Goal: Transaction & Acquisition: Book appointment/travel/reservation

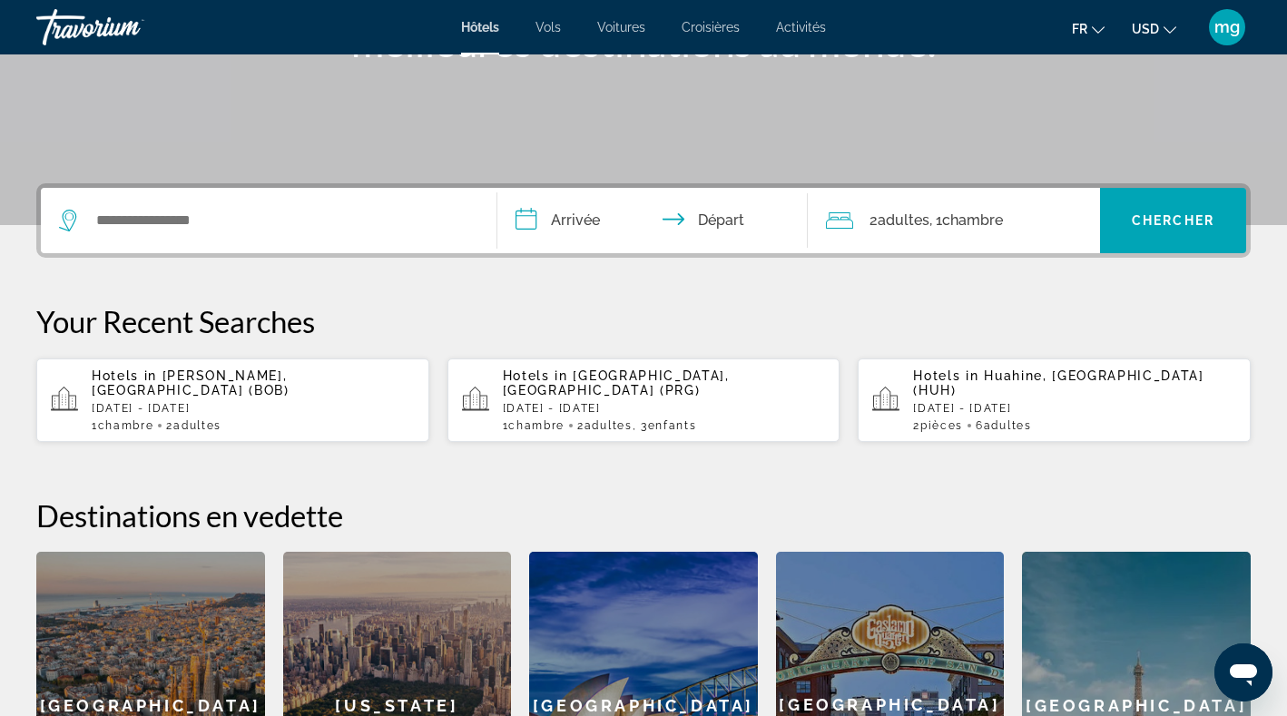
scroll to position [318, 0]
click at [802, 30] on span "Activités" at bounding box center [801, 27] width 50 height 15
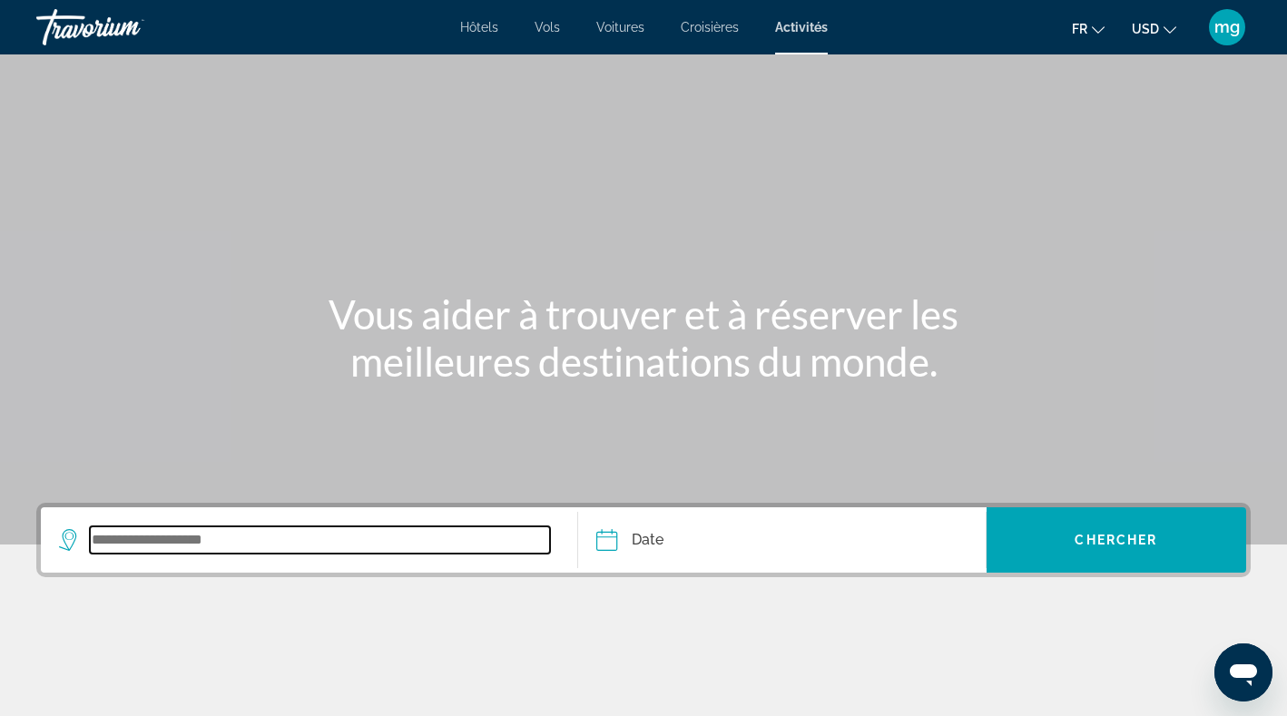
click at [229, 544] on input "Search widget" at bounding box center [320, 539] width 460 height 27
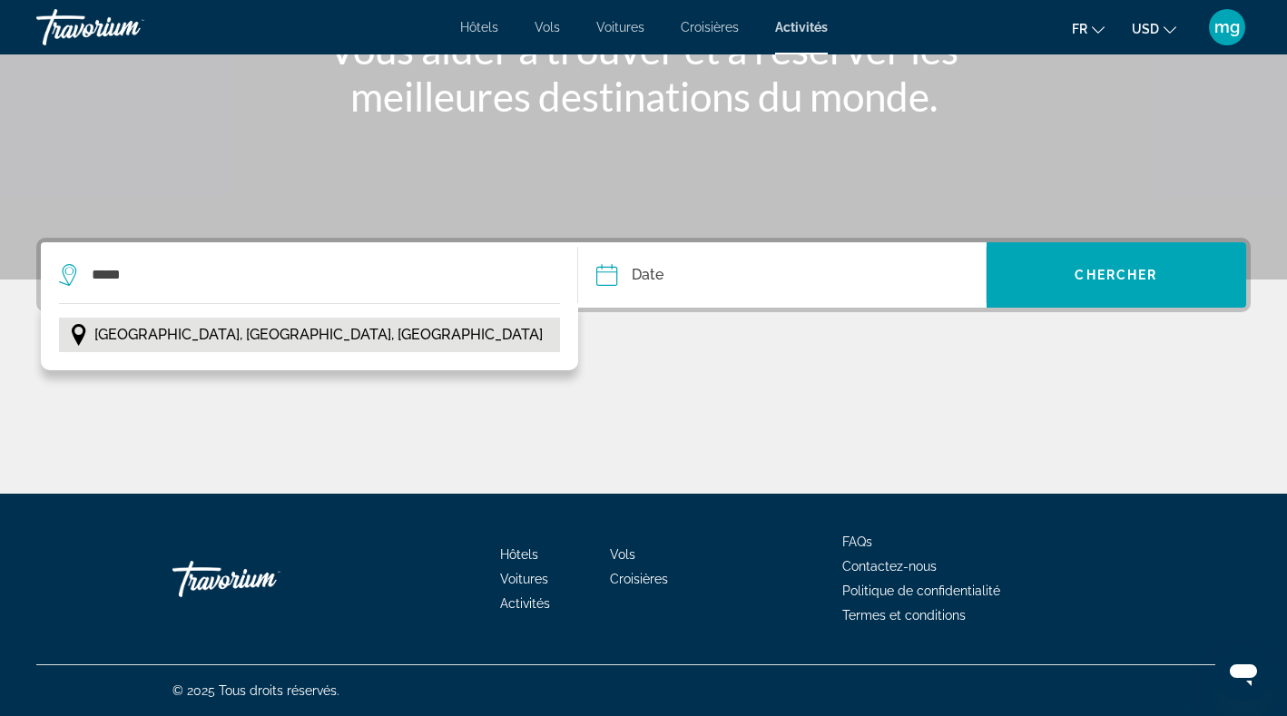
click at [247, 349] on button "[GEOGRAPHIC_DATA], [GEOGRAPHIC_DATA], [GEOGRAPHIC_DATA]" at bounding box center [309, 335] width 501 height 34
type input "**********"
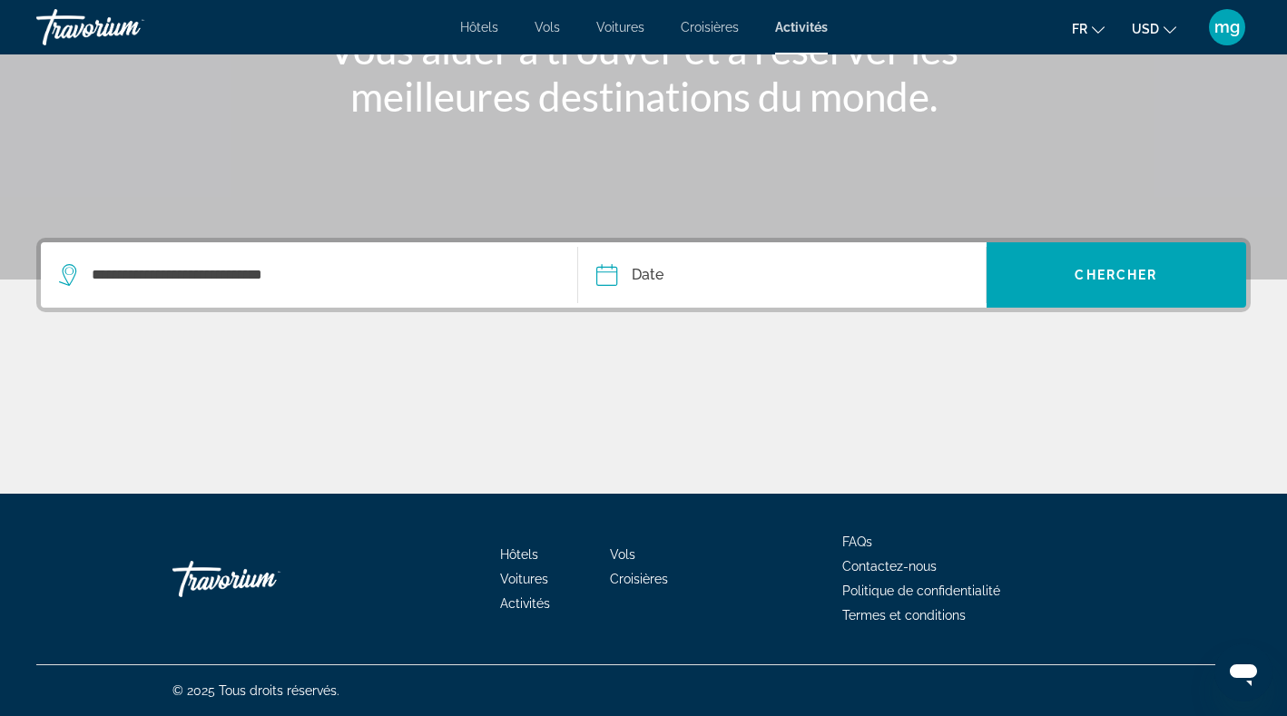
click at [667, 268] on input "Date" at bounding box center [692, 277] width 201 height 71
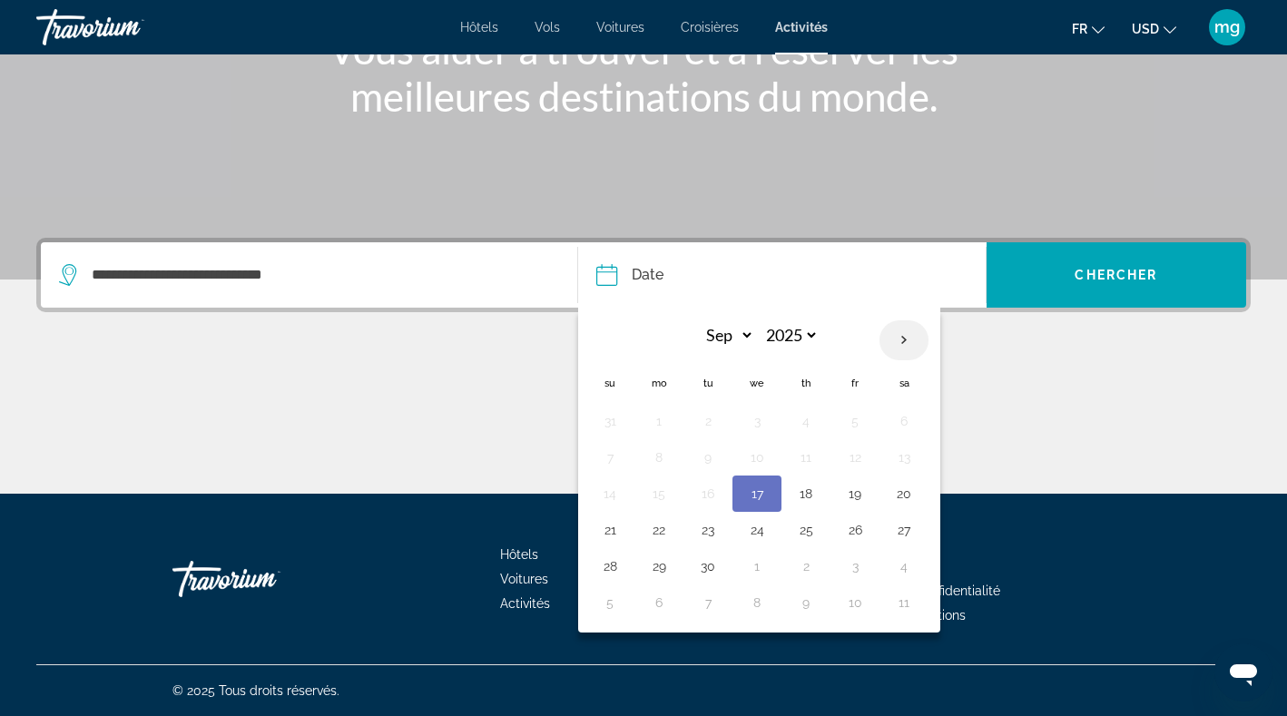
click at [899, 338] on th "Next month" at bounding box center [903, 340] width 49 height 40
select select "*"
click at [847, 579] on button "31" at bounding box center [854, 565] width 29 height 25
type input "**********"
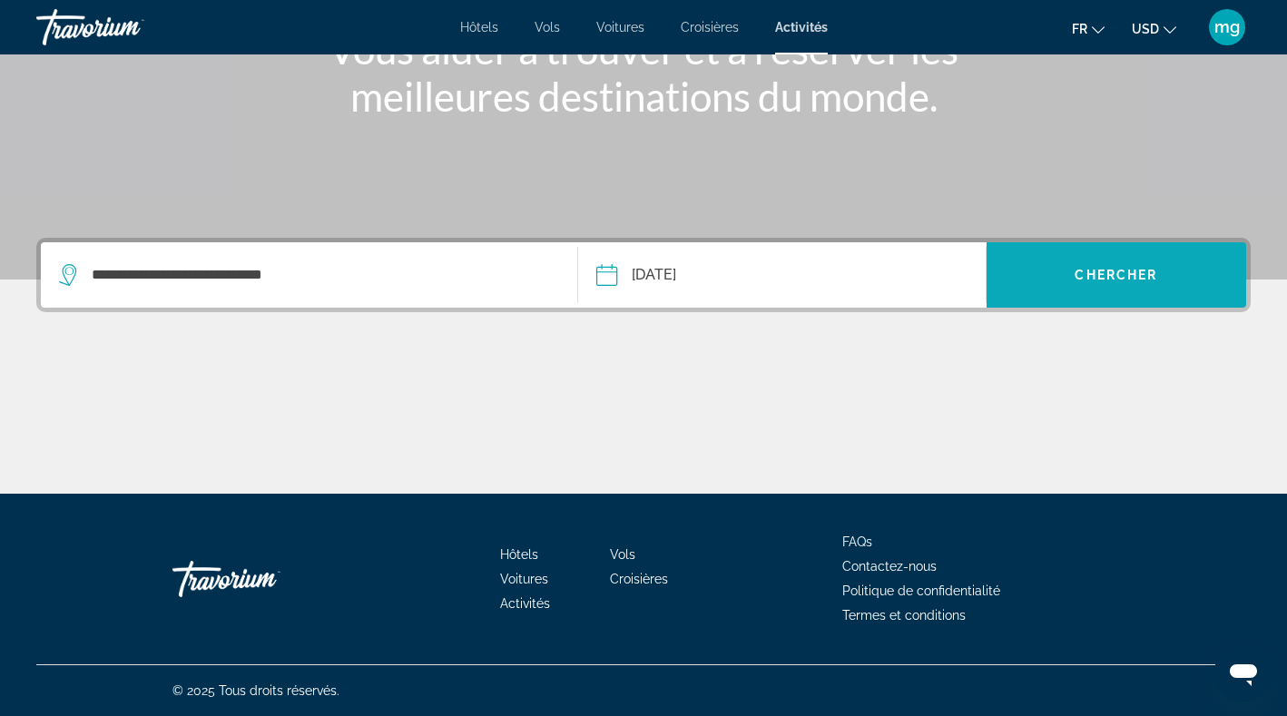
click at [1119, 268] on span "Chercher" at bounding box center [1115, 275] width 83 height 15
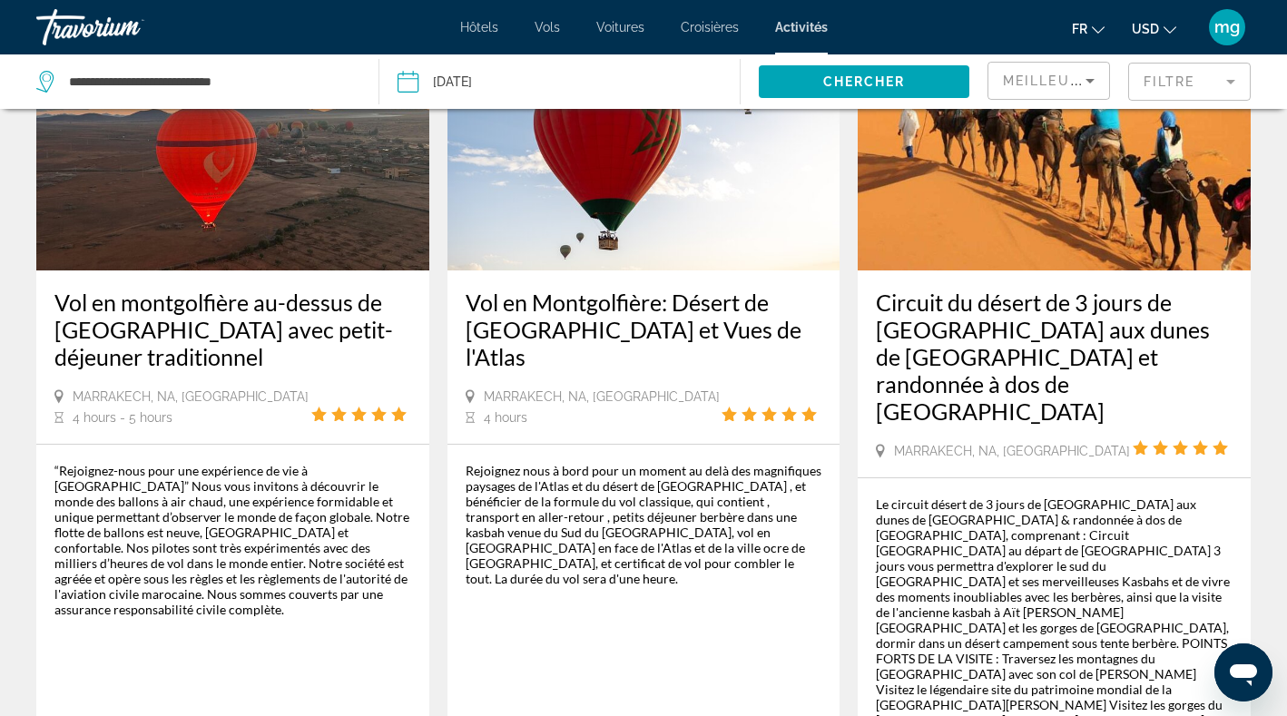
scroll to position [183, 0]
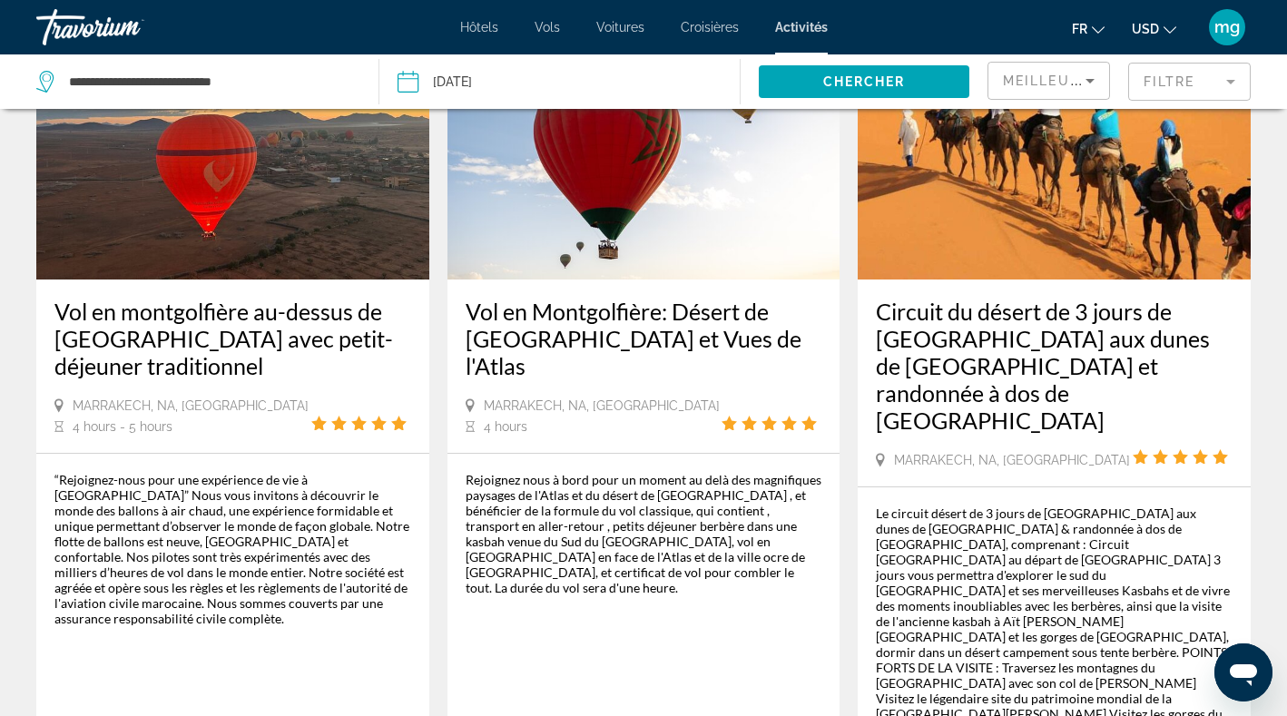
click at [109, 199] on img "Main content" at bounding box center [232, 134] width 393 height 290
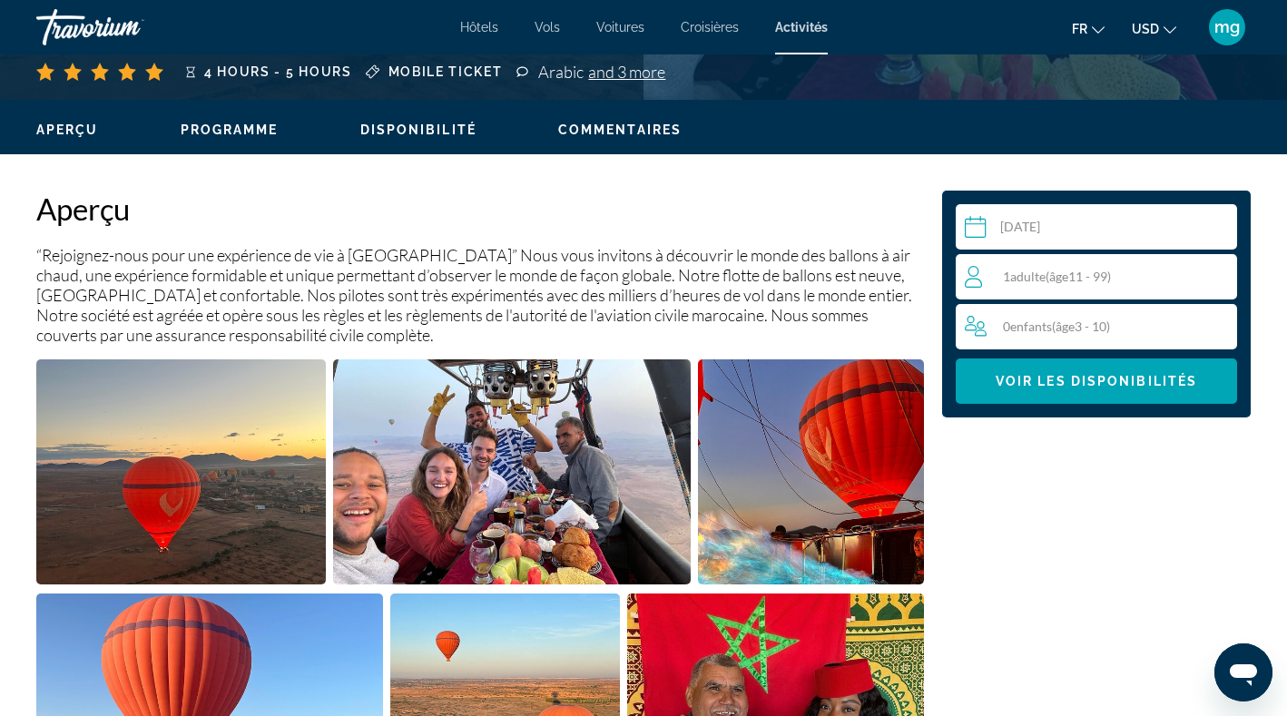
scroll to position [500, 0]
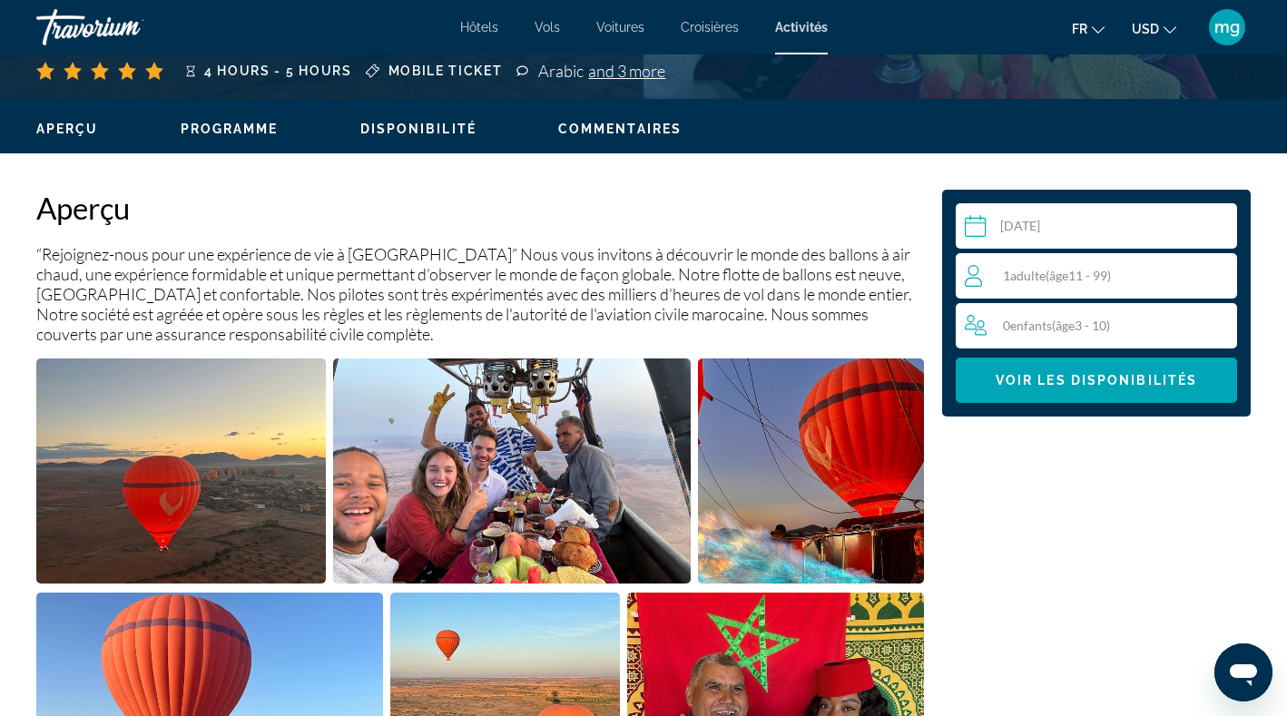
click at [1017, 267] on div "1 Adulte Adultes ( âge 11 - 99)" at bounding box center [1099, 276] width 271 height 22
click at [1209, 276] on div "1 Adulte Adultes ( âge 11 - 99) min : 1, max : 15" at bounding box center [1099, 275] width 271 height 29
click at [1219, 276] on icon "Increment adults" at bounding box center [1218, 275] width 16 height 22
click at [1216, 276] on icon "Increment adults" at bounding box center [1218, 275] width 16 height 22
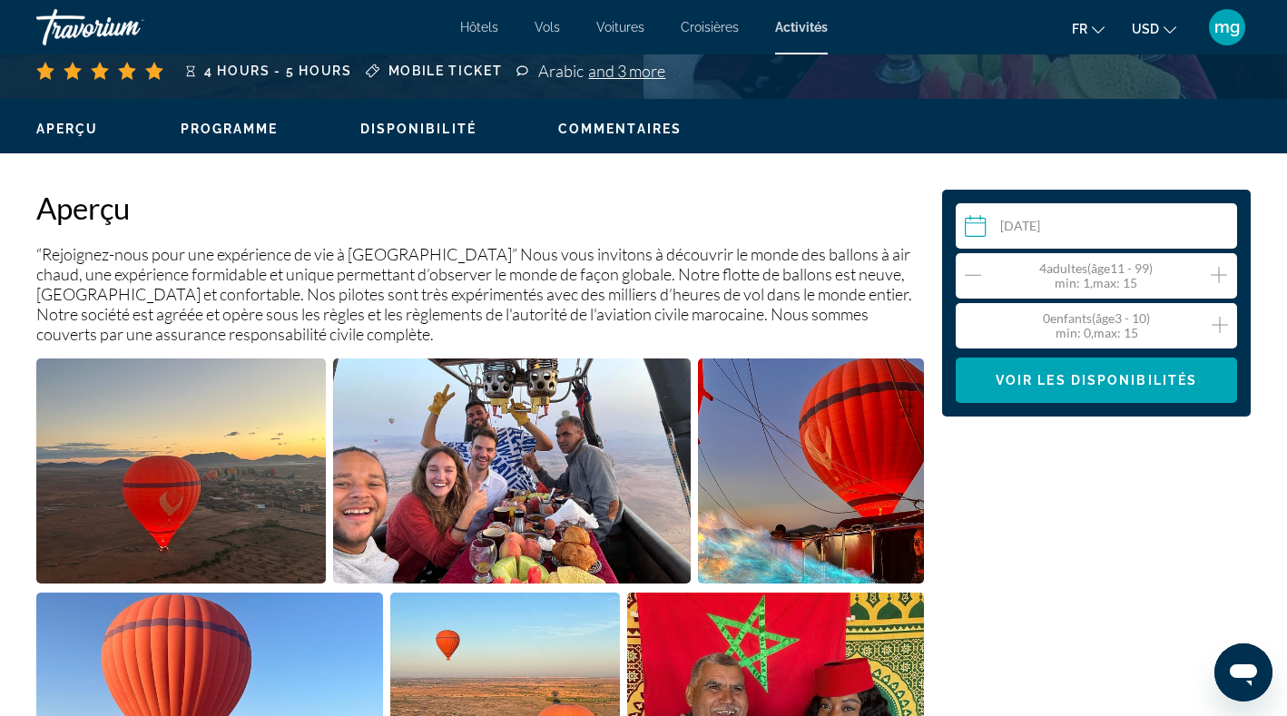
click at [1215, 276] on icon "Increment adults" at bounding box center [1218, 275] width 16 height 22
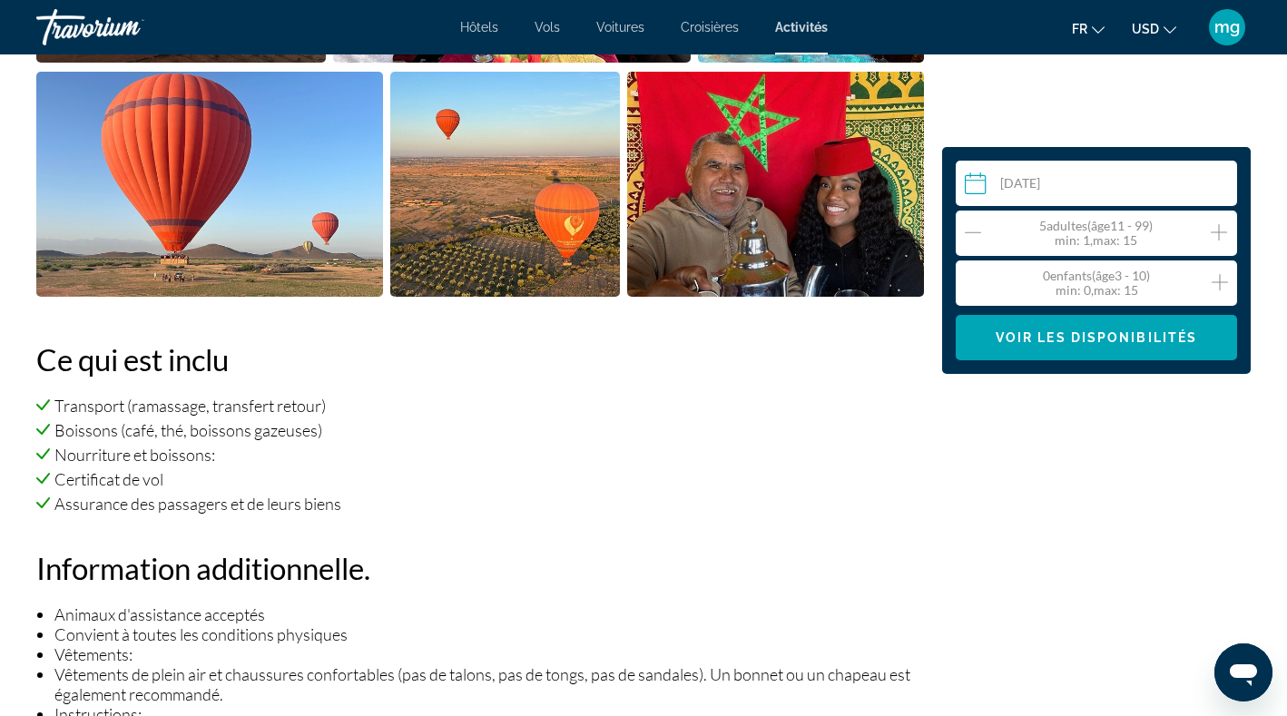
scroll to position [1014, 0]
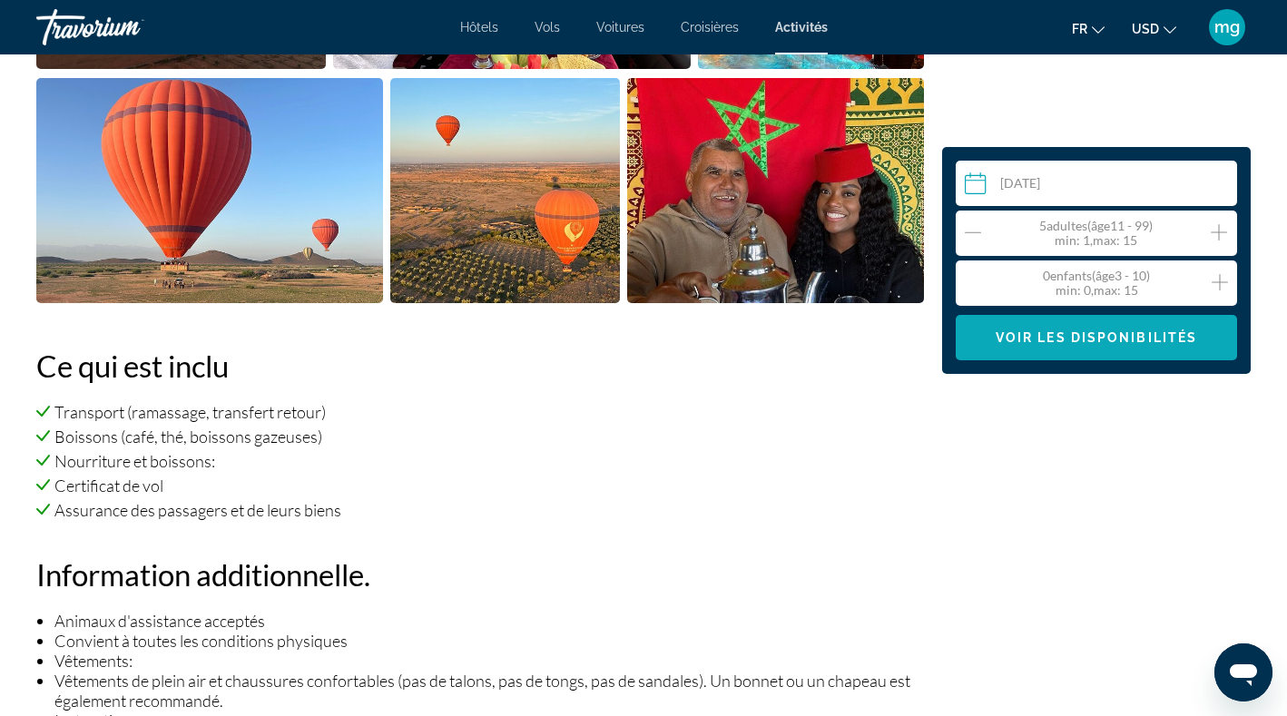
click at [990, 349] on span "Main content" at bounding box center [1095, 338] width 281 height 44
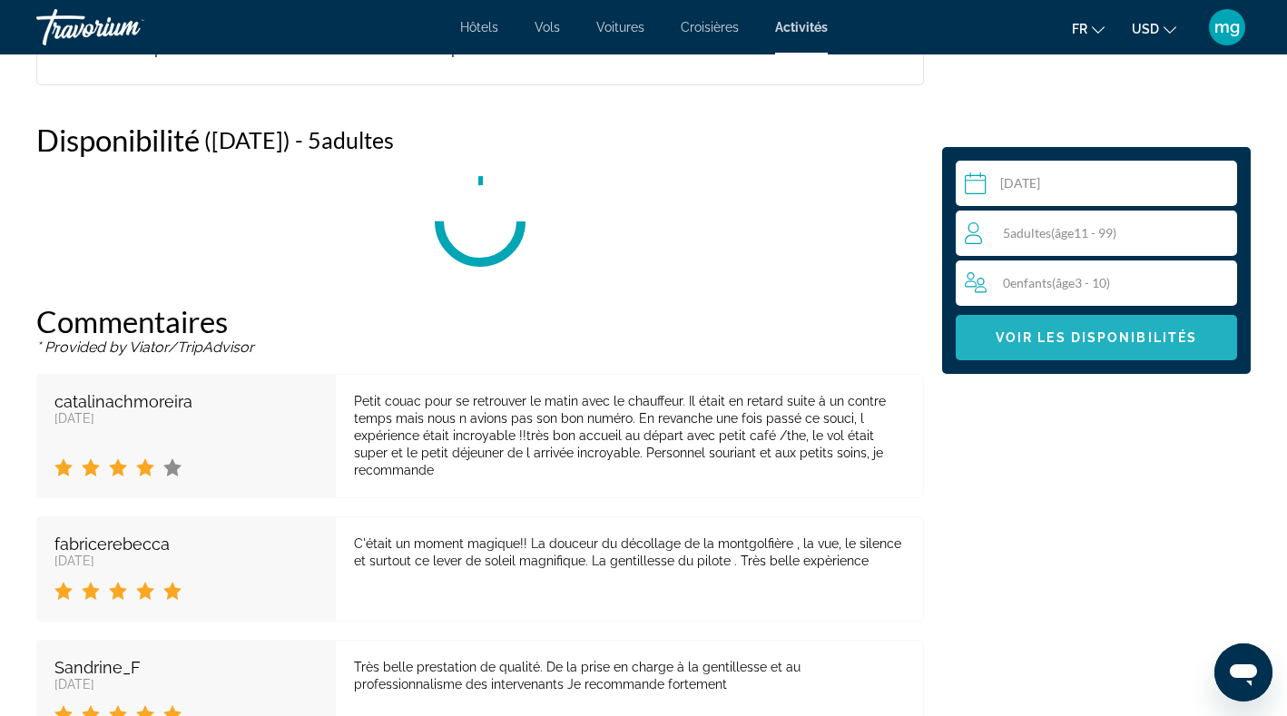
scroll to position [2513, 0]
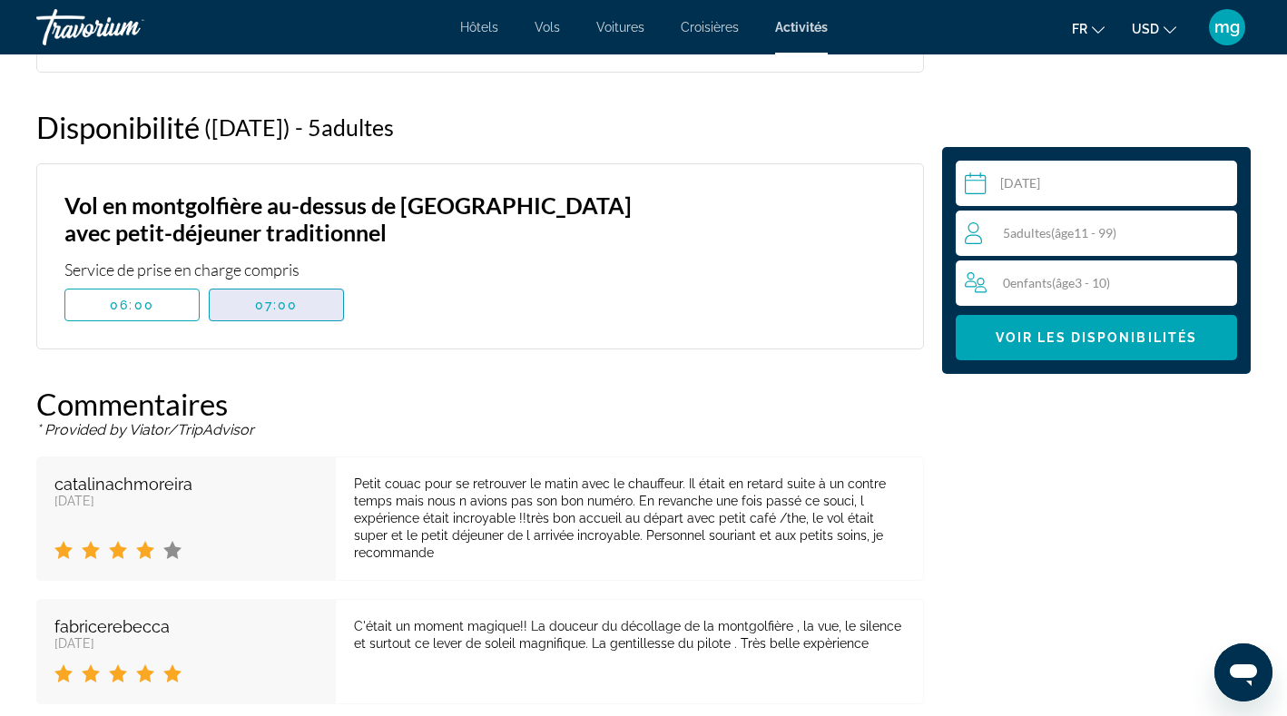
click at [285, 298] on span "07:00" at bounding box center [277, 305] width 44 height 15
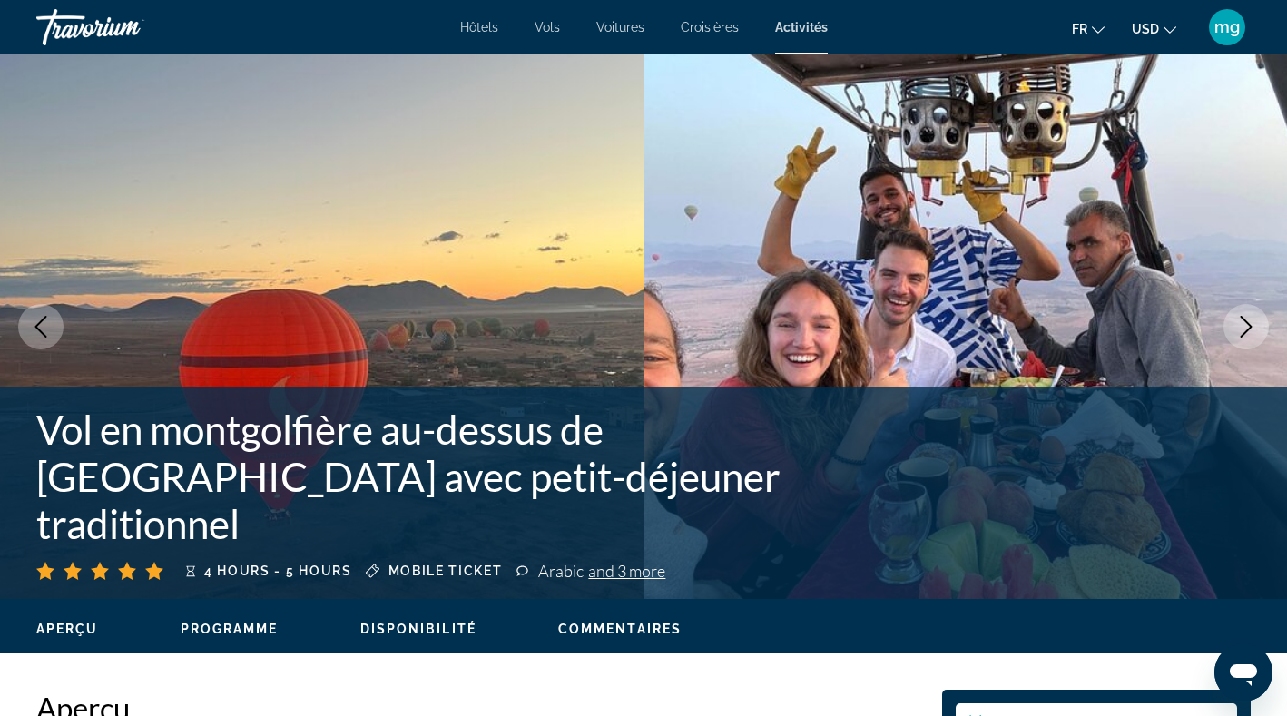
scroll to position [0, 0]
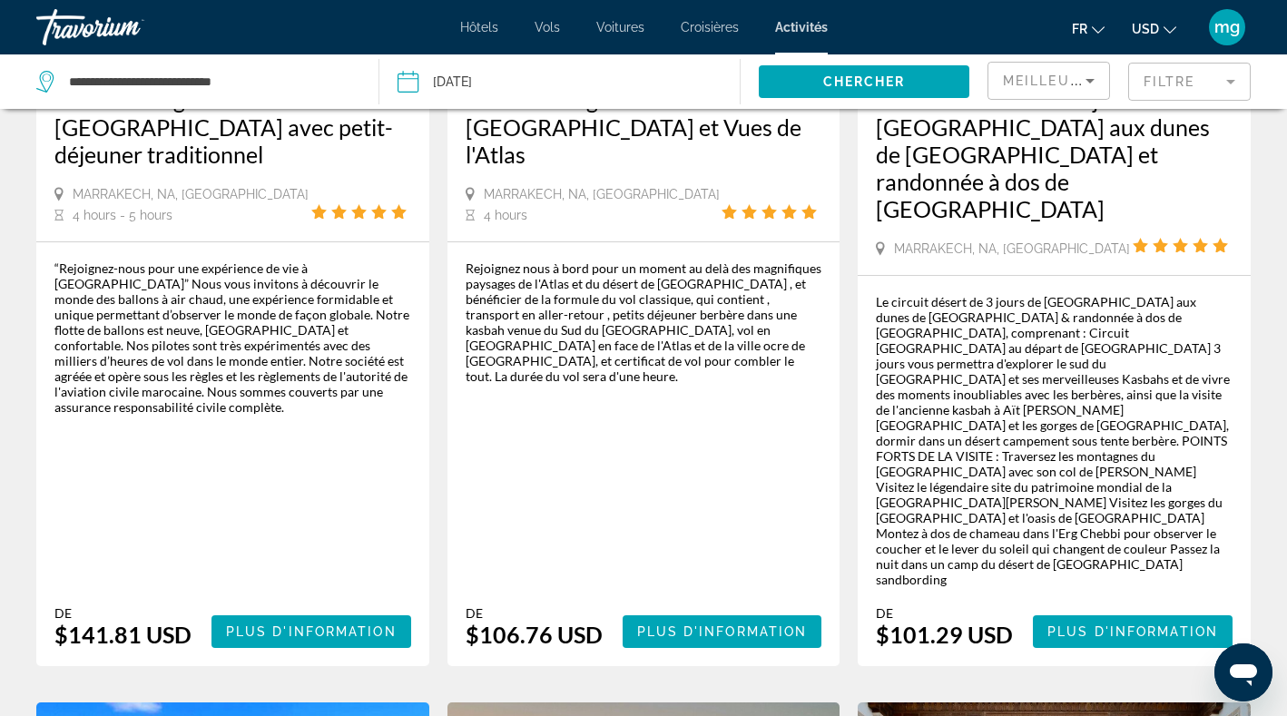
scroll to position [369, 0]
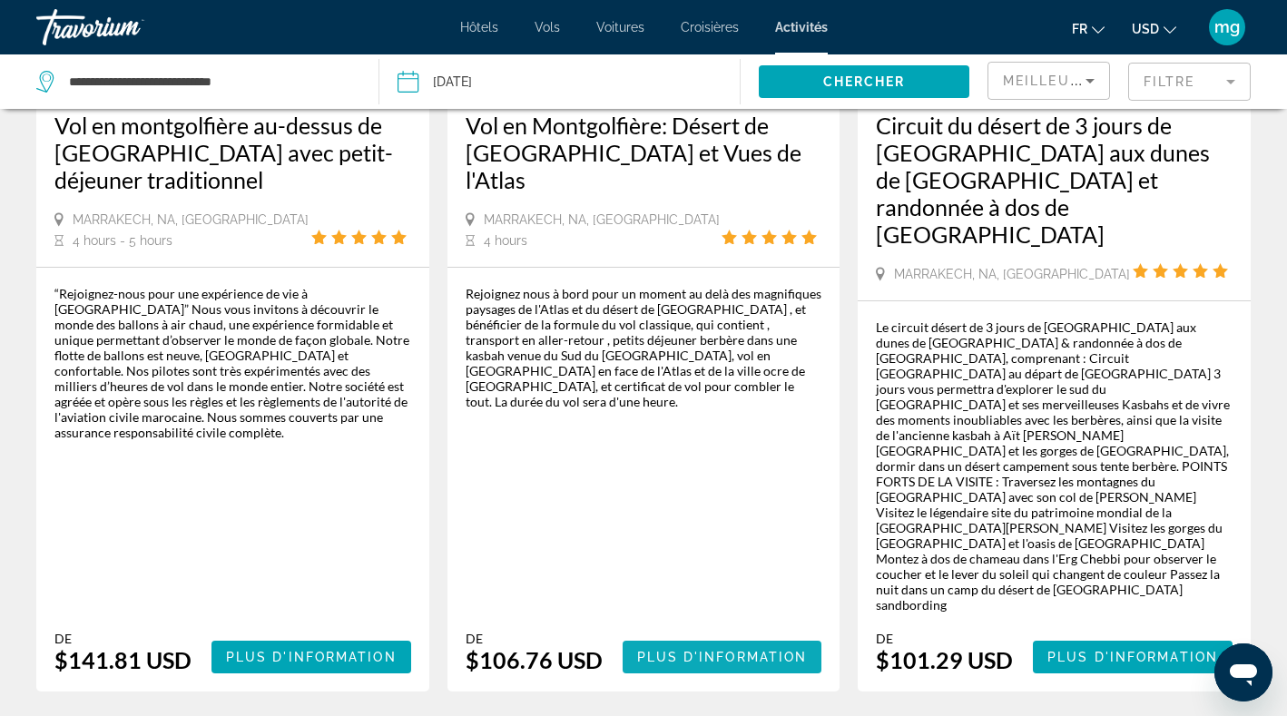
click at [654, 635] on span "Main content" at bounding box center [722, 657] width 200 height 44
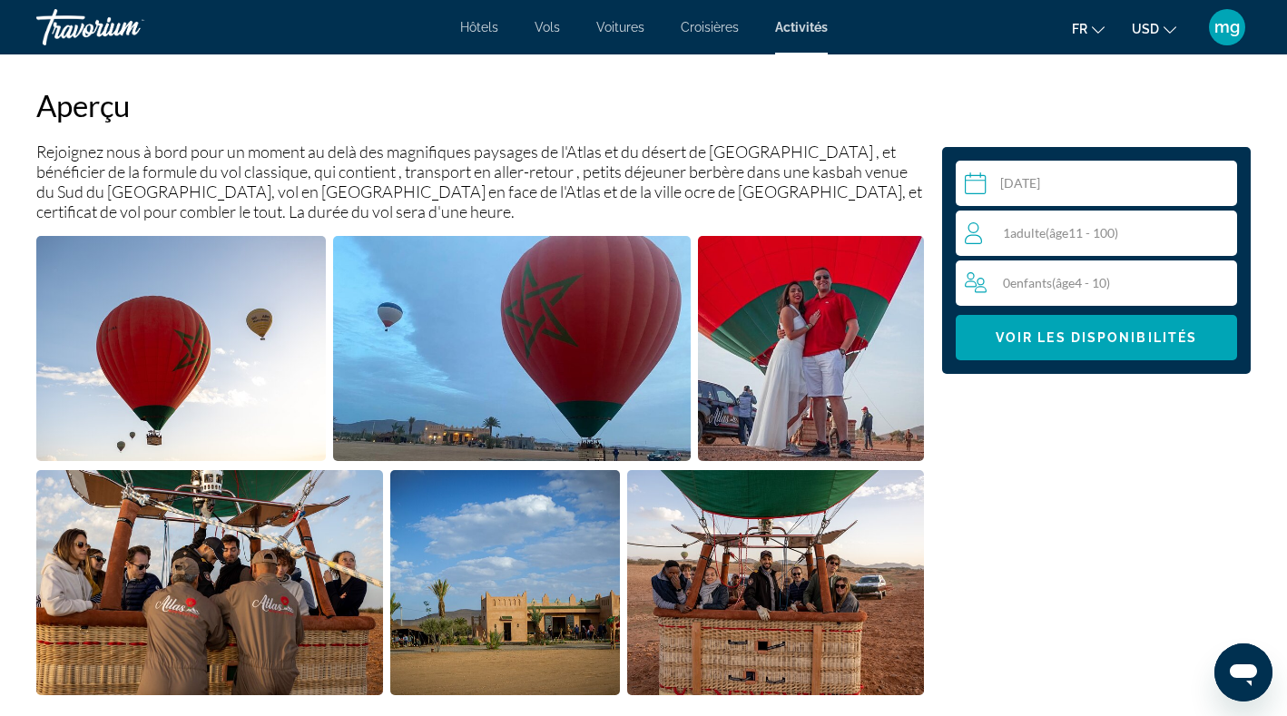
scroll to position [603, 0]
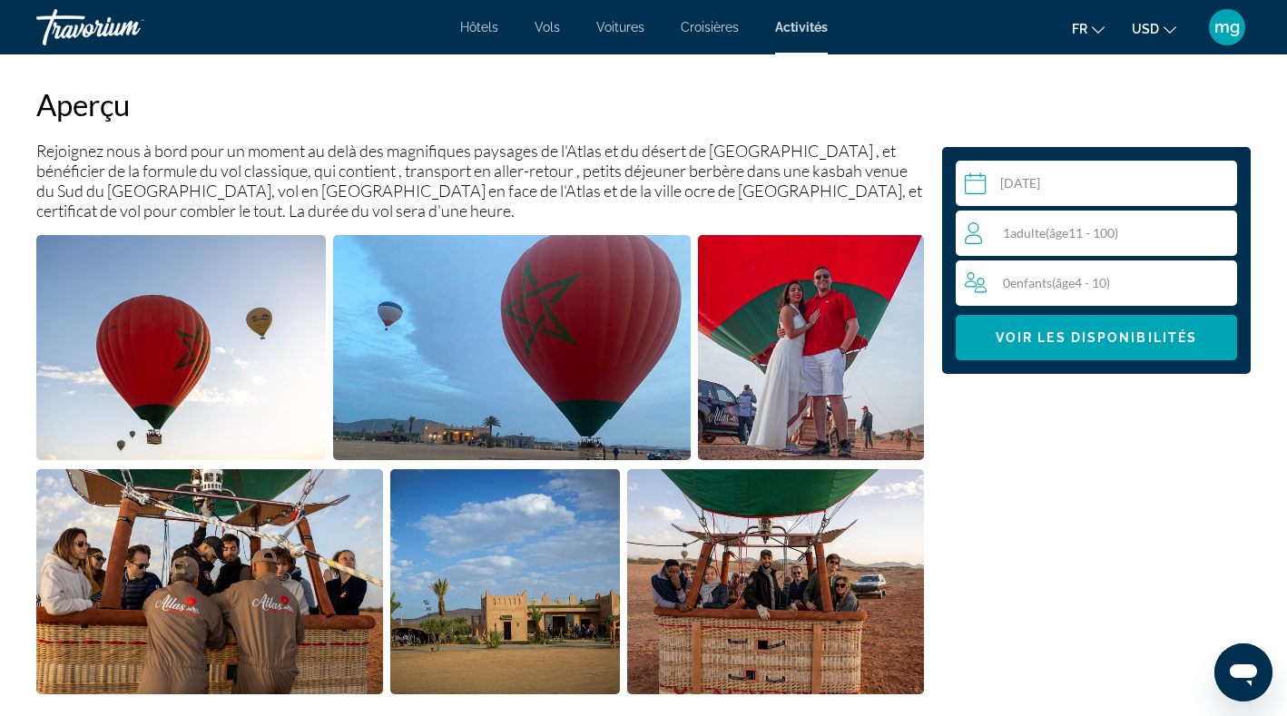
click at [1011, 241] on div "1 Adulte Adultes ( âge 11 - 100)" at bounding box center [1099, 233] width 271 height 22
click at [1216, 232] on icon "Increment adults" at bounding box center [1218, 232] width 16 height 22
click at [1215, 232] on icon "Increment adults" at bounding box center [1218, 232] width 16 height 22
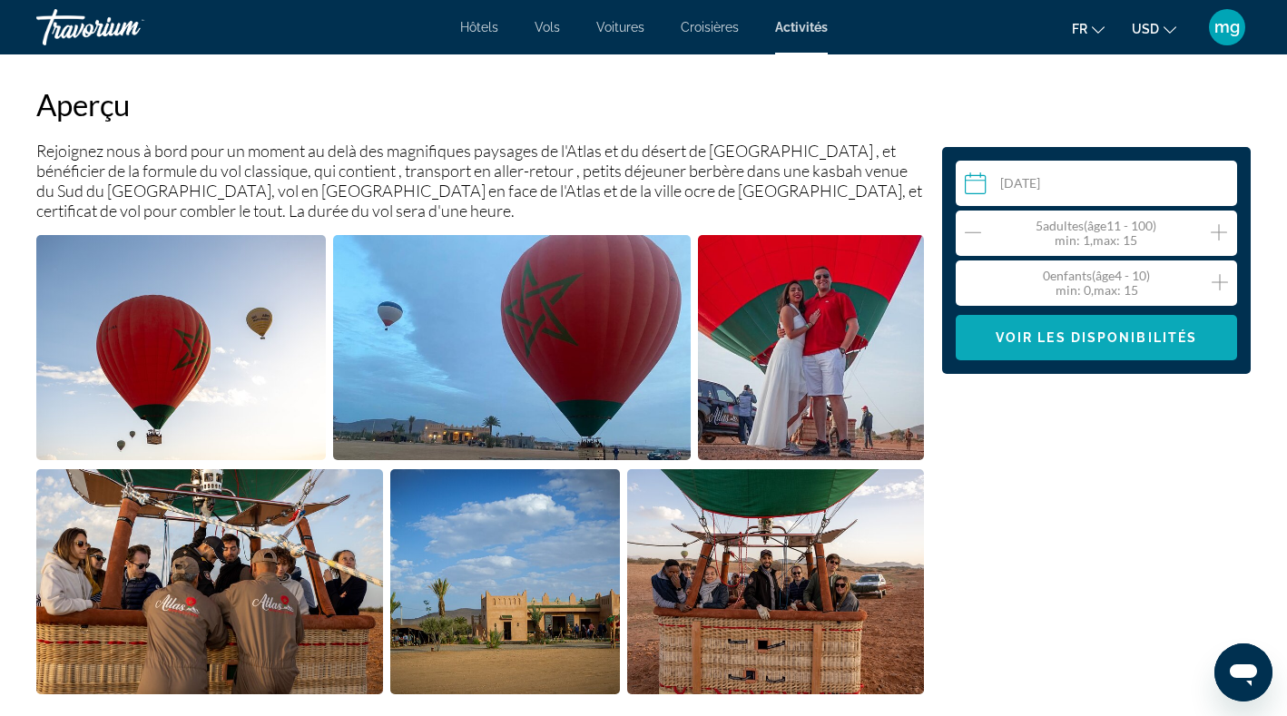
click at [1102, 334] on span "Voir les disponibilités" at bounding box center [1095, 337] width 201 height 15
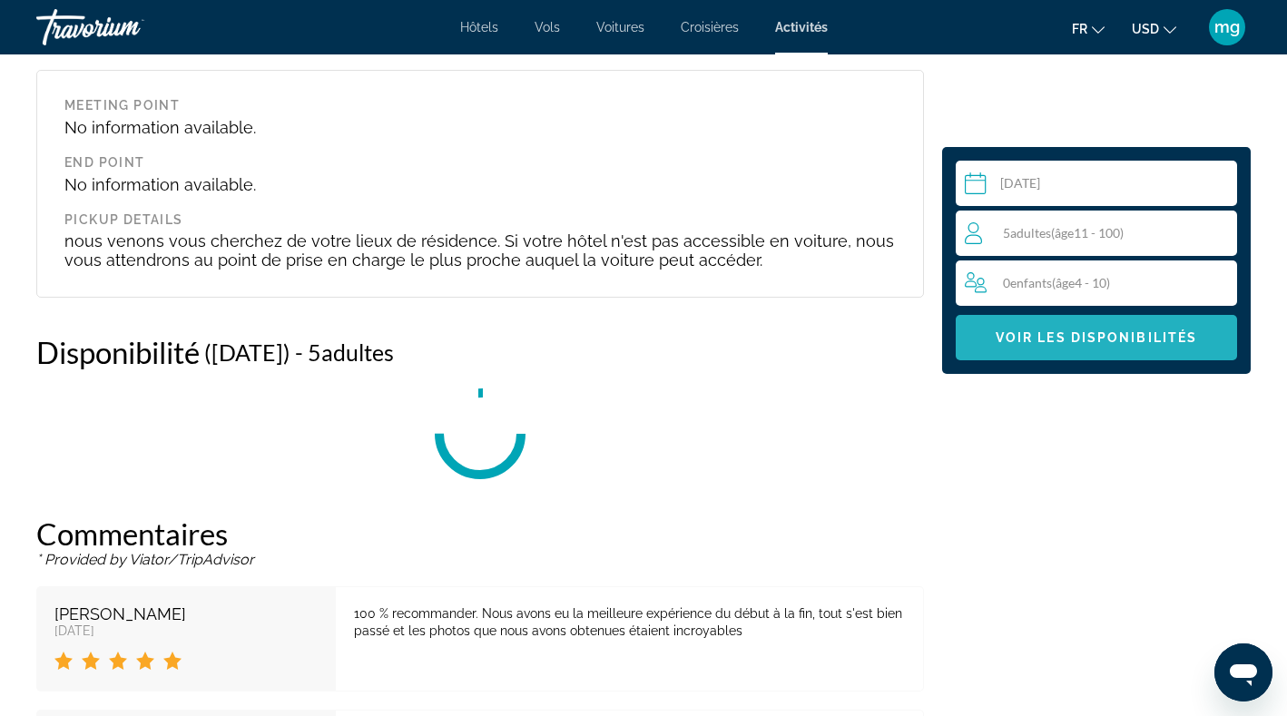
scroll to position [2281, 0]
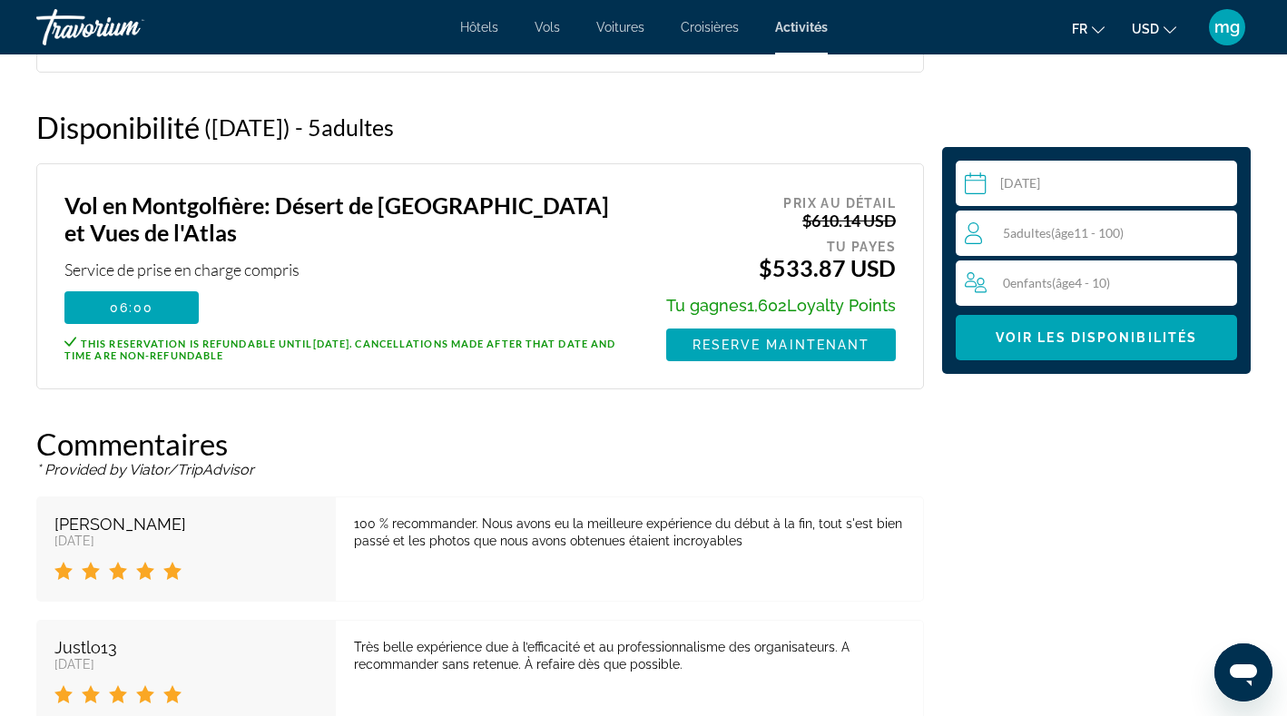
click at [1162, 243] on div "5 Adulte Adultes ( âge 11 - 100)" at bounding box center [1099, 233] width 271 height 22
click at [1219, 230] on icon "Increment adults" at bounding box center [1218, 232] width 16 height 22
click at [1116, 343] on span "Voir les disponibilités" at bounding box center [1095, 337] width 201 height 15
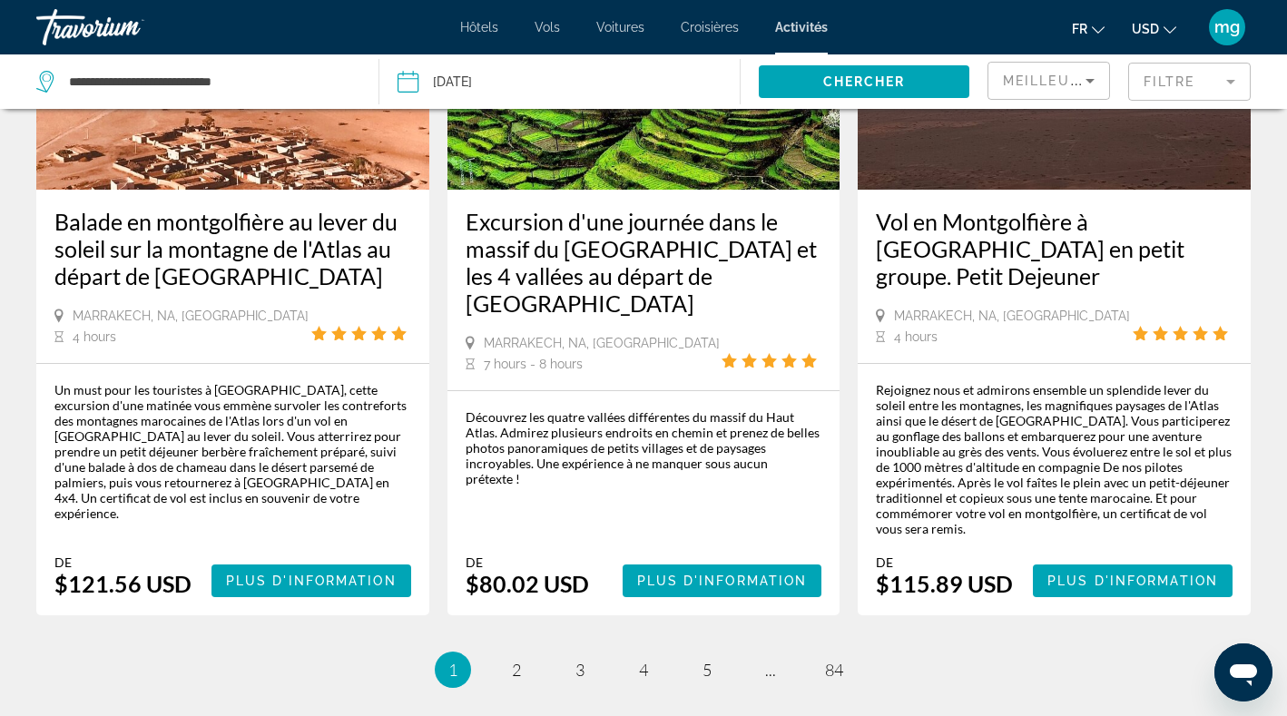
scroll to position [2985, 0]
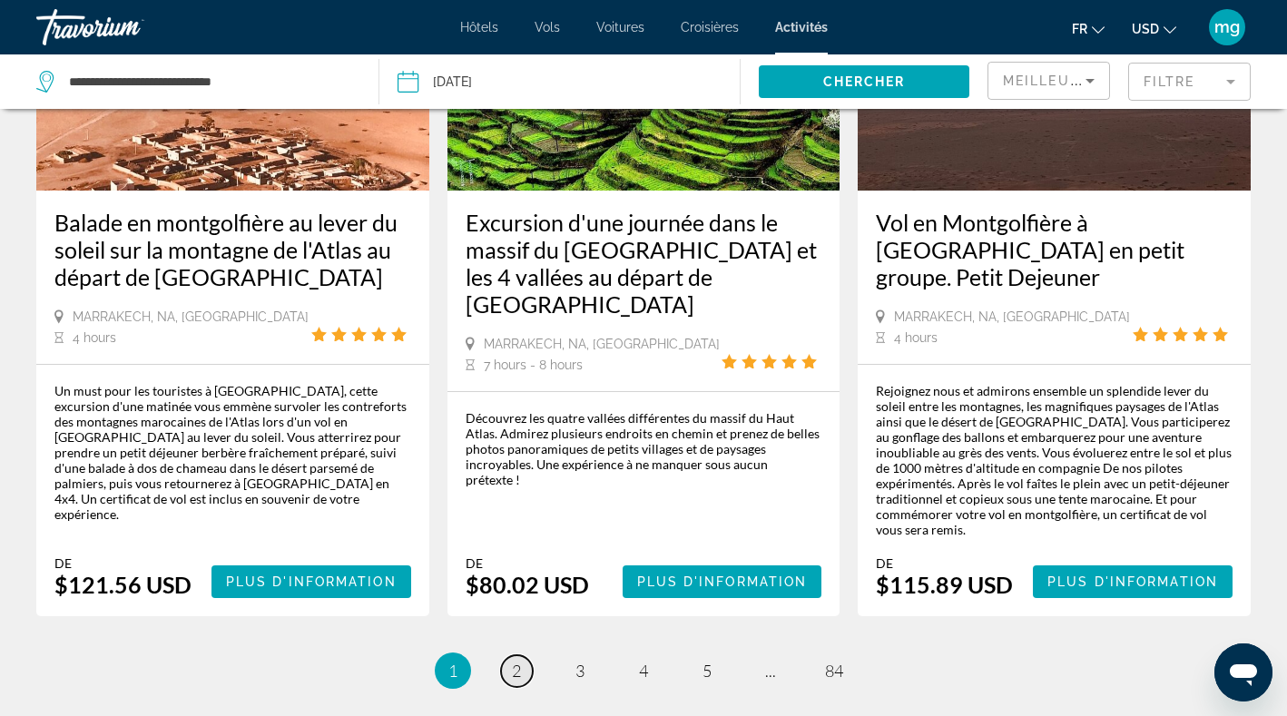
click at [517, 661] on span "2" at bounding box center [516, 671] width 9 height 20
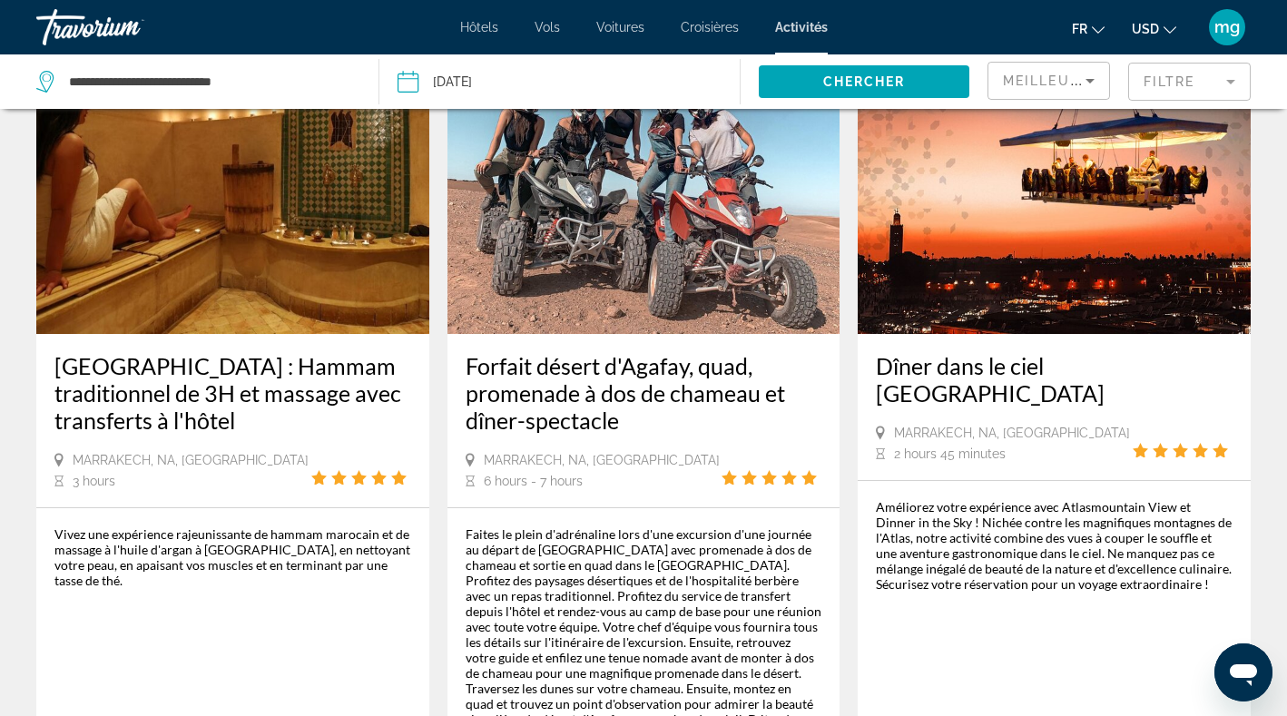
scroll to position [1003, 0]
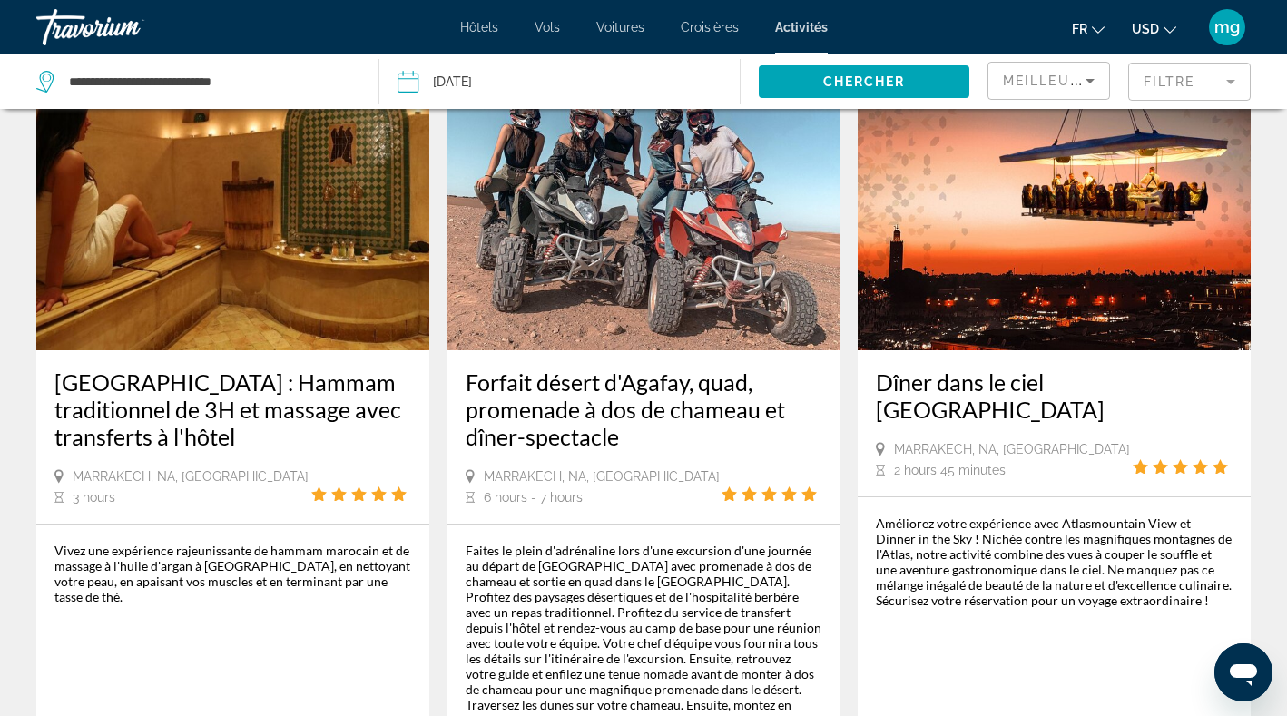
click at [185, 256] on img "Main content" at bounding box center [232, 205] width 393 height 290
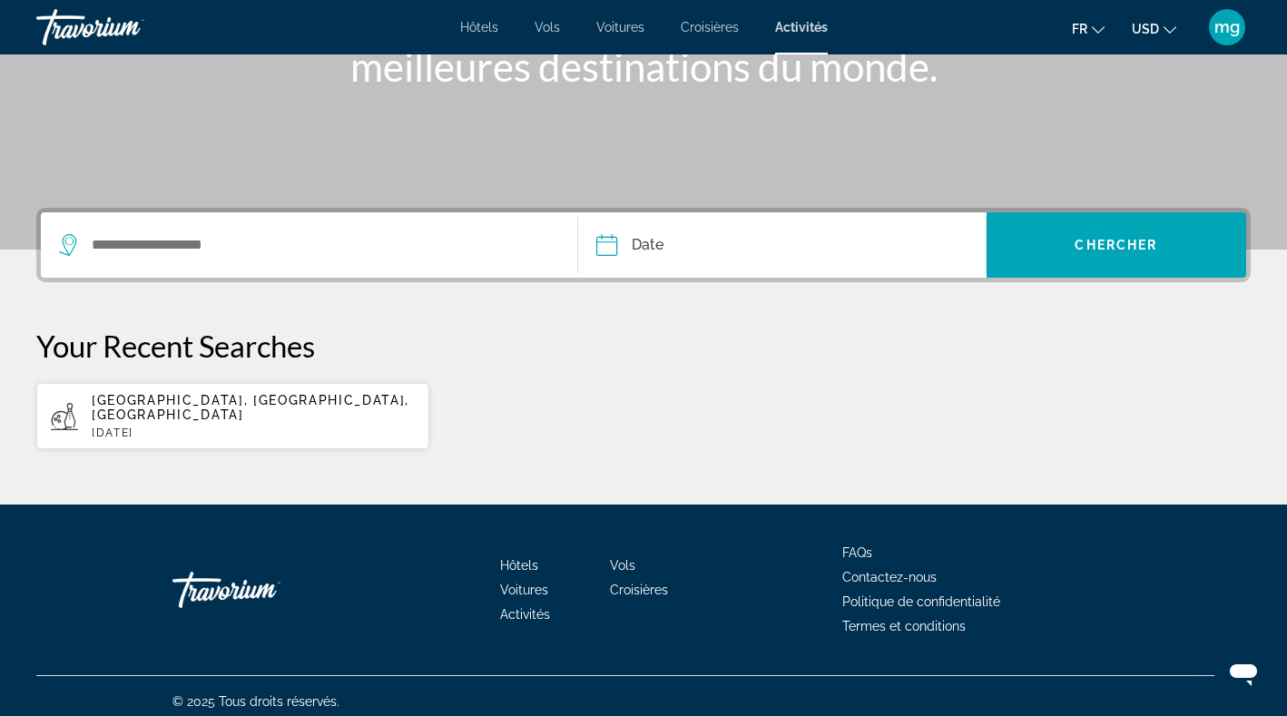
scroll to position [294, 0]
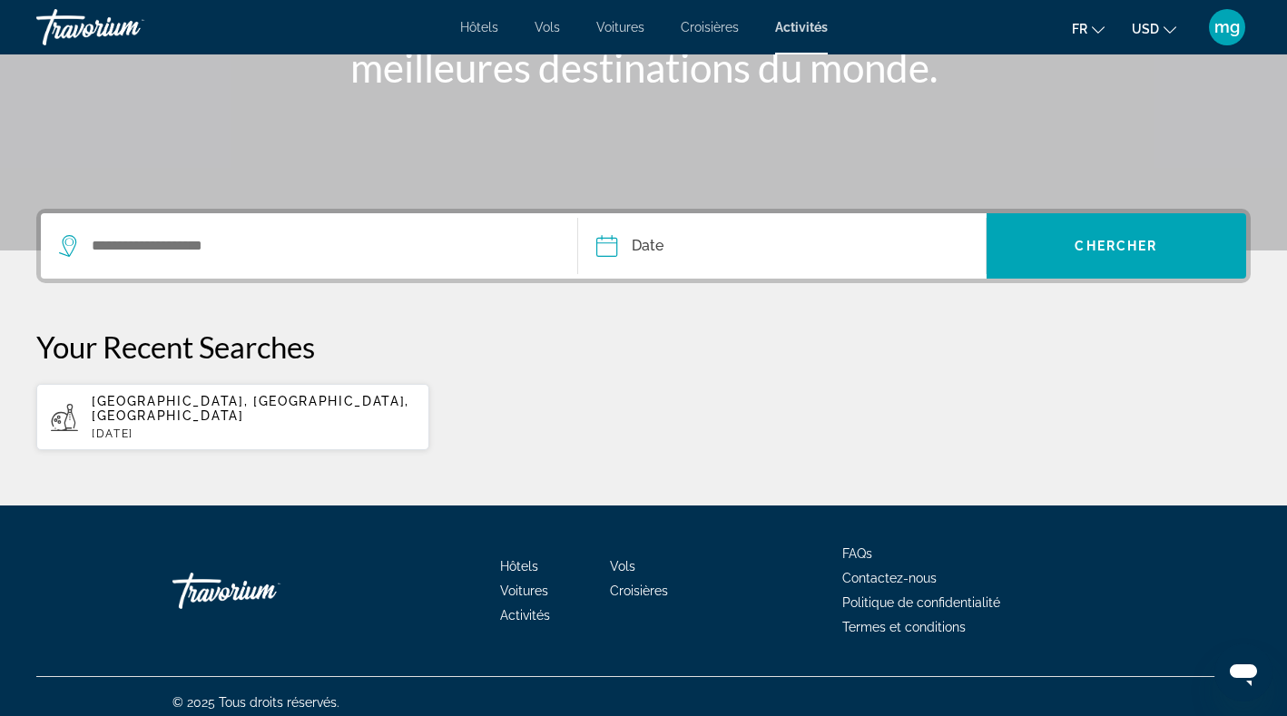
click at [190, 427] on p "[DATE]" at bounding box center [253, 433] width 323 height 13
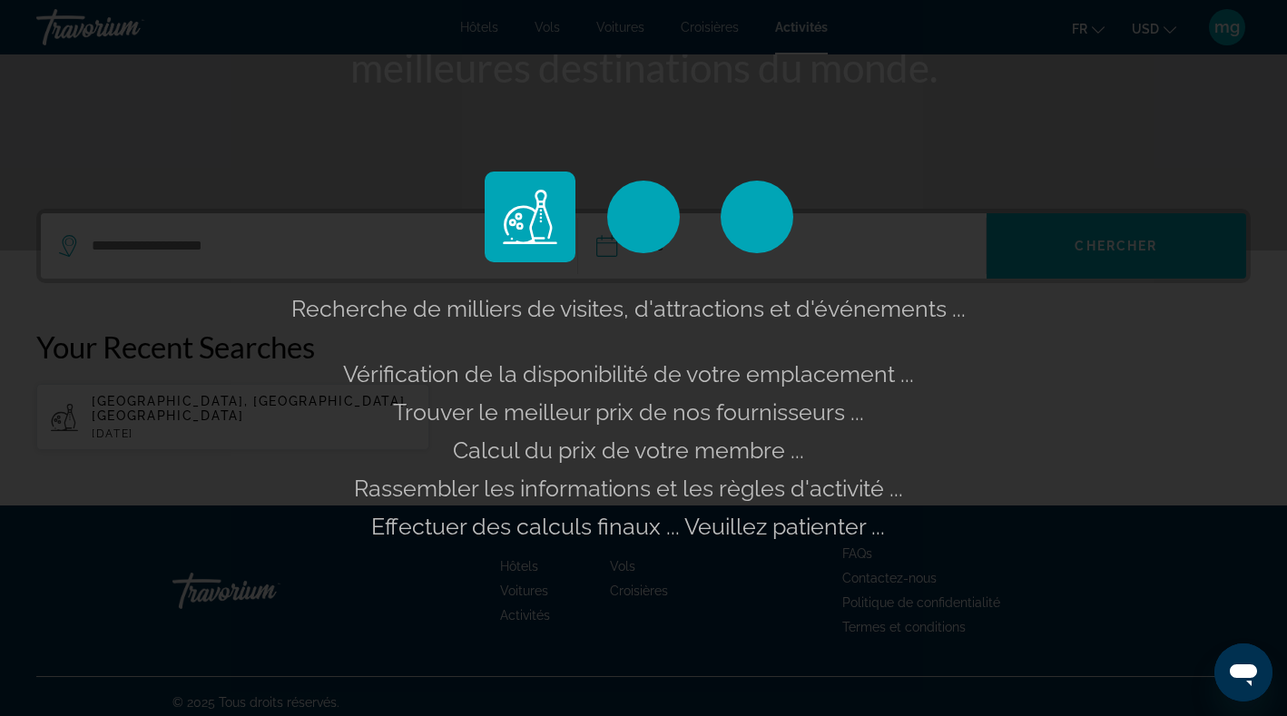
type input "**********"
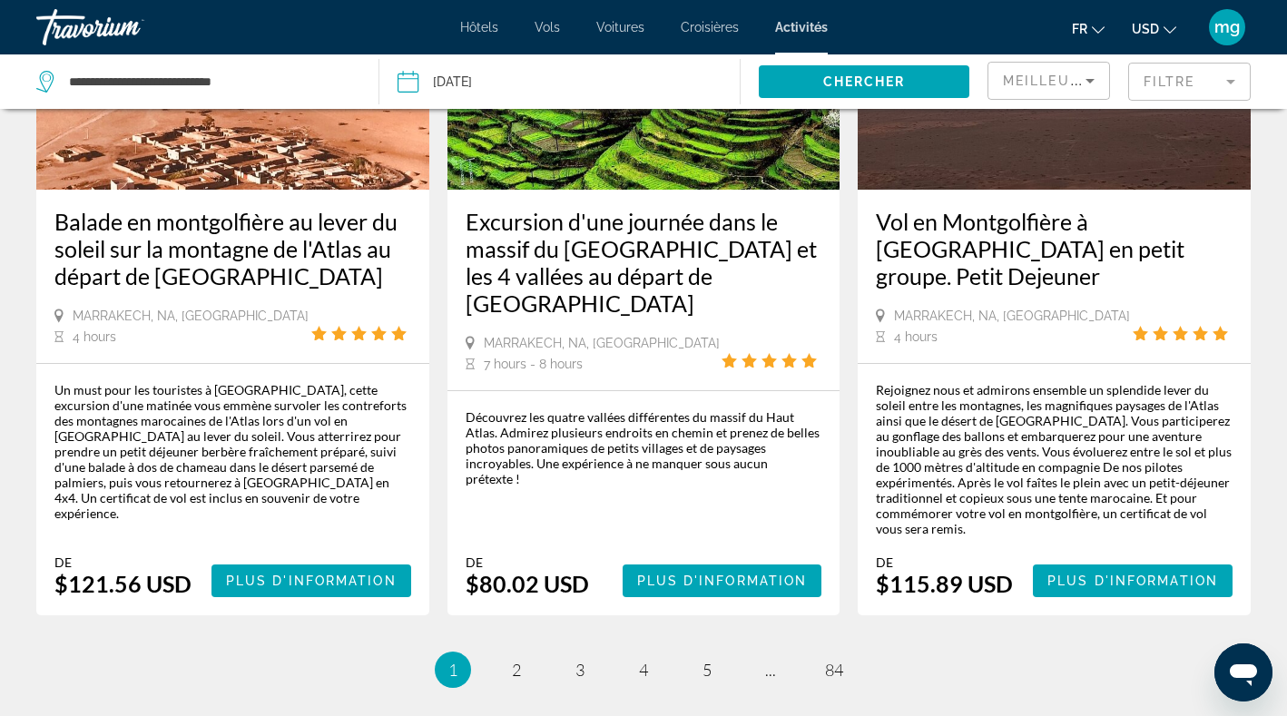
scroll to position [2985, 0]
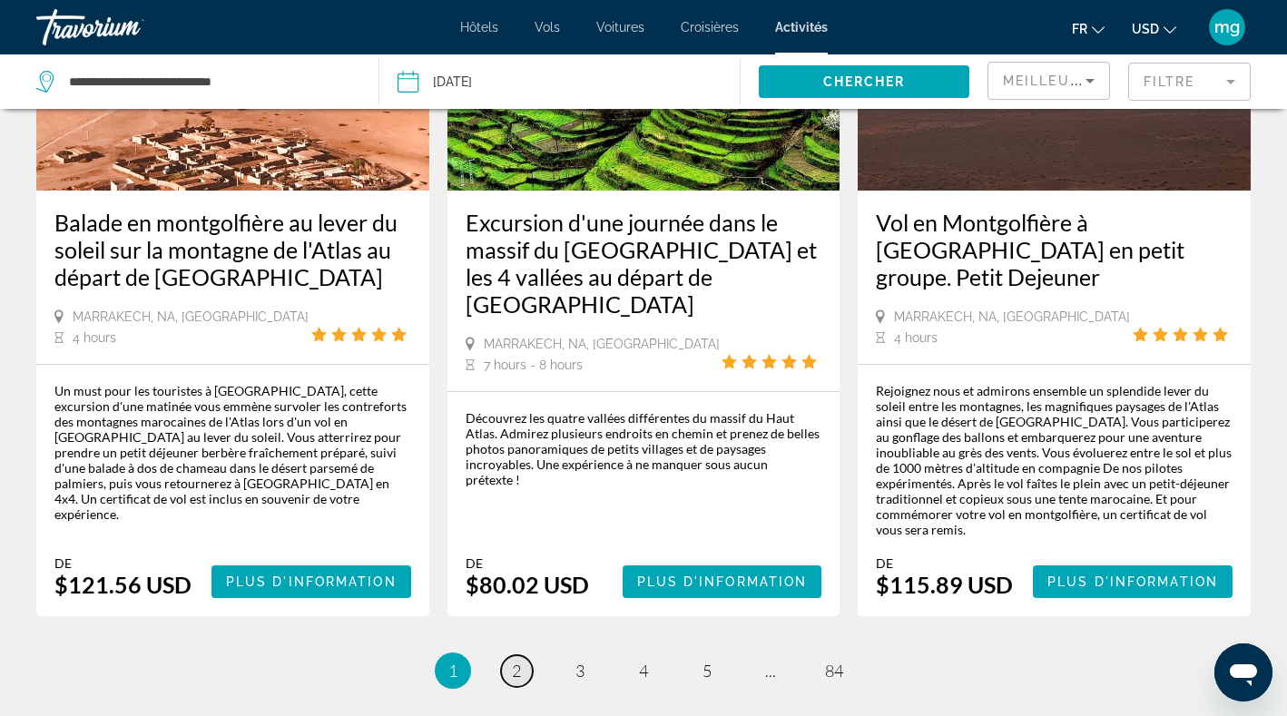
click at [517, 661] on span "2" at bounding box center [516, 671] width 9 height 20
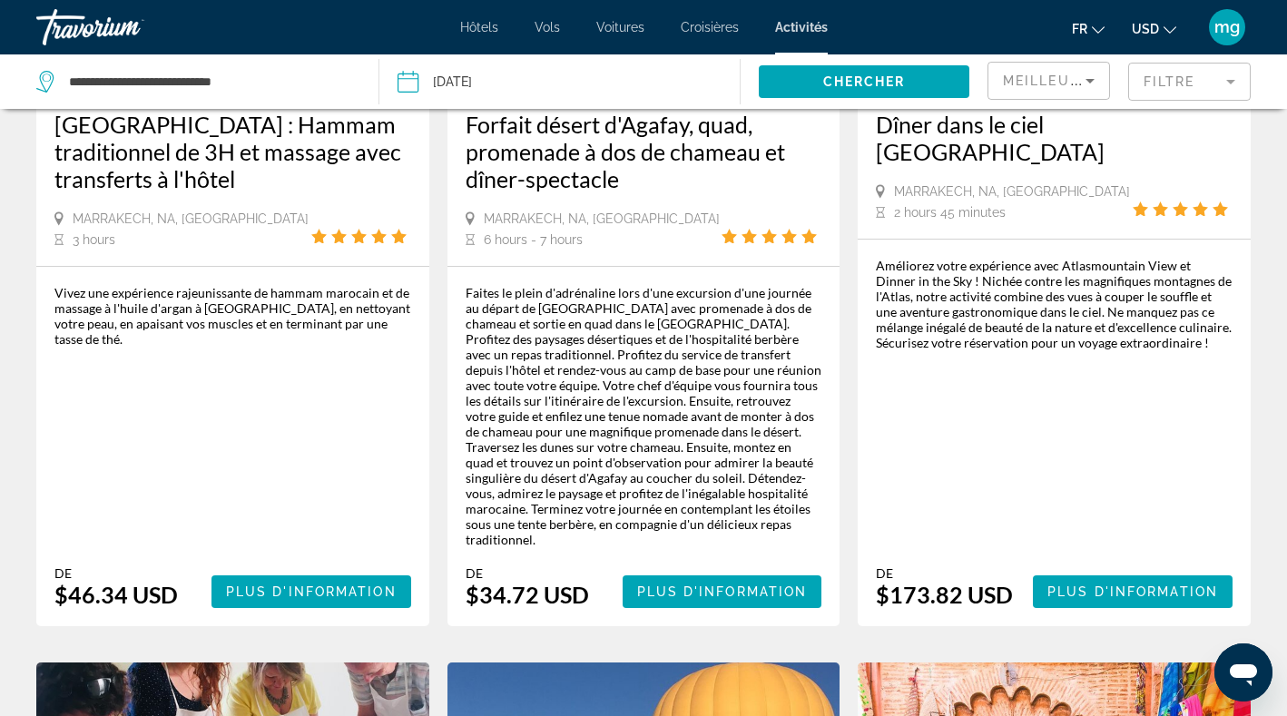
scroll to position [1281, 0]
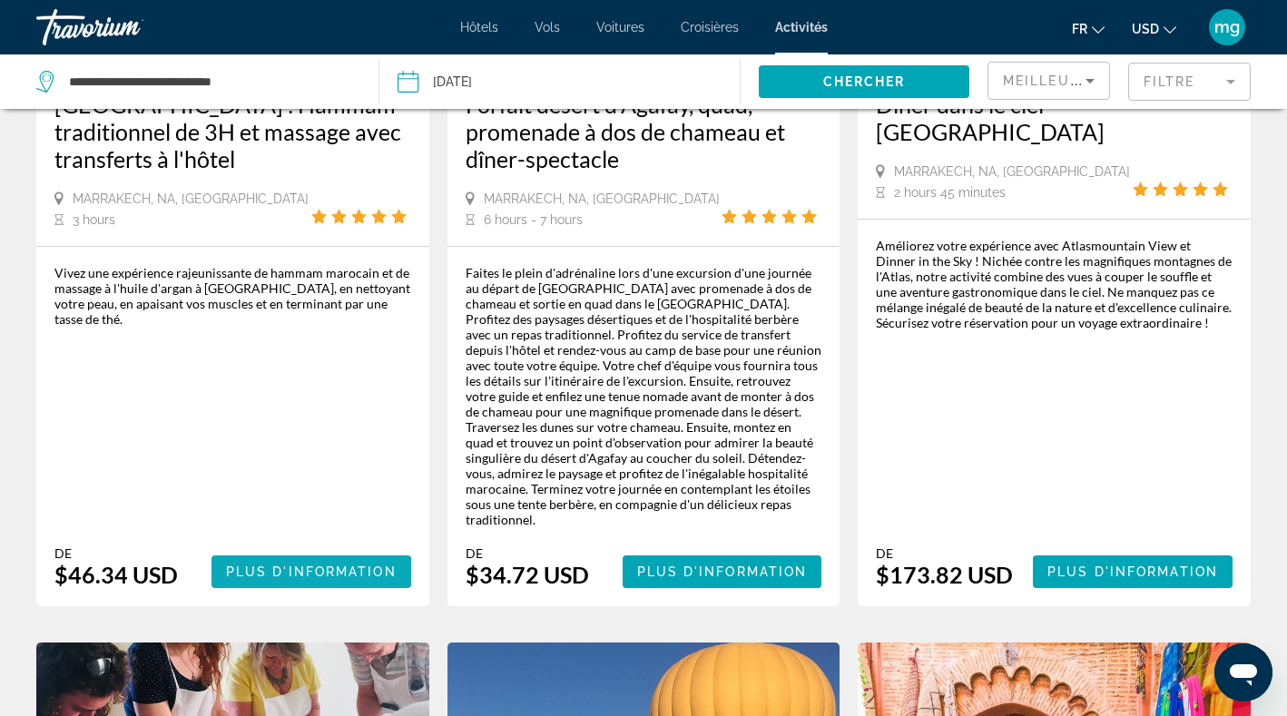
click at [369, 564] on span "Plus d'information" at bounding box center [311, 571] width 171 height 15
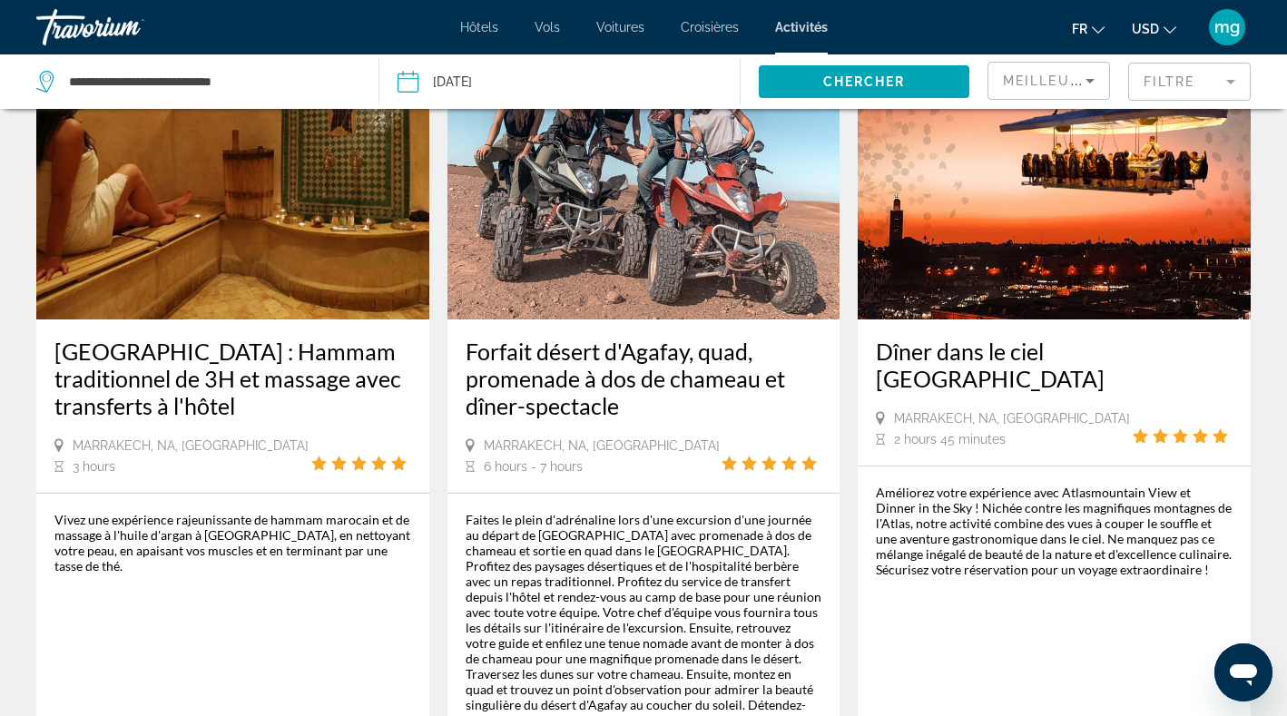
scroll to position [1033, 0]
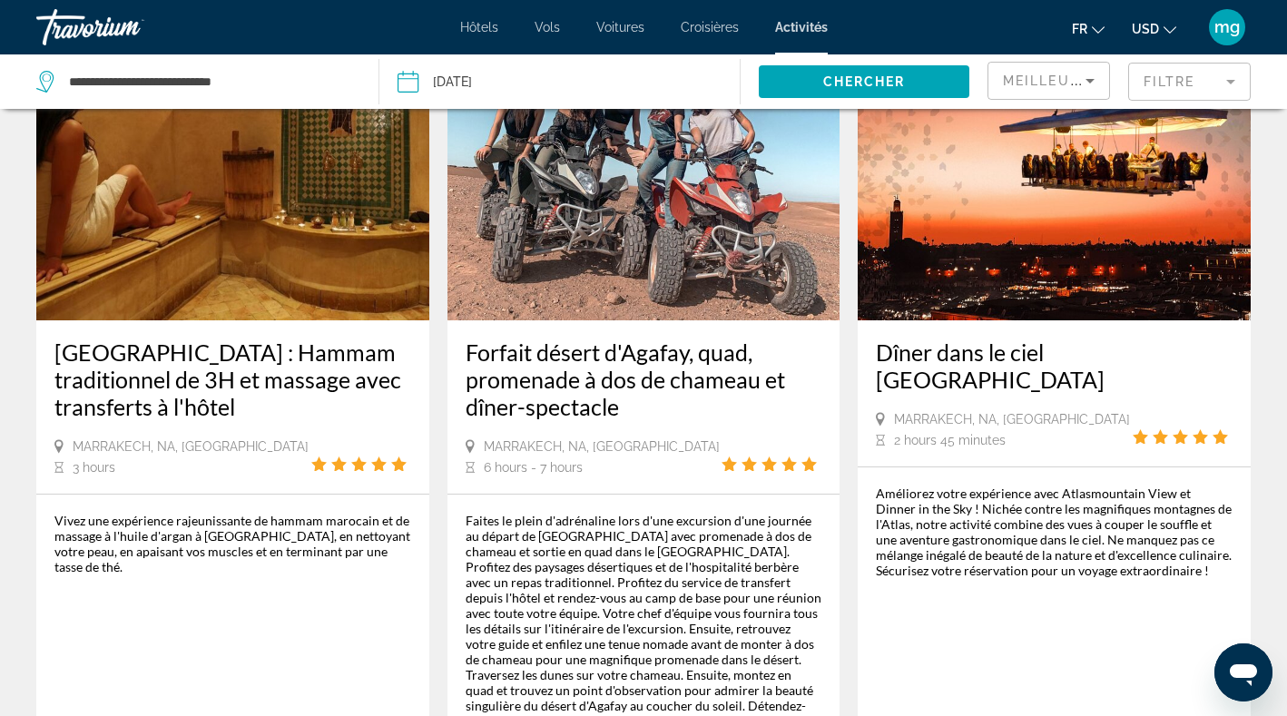
click at [994, 264] on img "Main content" at bounding box center [1053, 175] width 393 height 290
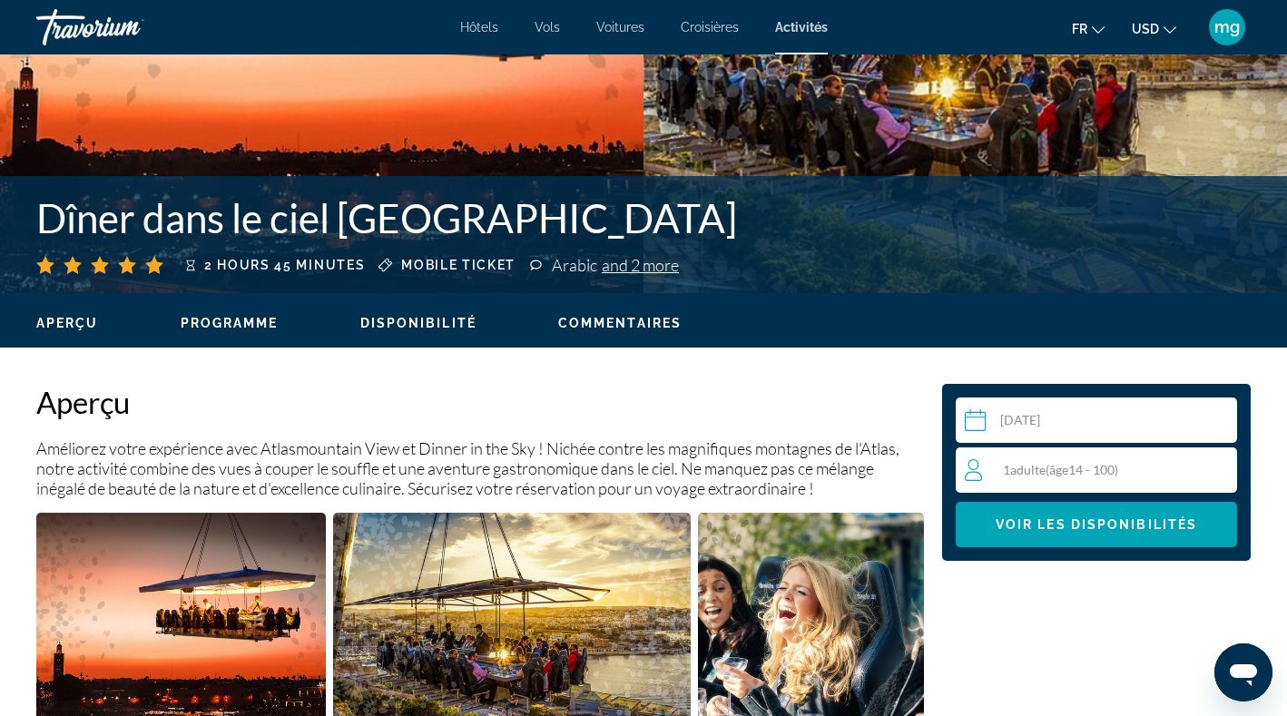
scroll to position [314, 0]
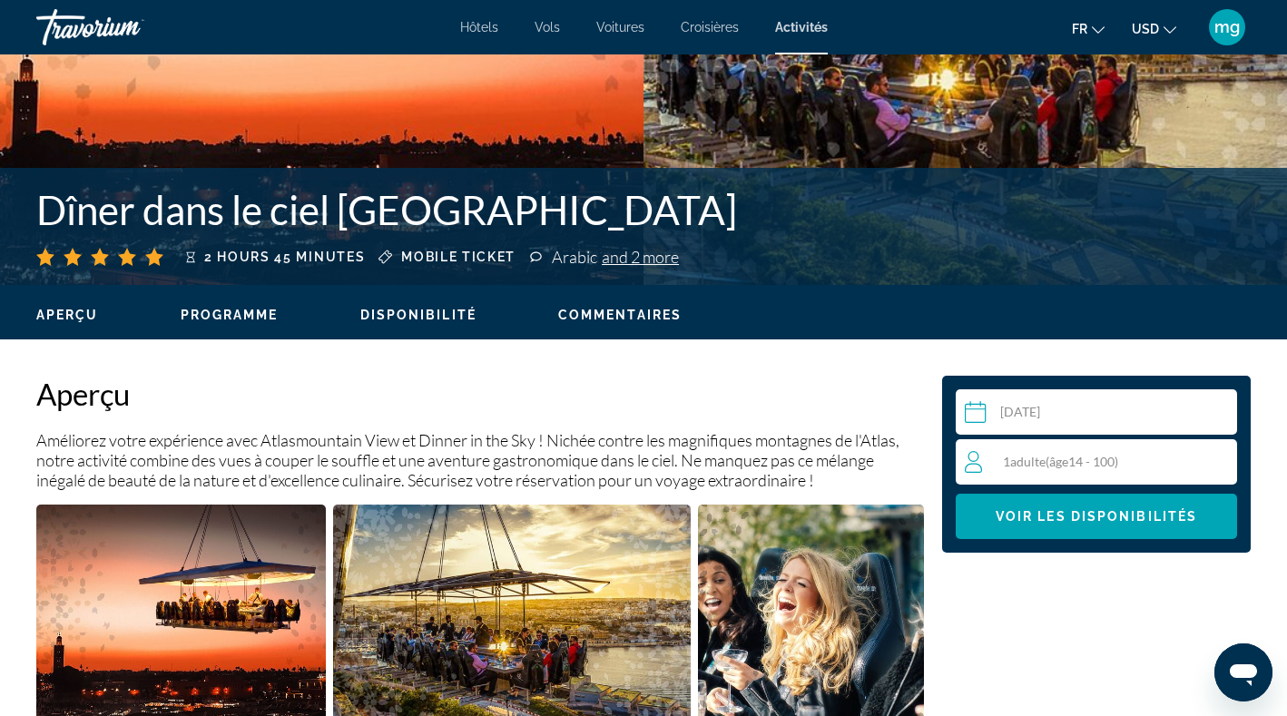
click at [1080, 472] on div "1 Adulte Adultes ( âge 14 - 100)" at bounding box center [1099, 462] width 271 height 22
click at [1072, 416] on input "Main content" at bounding box center [1099, 414] width 289 height 51
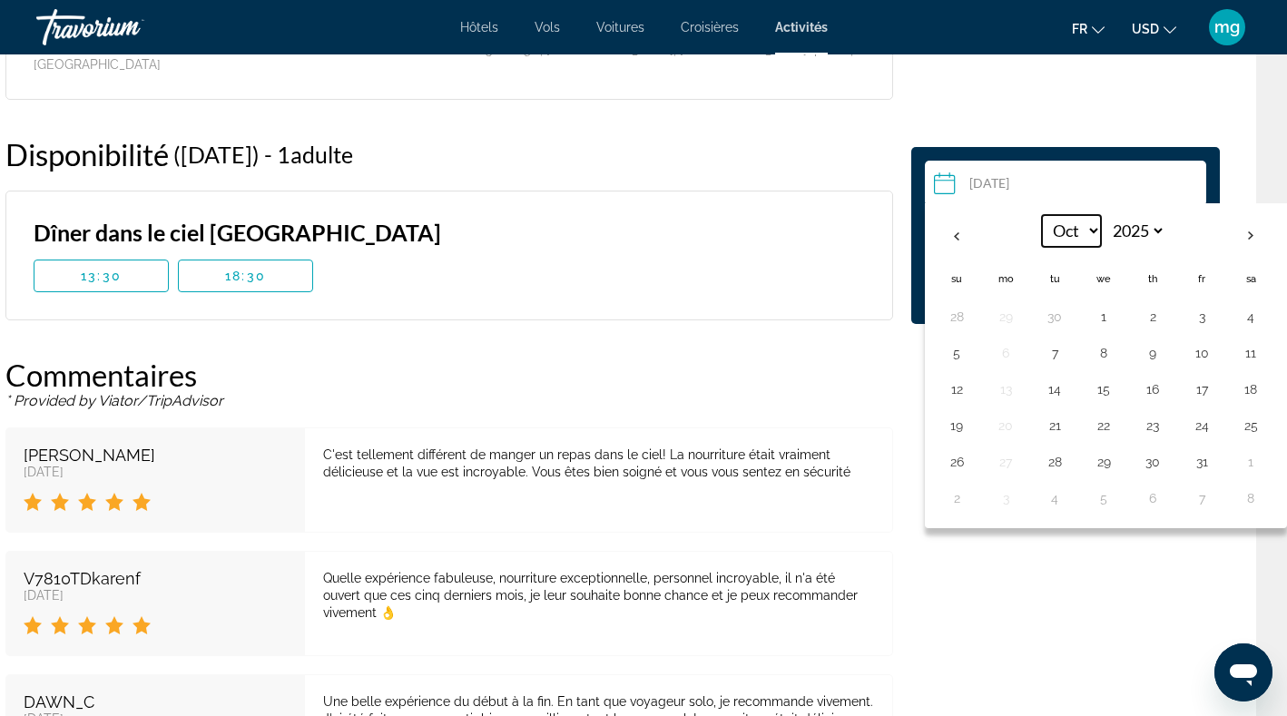
scroll to position [1966, 31]
click at [1259, 252] on th "Next month" at bounding box center [1250, 236] width 49 height 40
select select "**"
click at [1257, 310] on button "1" at bounding box center [1250, 316] width 29 height 25
type input "**********"
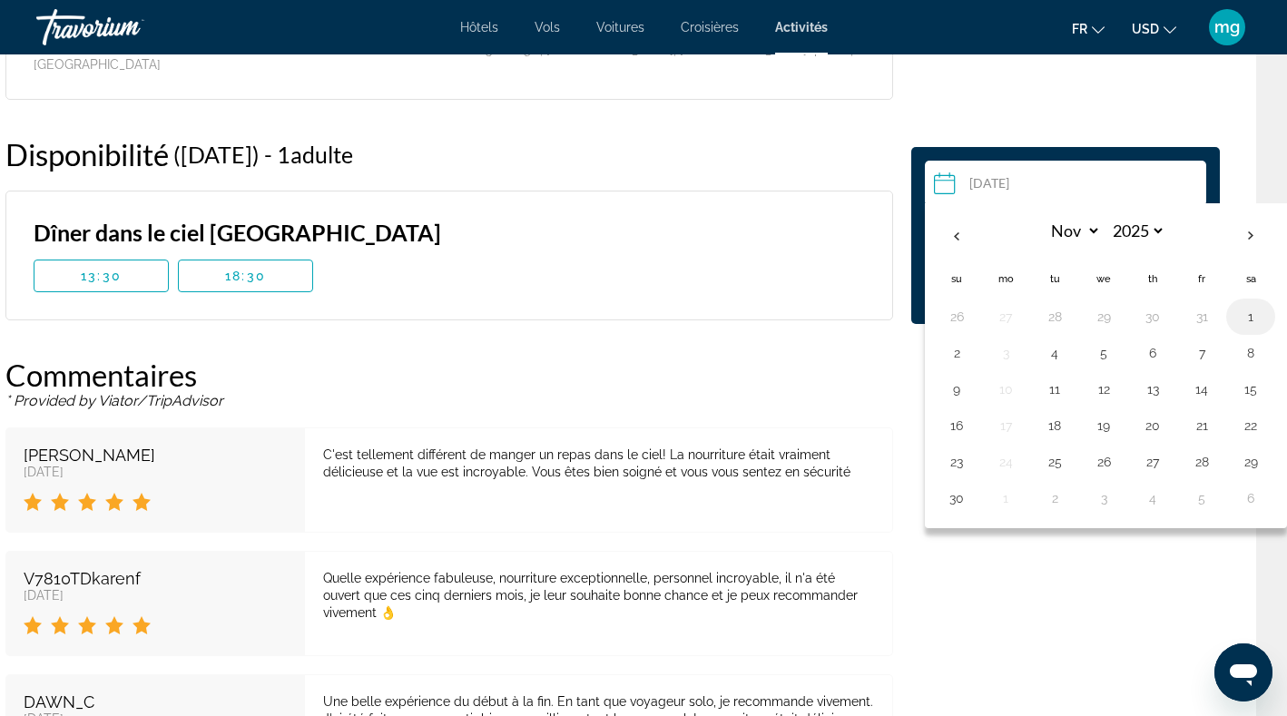
scroll to position [1964, 0]
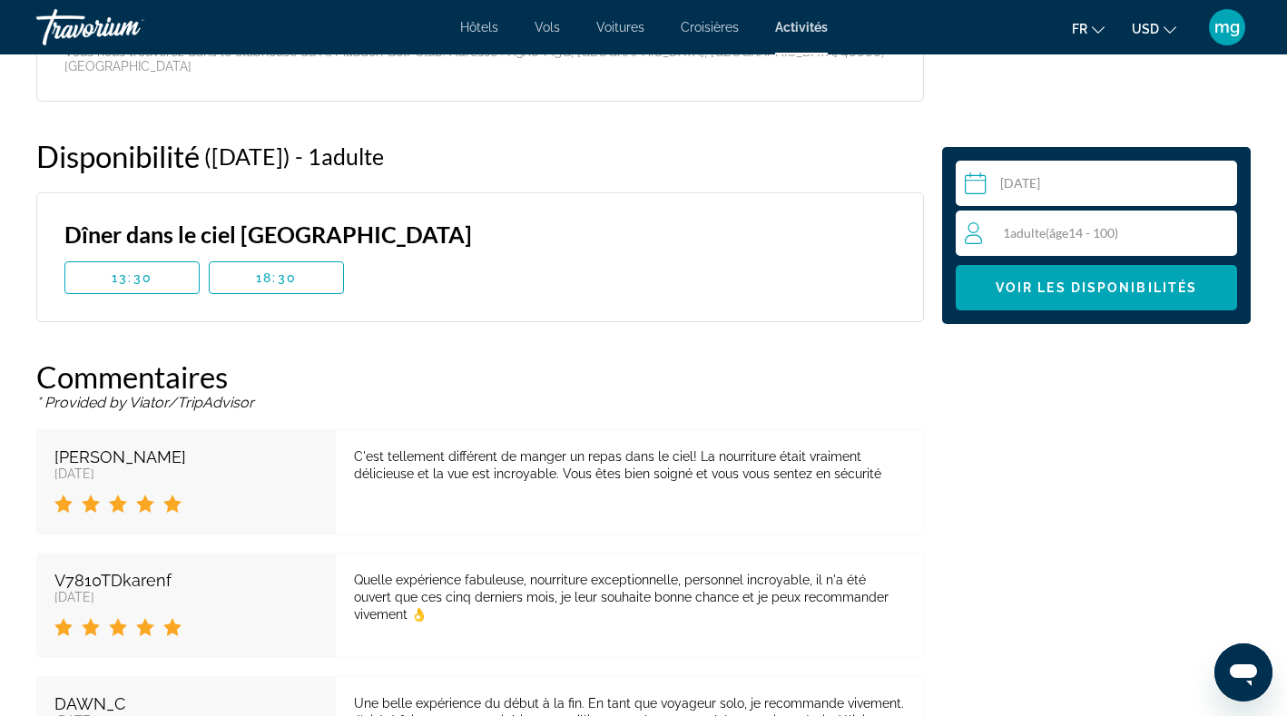
click at [1045, 227] on span "Adulte" at bounding box center [1027, 232] width 35 height 15
click at [1218, 230] on icon "Increment adults" at bounding box center [1218, 232] width 16 height 22
click at [1218, 229] on icon "Increment adults" at bounding box center [1218, 232] width 16 height 16
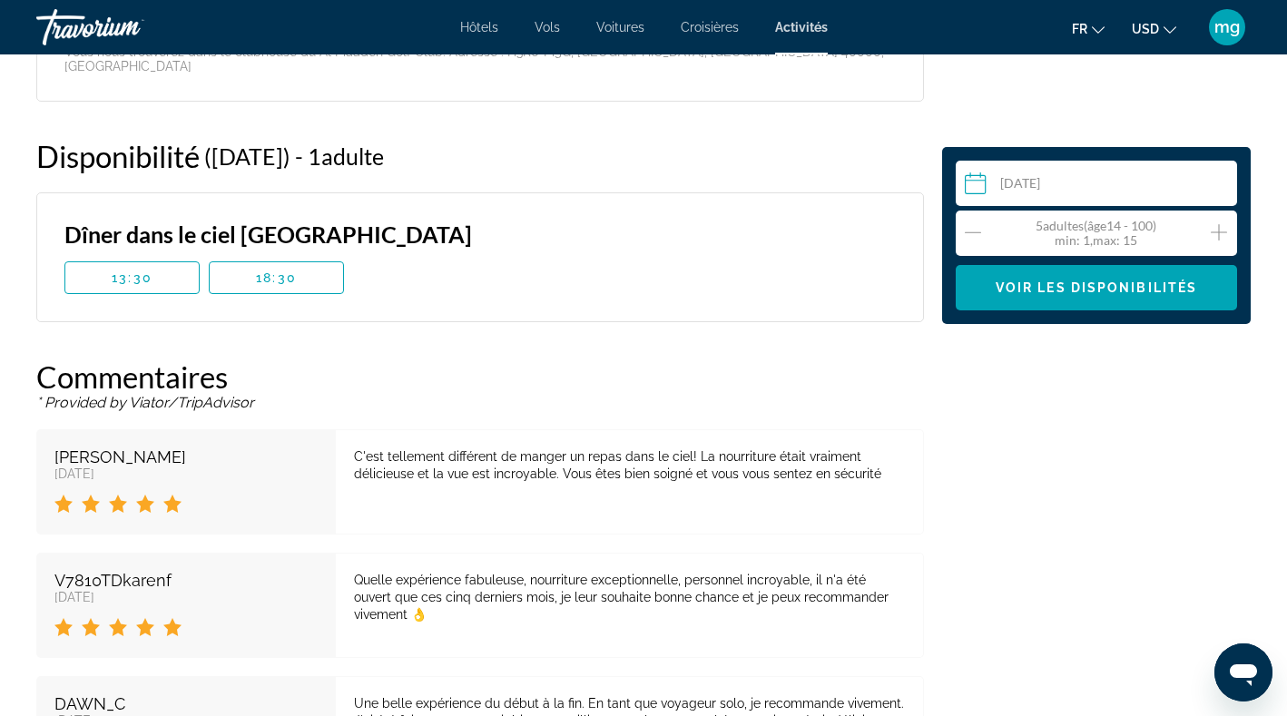
click at [1218, 229] on icon "Increment adults" at bounding box center [1218, 232] width 16 height 16
click at [256, 256] on span "Main content" at bounding box center [276, 278] width 133 height 44
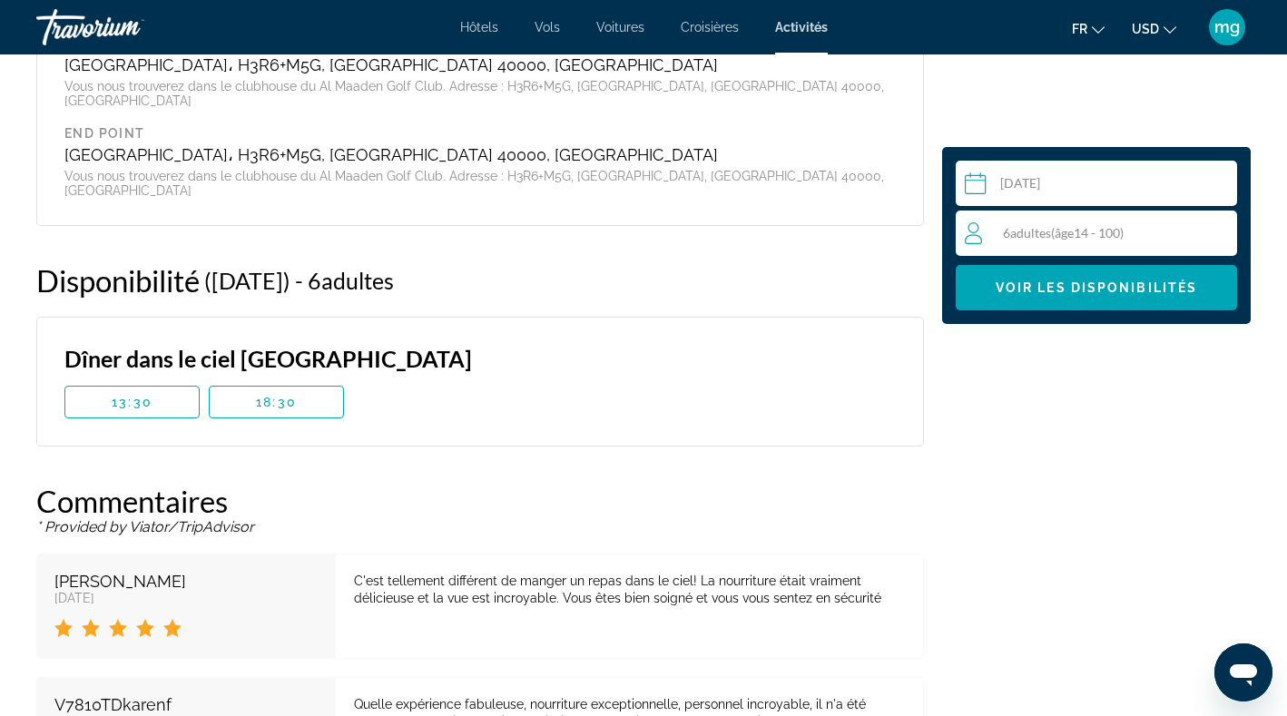
scroll to position [1926, 0]
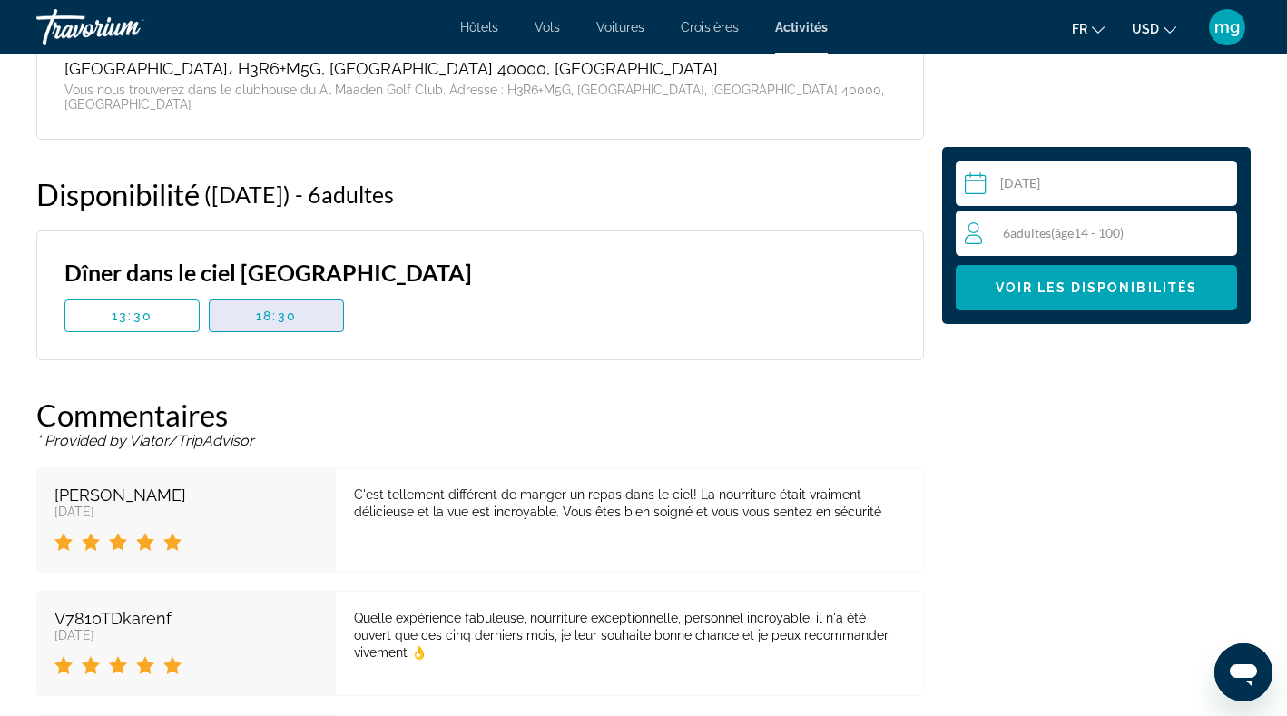
click at [253, 294] on span "Main content" at bounding box center [276, 316] width 133 height 44
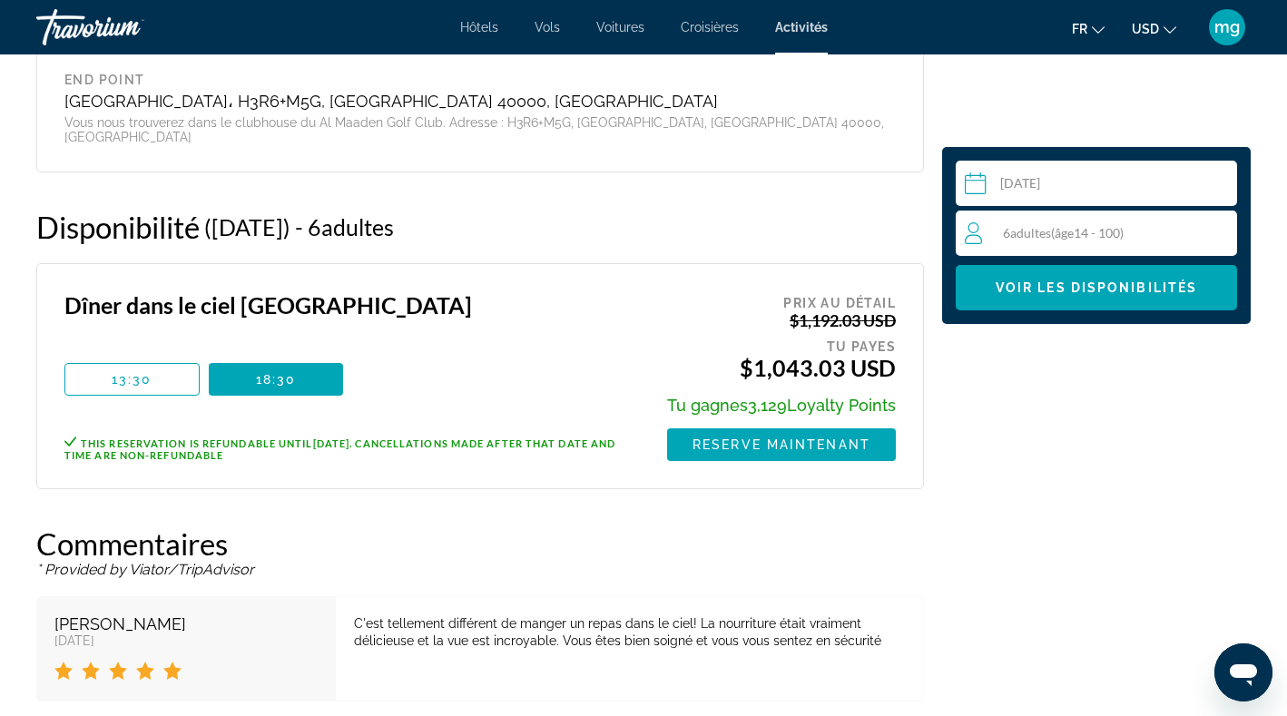
scroll to position [1859, 0]
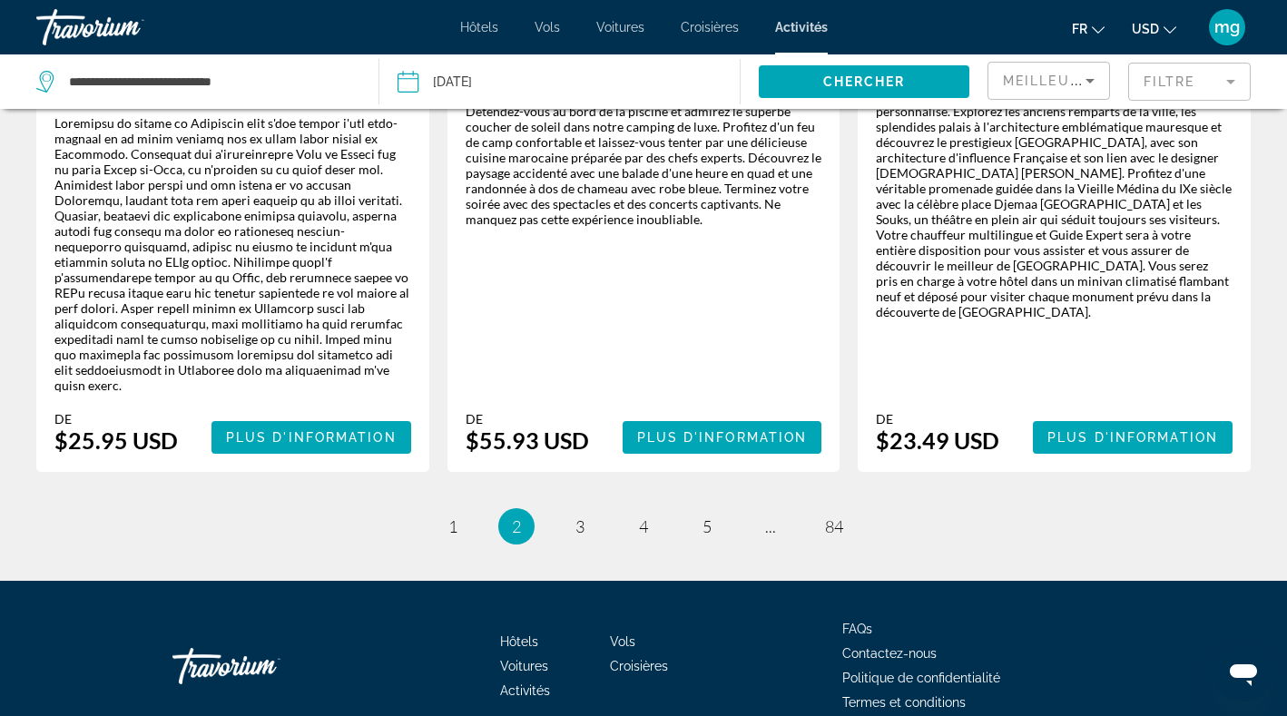
scroll to position [3193, 0]
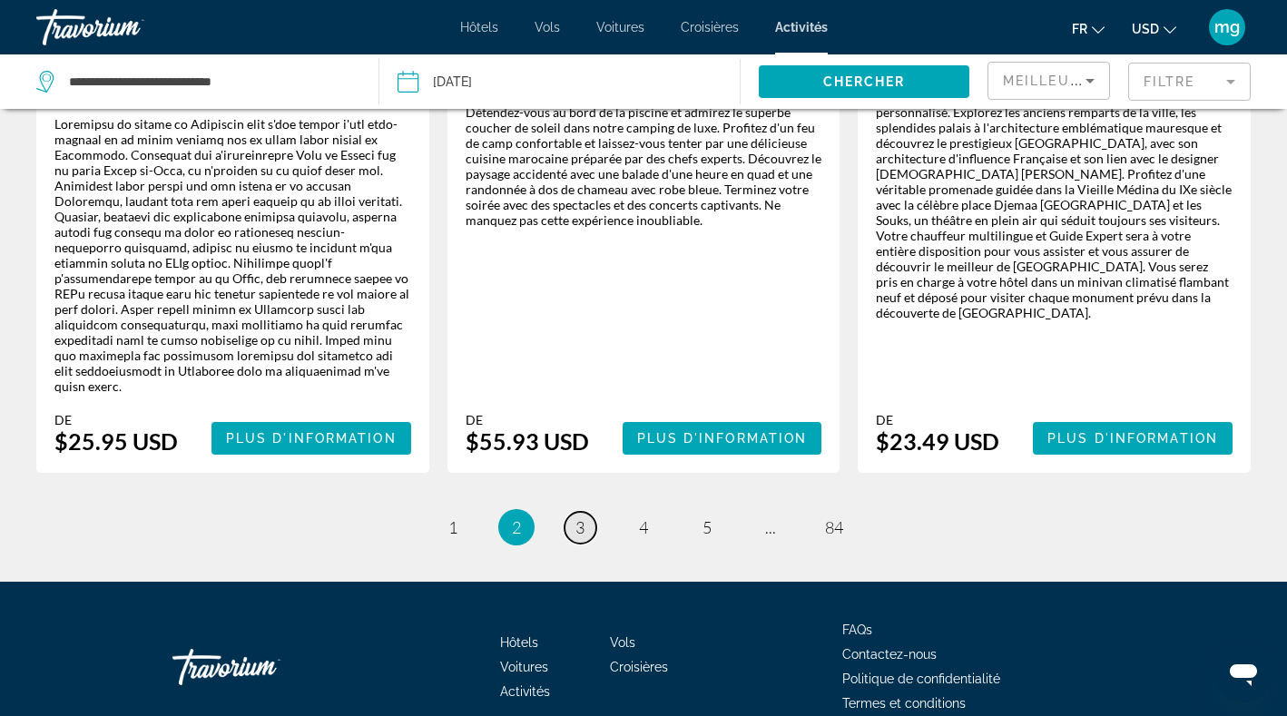
click at [577, 517] on span "3" at bounding box center [579, 527] width 9 height 20
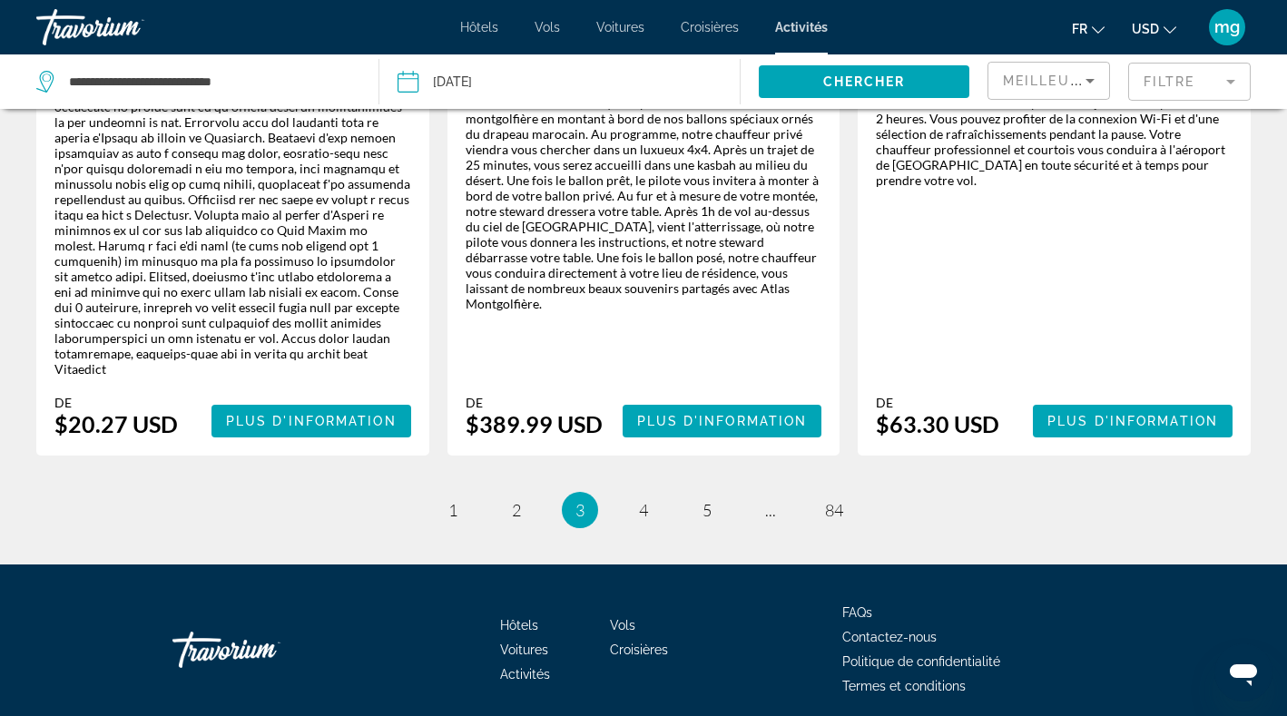
scroll to position [3157, 0]
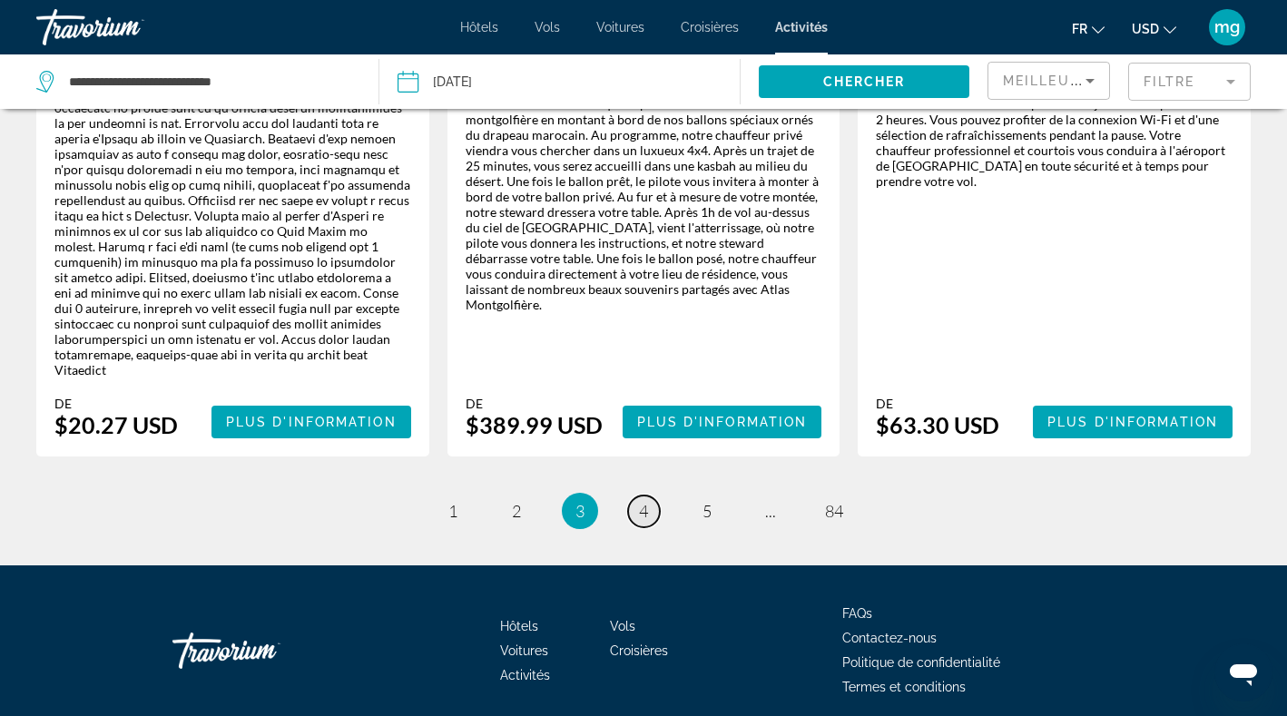
click at [641, 501] on span "4" at bounding box center [643, 511] width 9 height 20
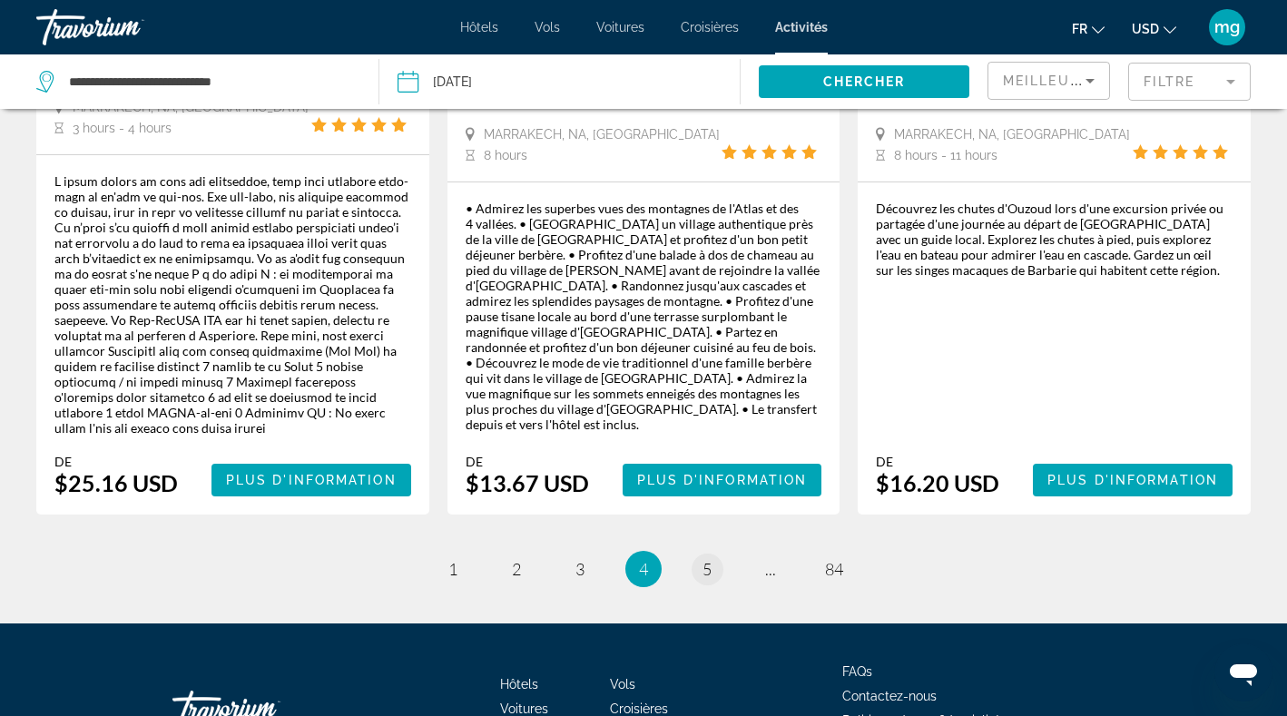
scroll to position [3196, 0]
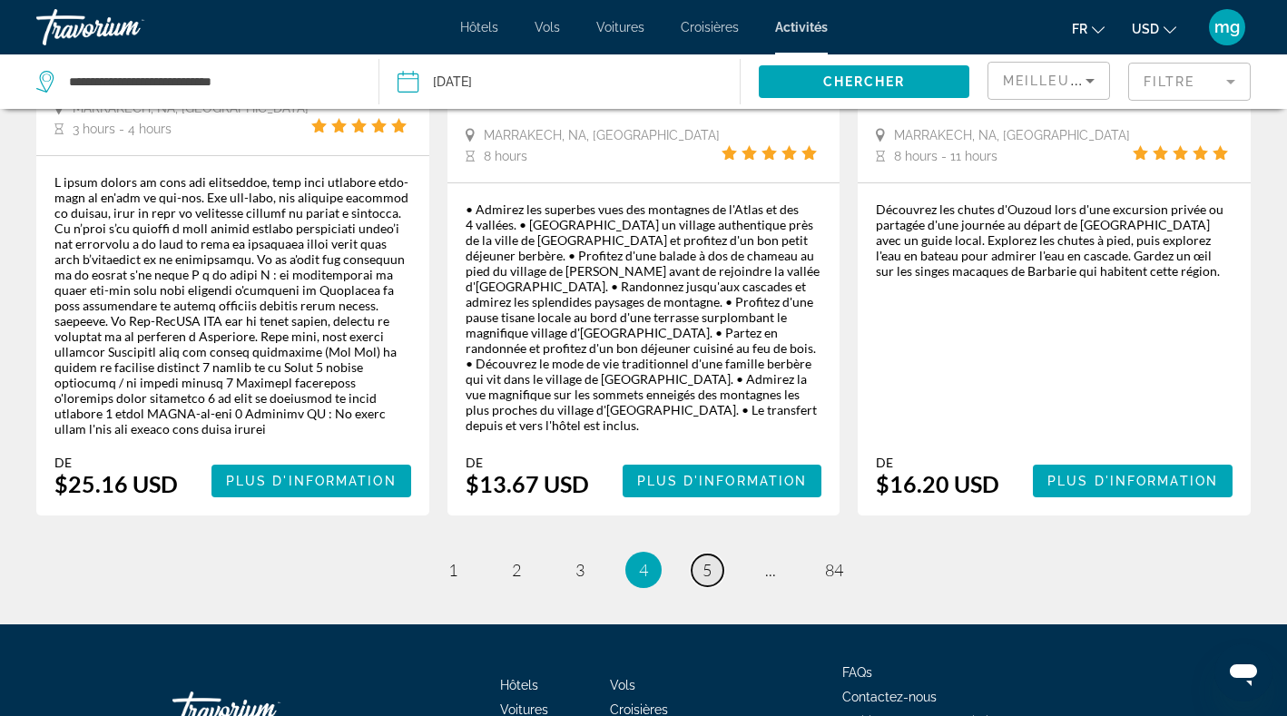
click at [696, 554] on link "page 5" at bounding box center [707, 570] width 32 height 32
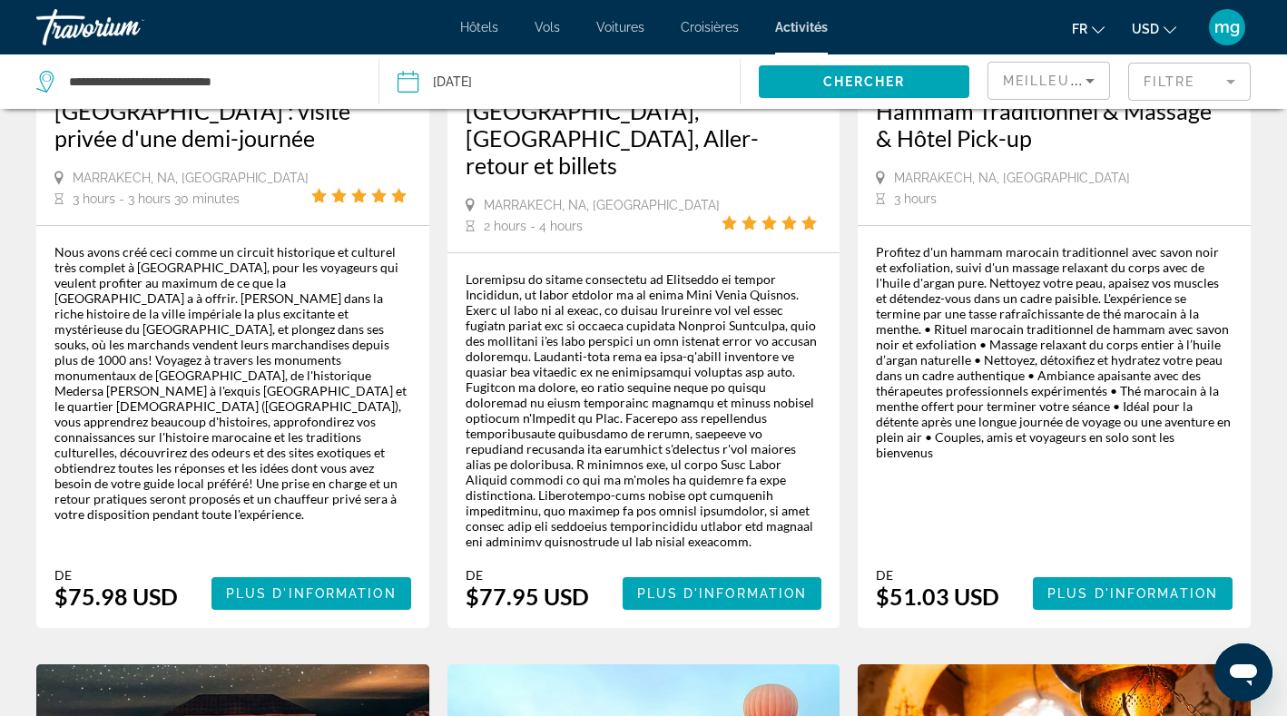
scroll to position [2105, 0]
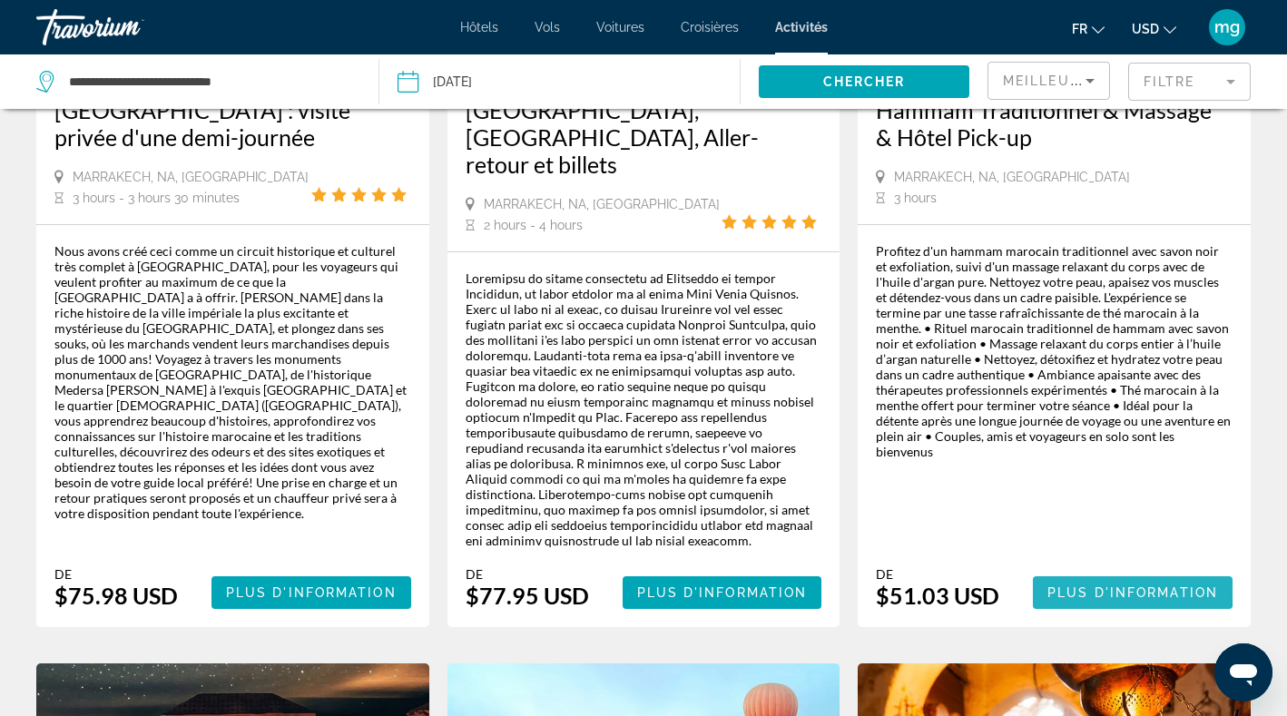
click at [1058, 585] on span "Plus d'information" at bounding box center [1132, 592] width 171 height 15
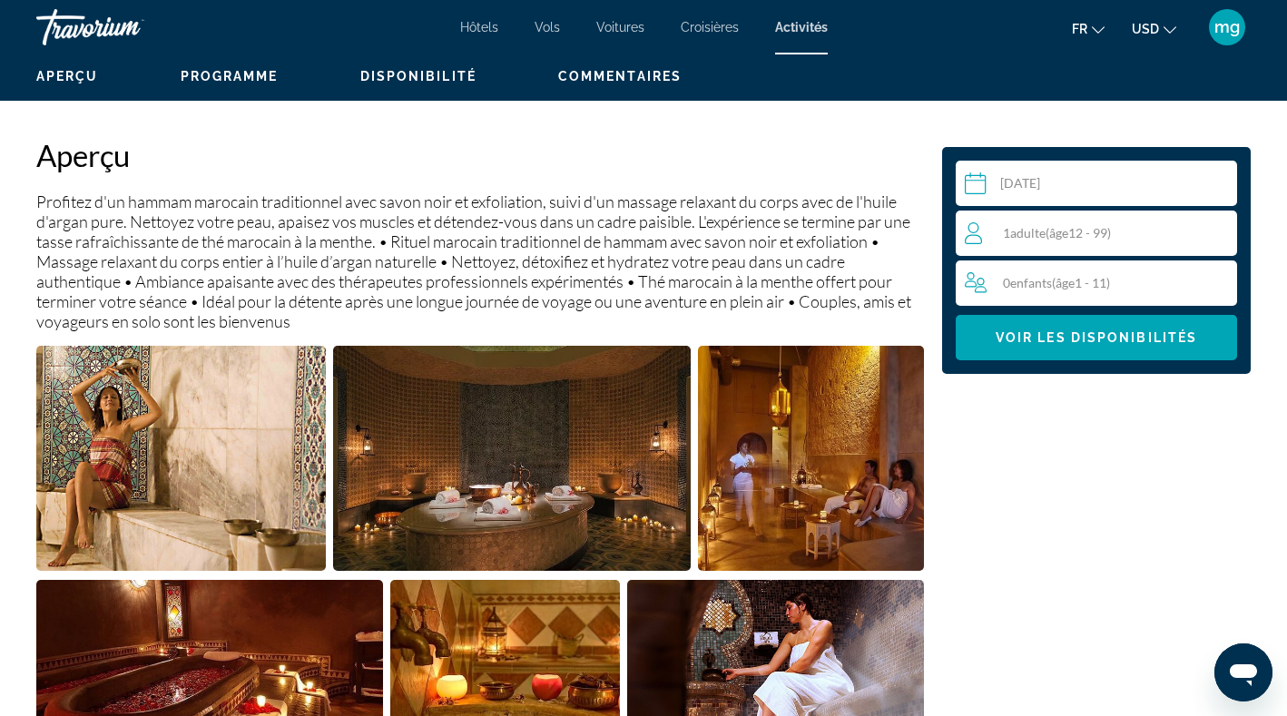
scroll to position [263, 0]
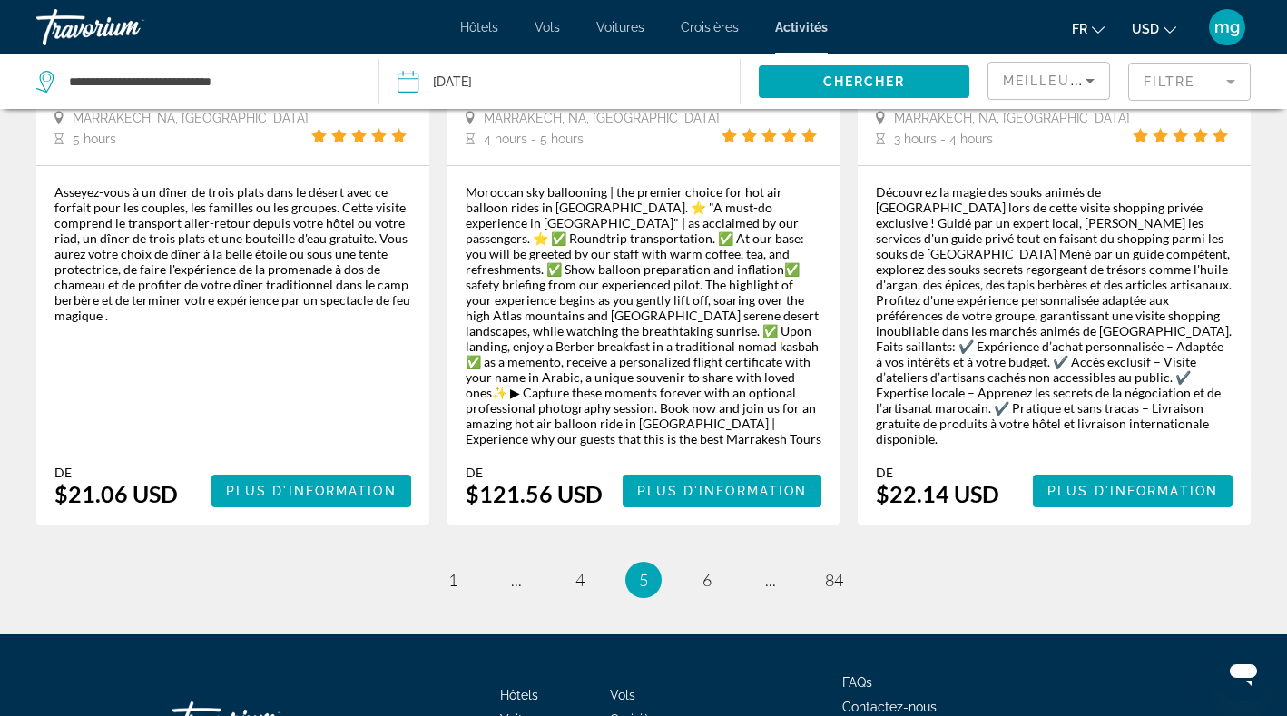
scroll to position [3065, 0]
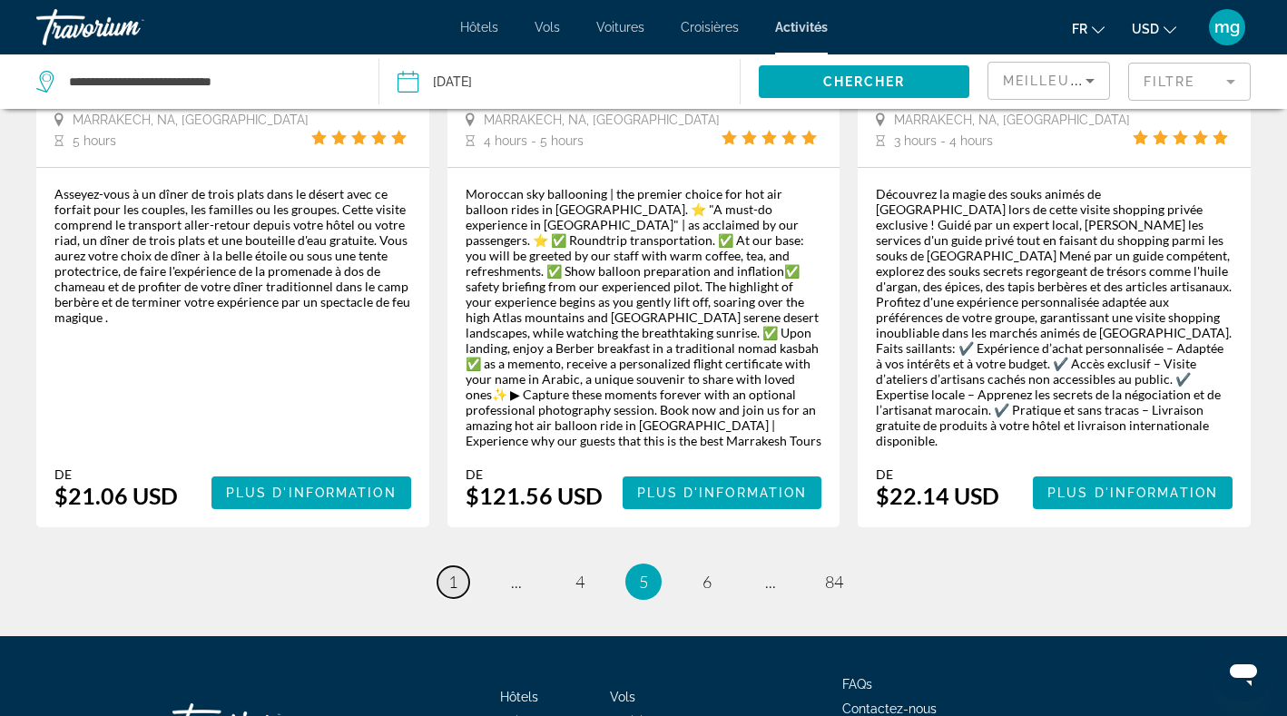
click at [453, 572] on span "1" at bounding box center [452, 582] width 9 height 20
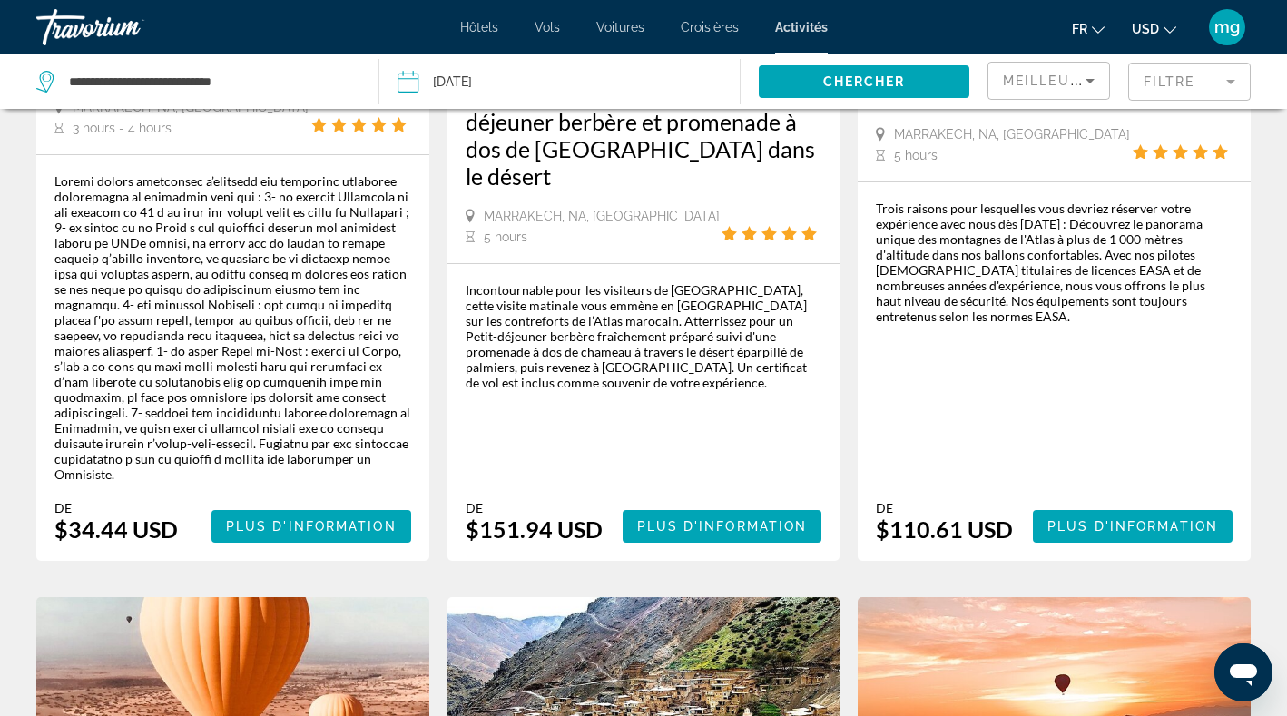
scroll to position [2281, 0]
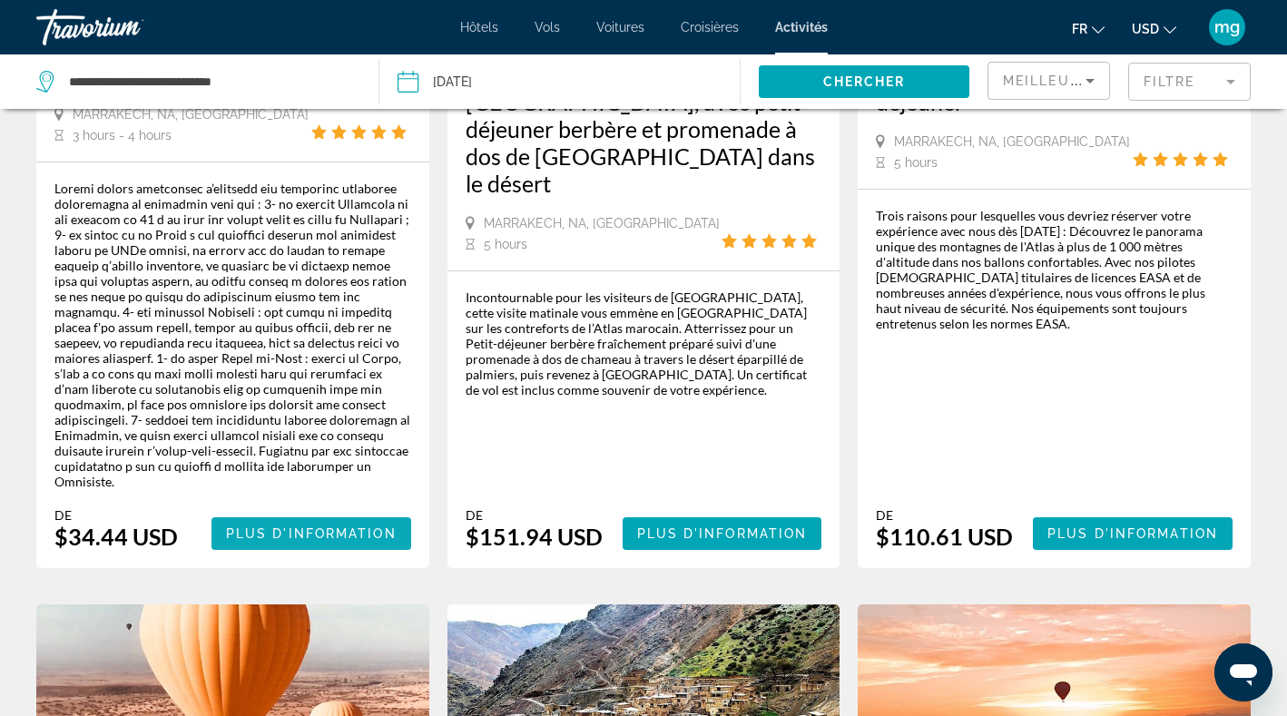
click at [269, 526] on span "Plus d'information" at bounding box center [311, 533] width 171 height 15
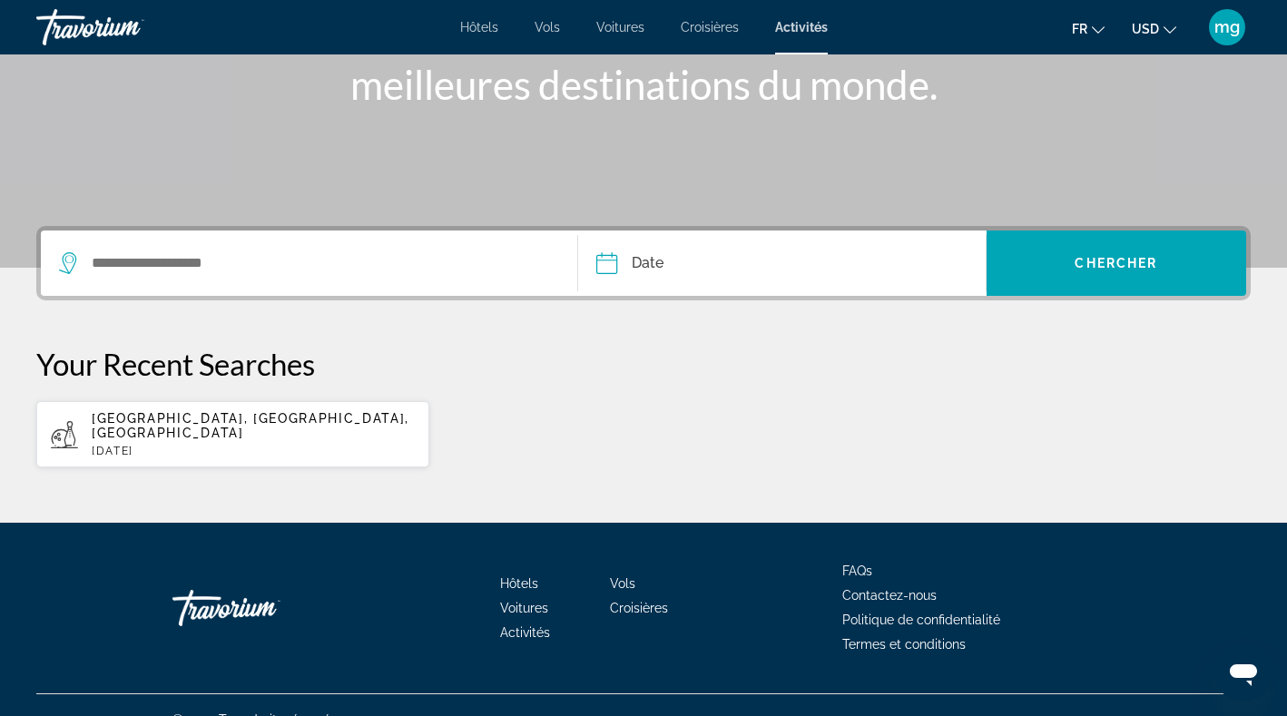
scroll to position [278, 0]
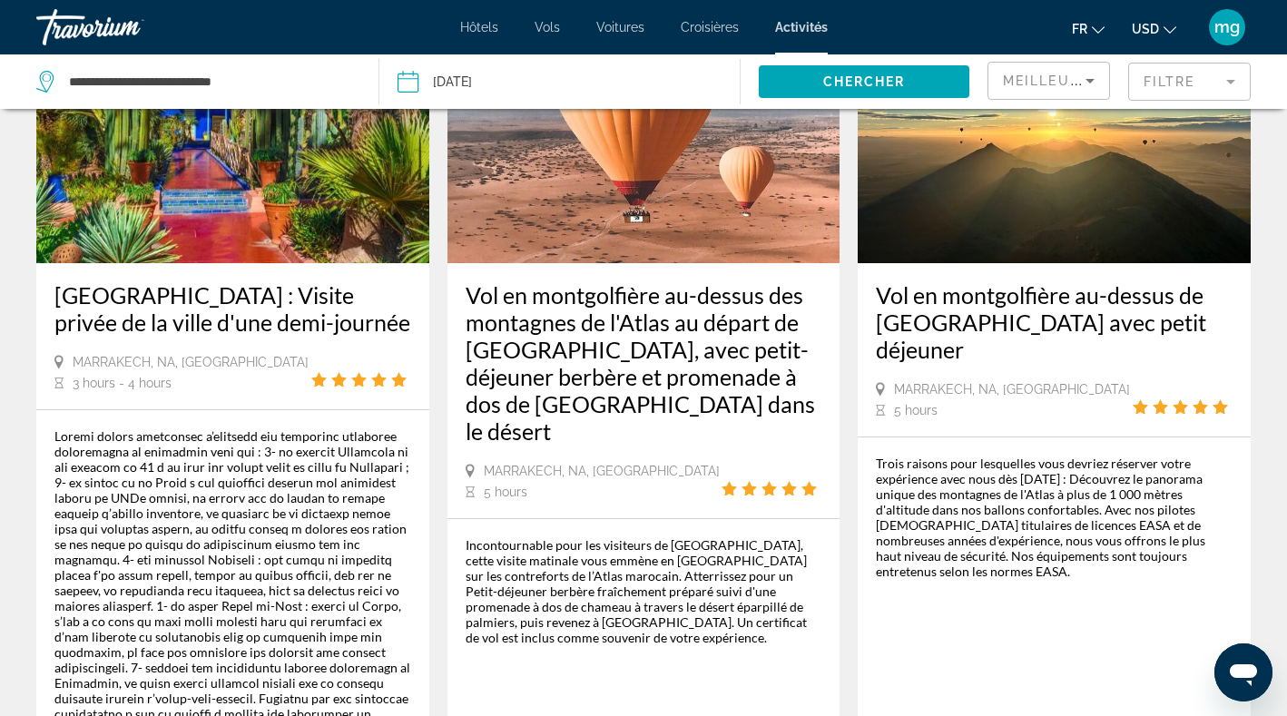
scroll to position [2050, 0]
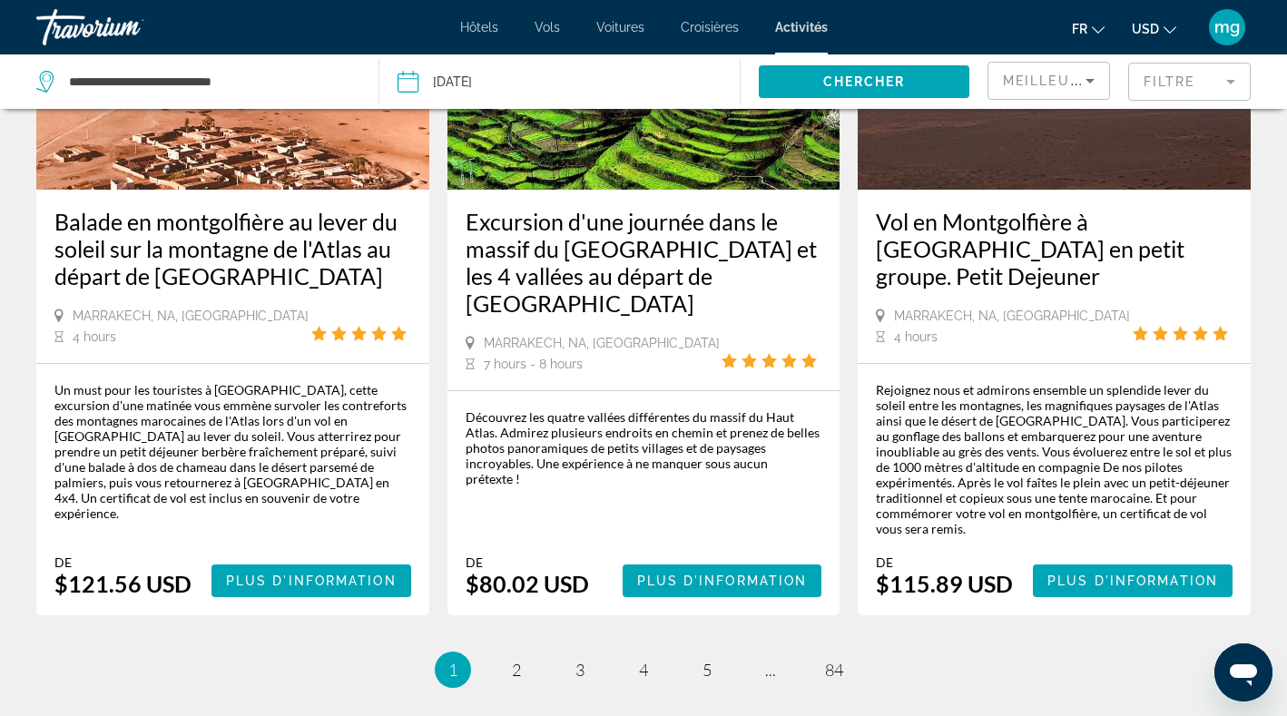
scroll to position [2985, 0]
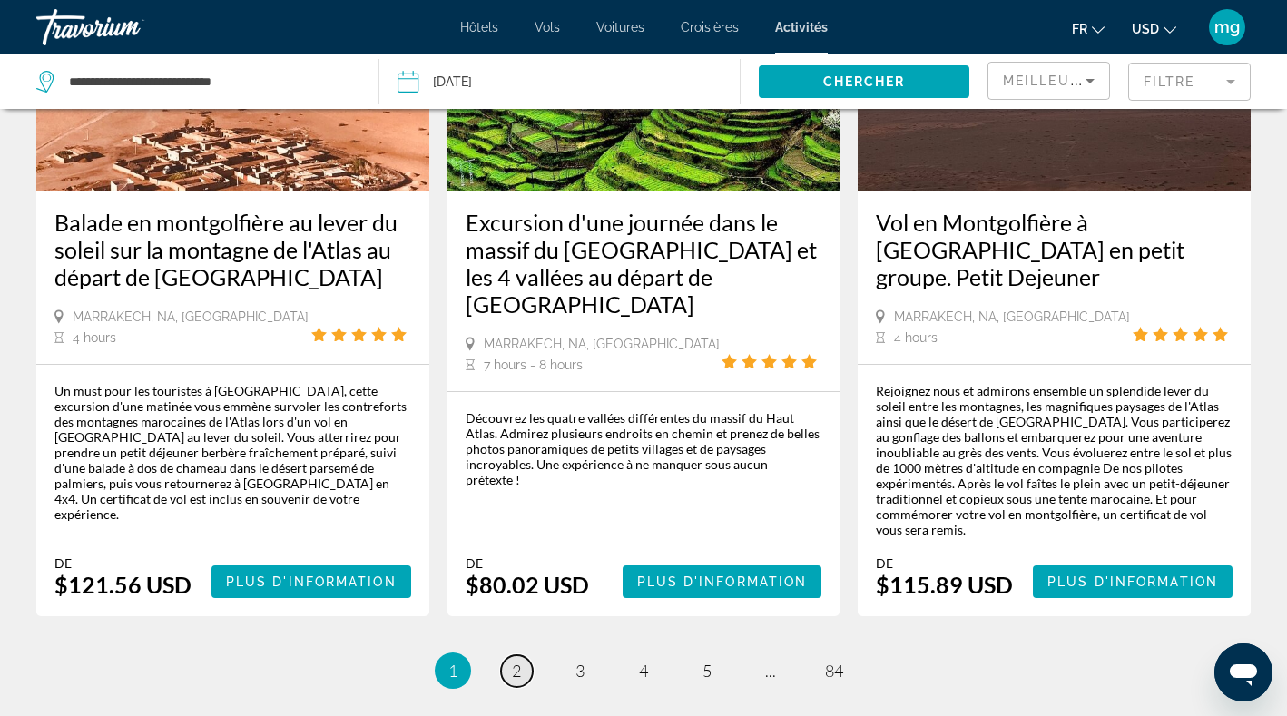
click at [516, 661] on span "2" at bounding box center [516, 671] width 9 height 20
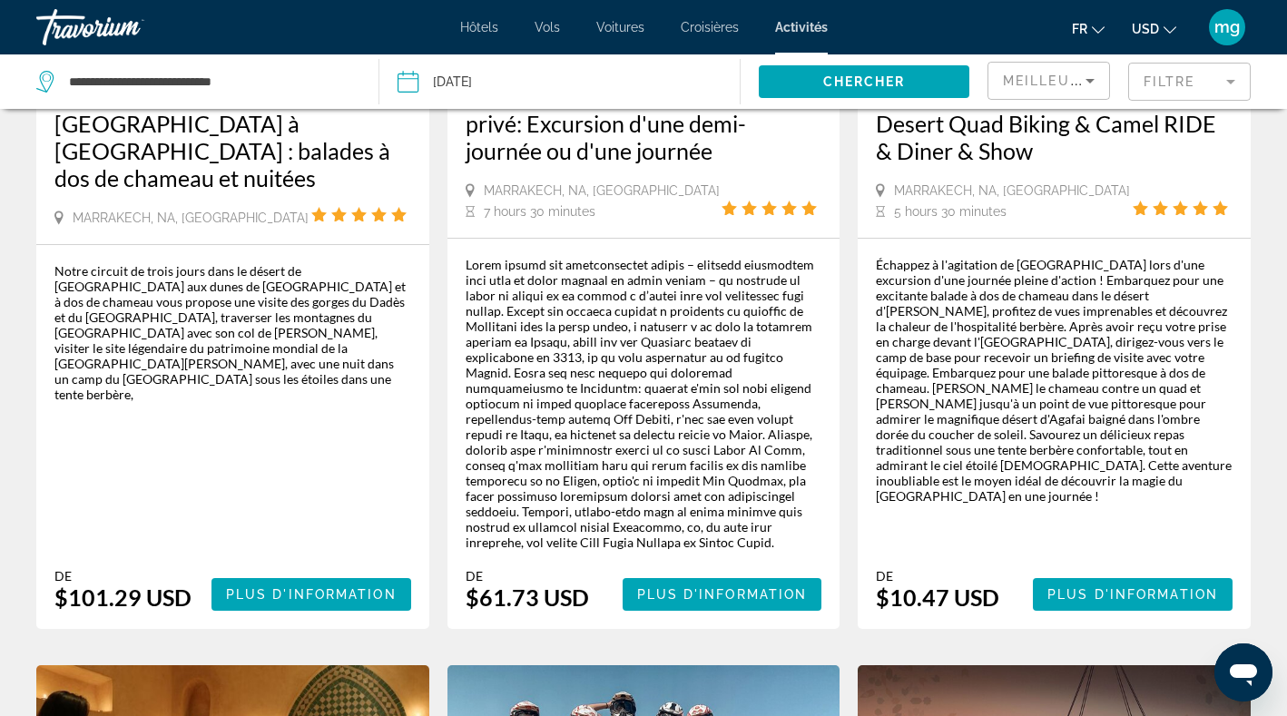
scroll to position [480, 0]
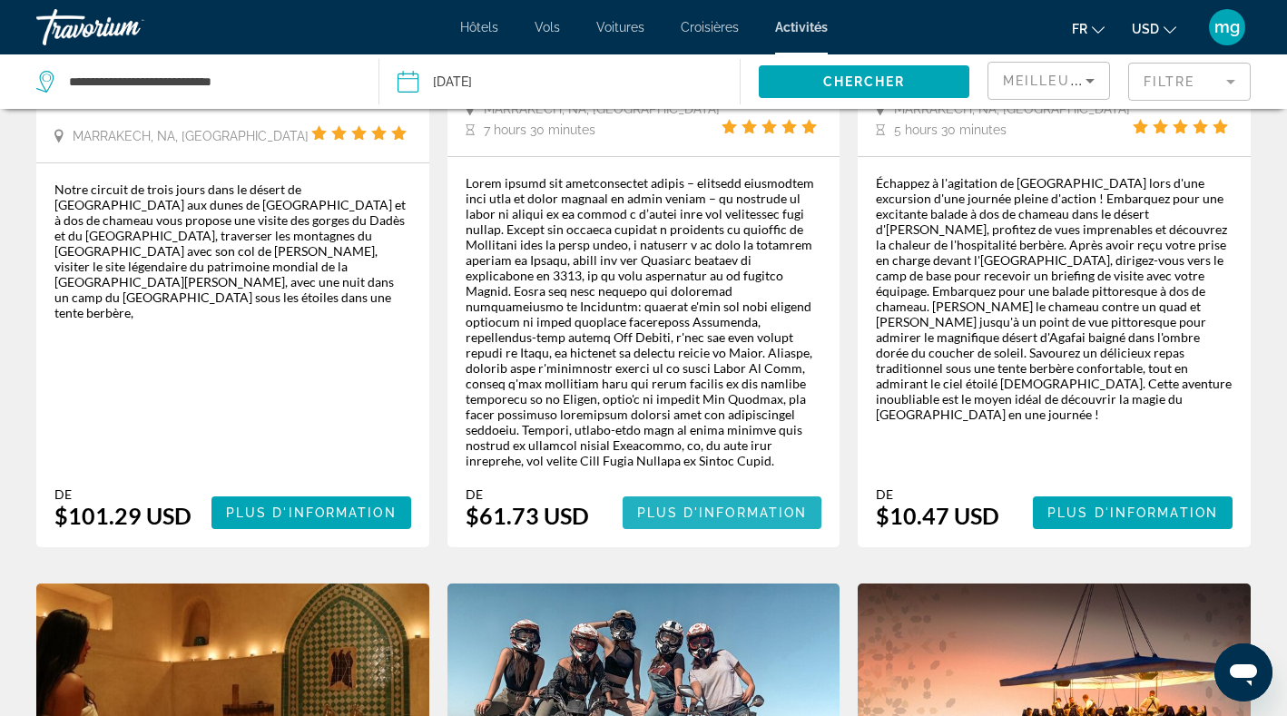
click at [668, 507] on span "Main content" at bounding box center [722, 513] width 200 height 44
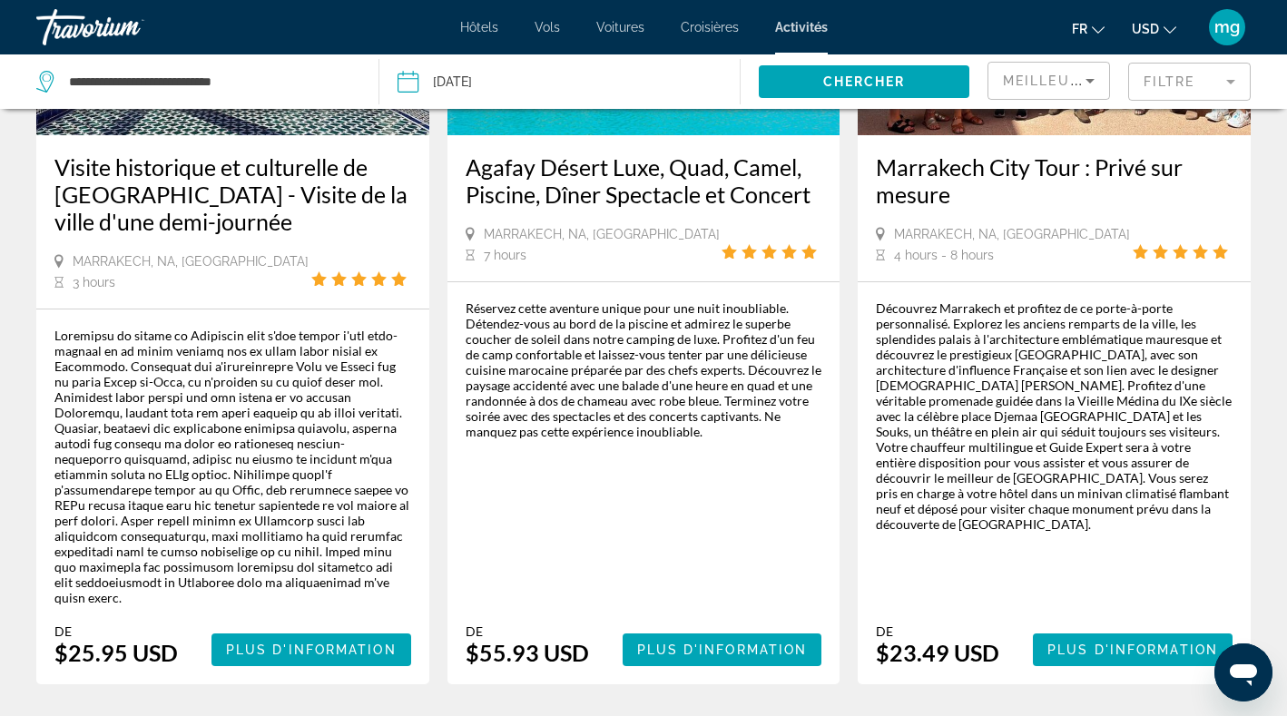
scroll to position [3079, 0]
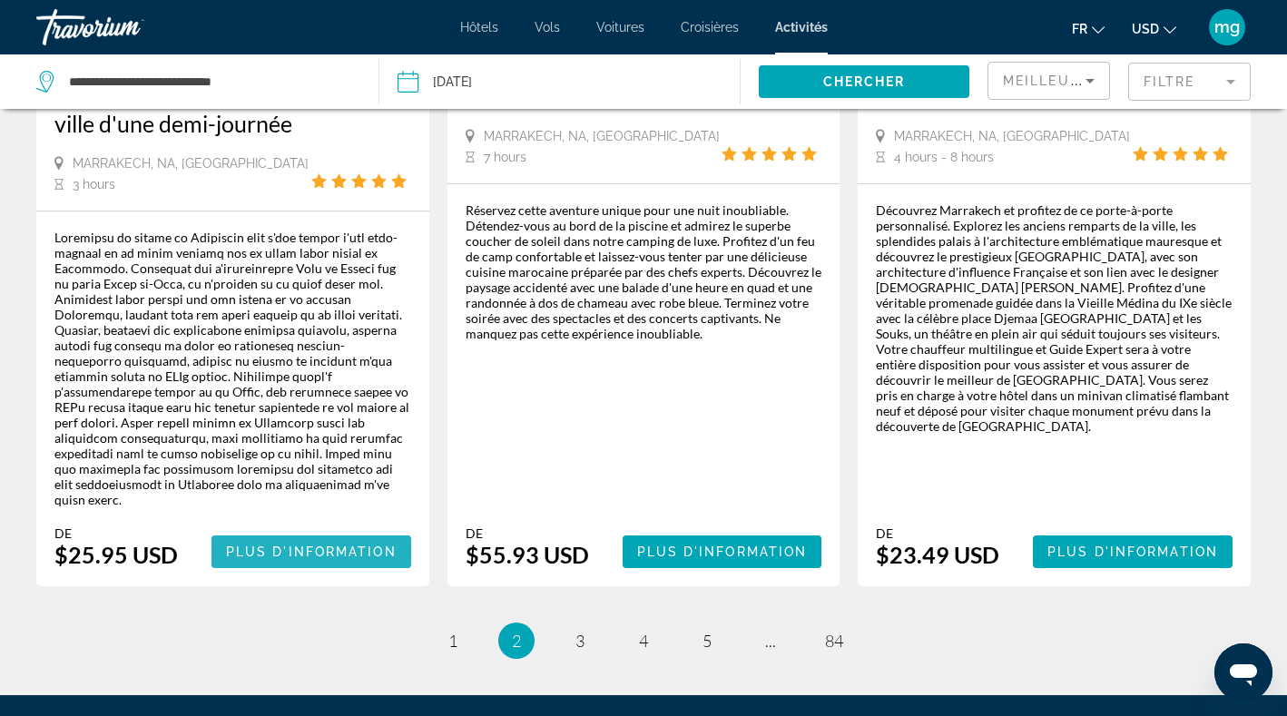
click at [366, 544] on span "Plus d'information" at bounding box center [311, 551] width 171 height 15
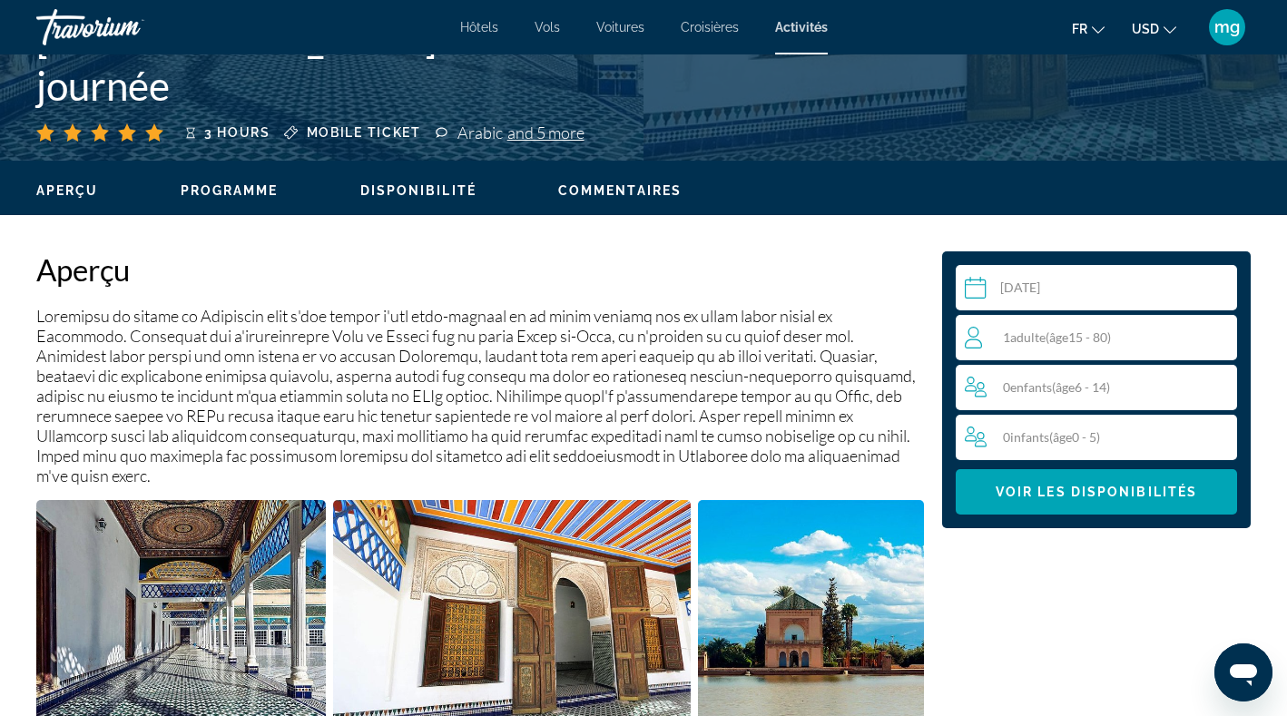
scroll to position [434, 0]
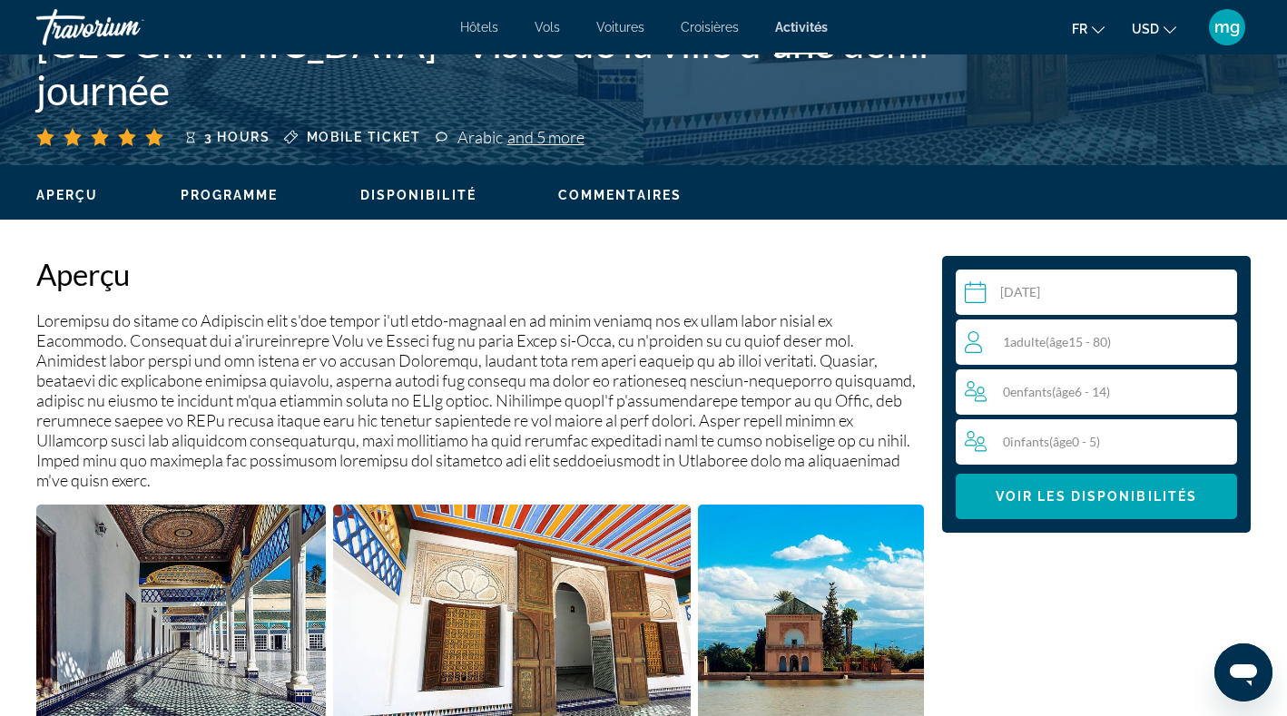
click at [208, 191] on span "Programme" at bounding box center [230, 195] width 98 height 15
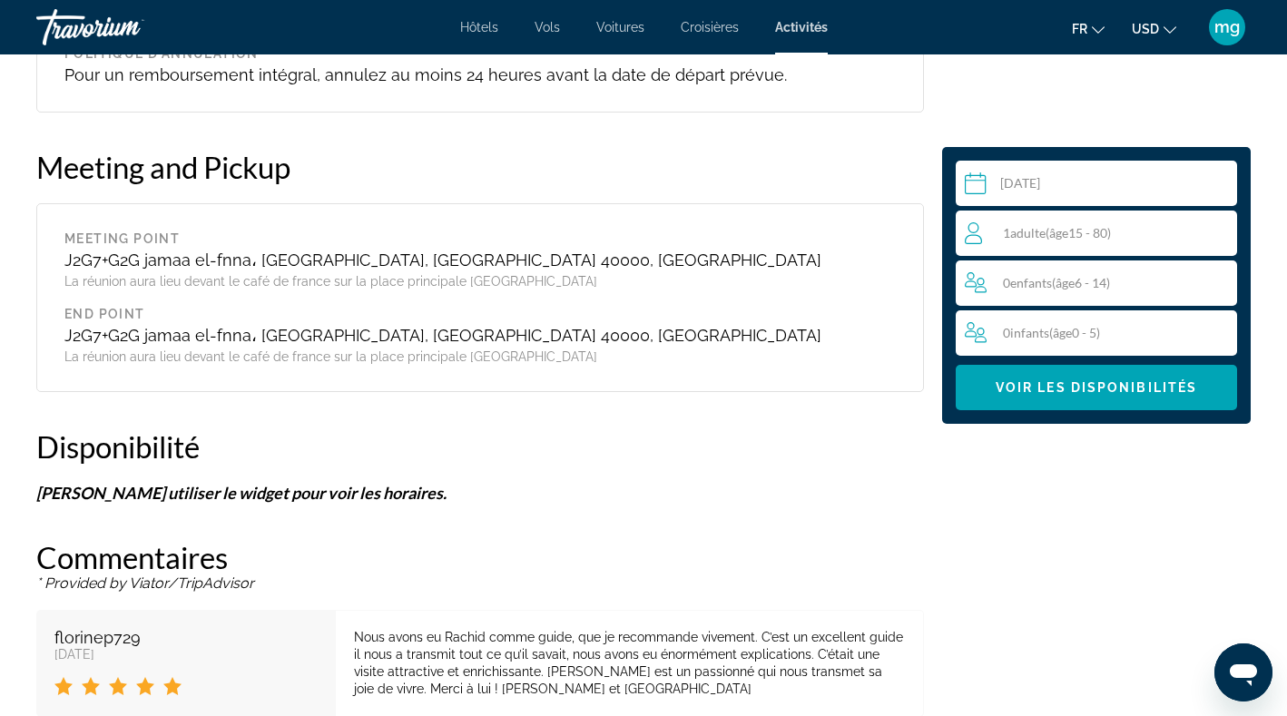
scroll to position [2816, 0]
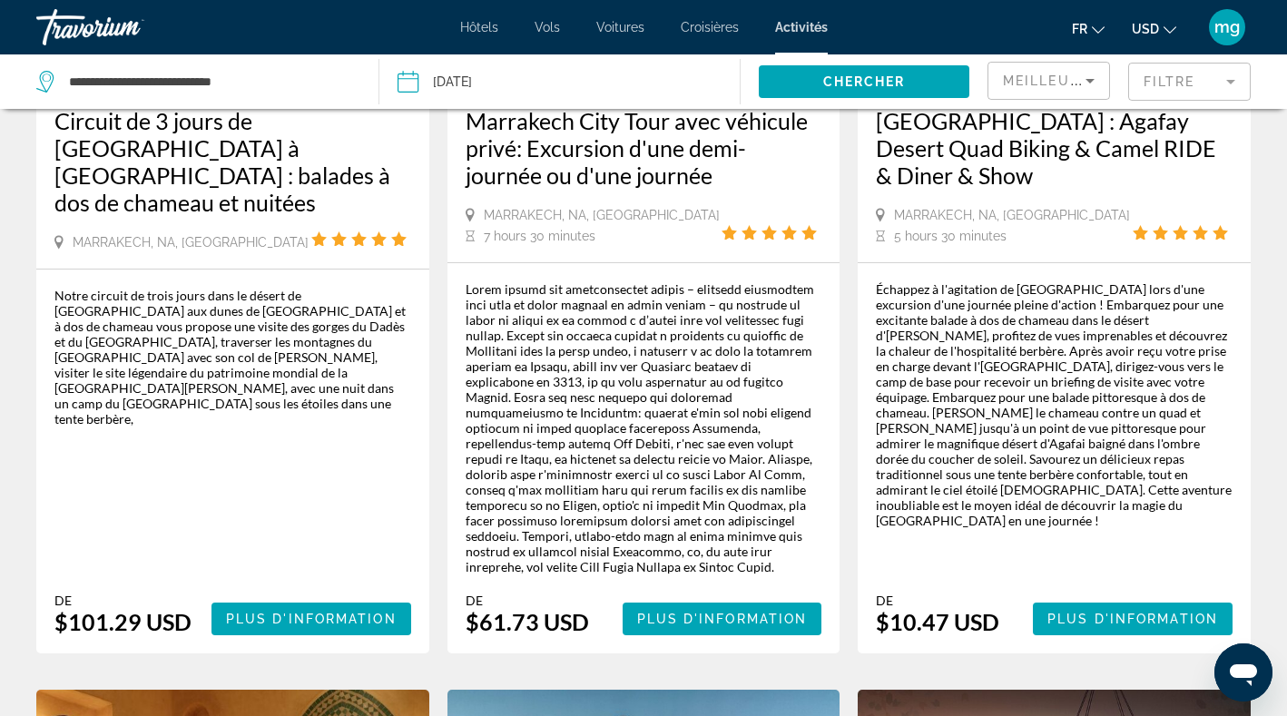
scroll to position [435, 0]
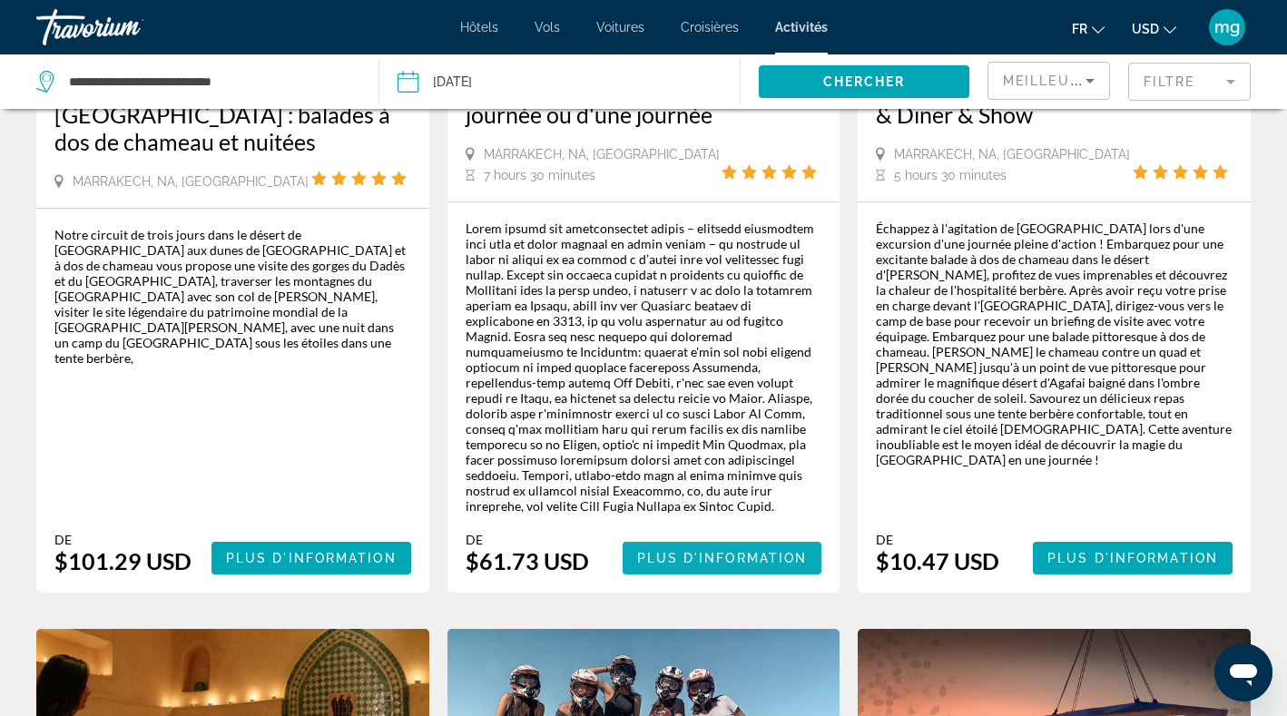
click at [733, 536] on span "Main content" at bounding box center [722, 558] width 200 height 44
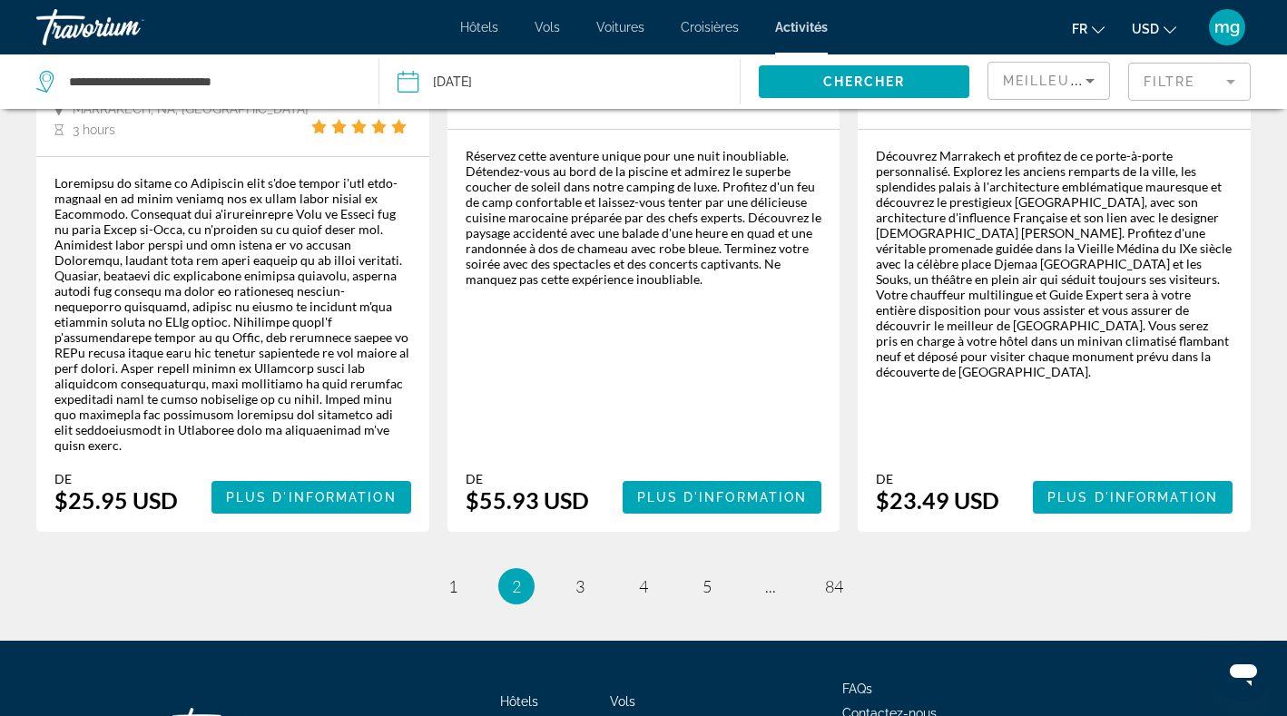
scroll to position [3136, 0]
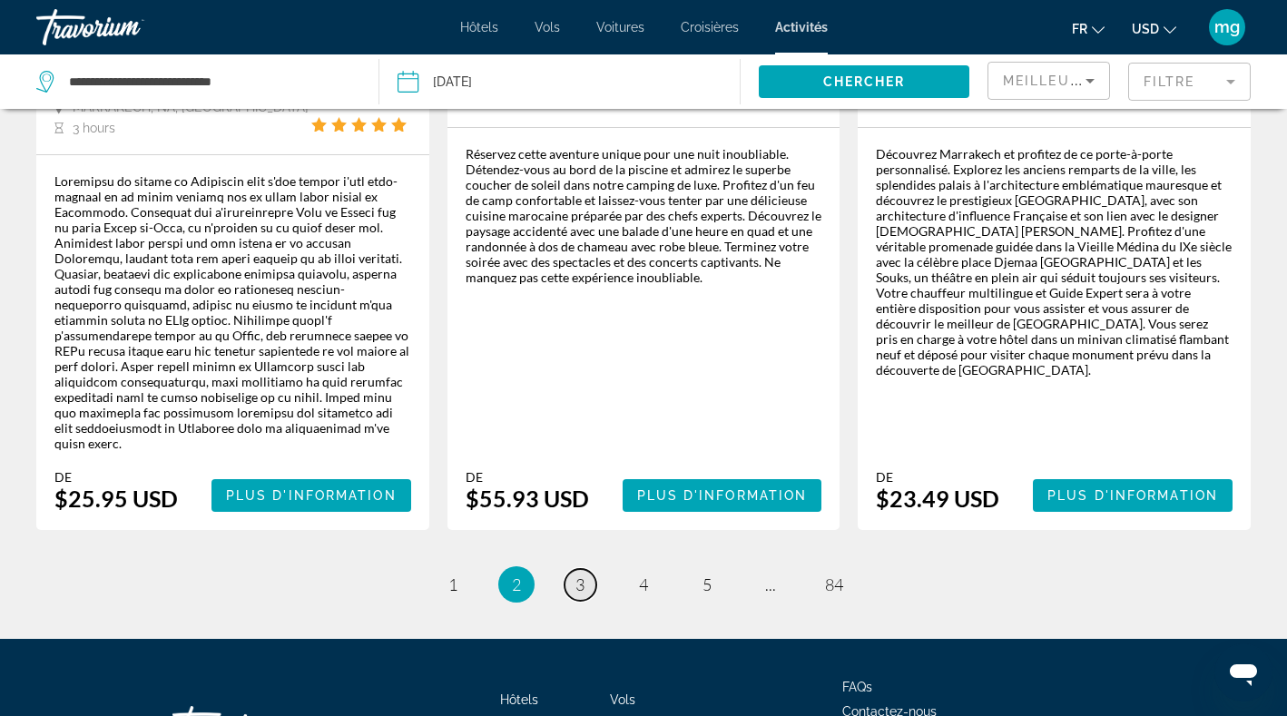
click at [588, 569] on link "page 3" at bounding box center [580, 585] width 32 height 32
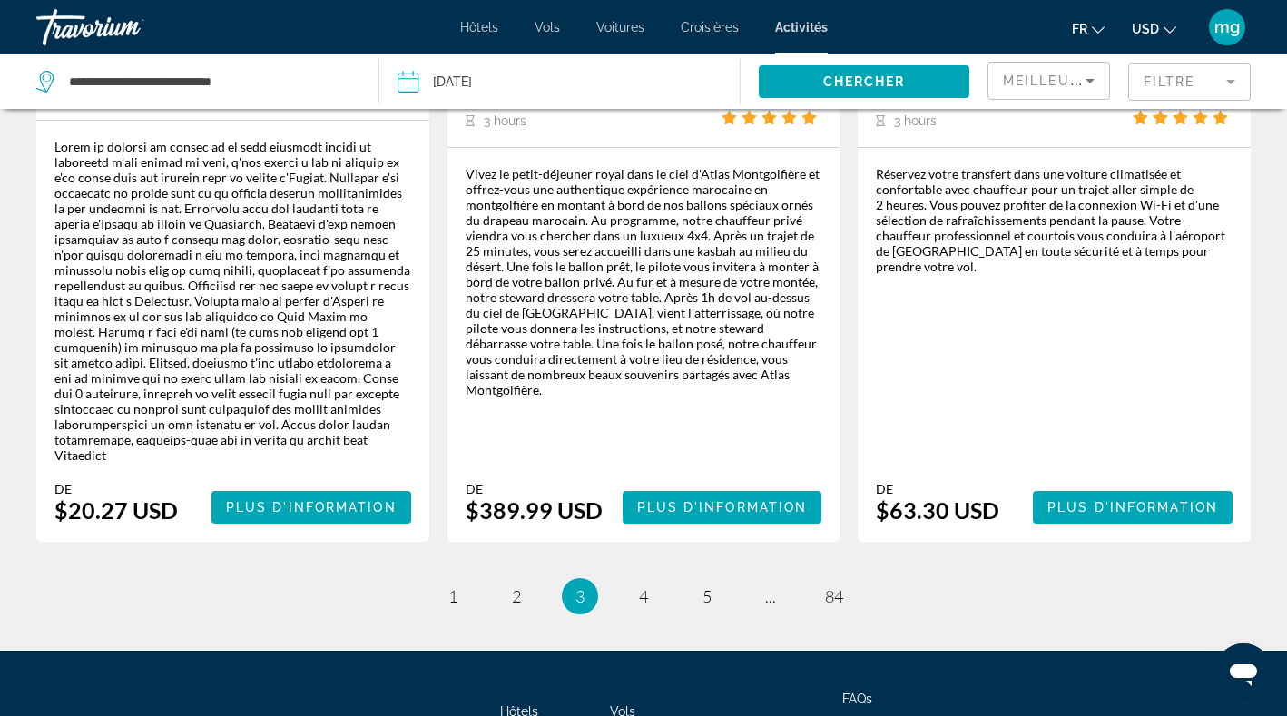
scroll to position [3073, 0]
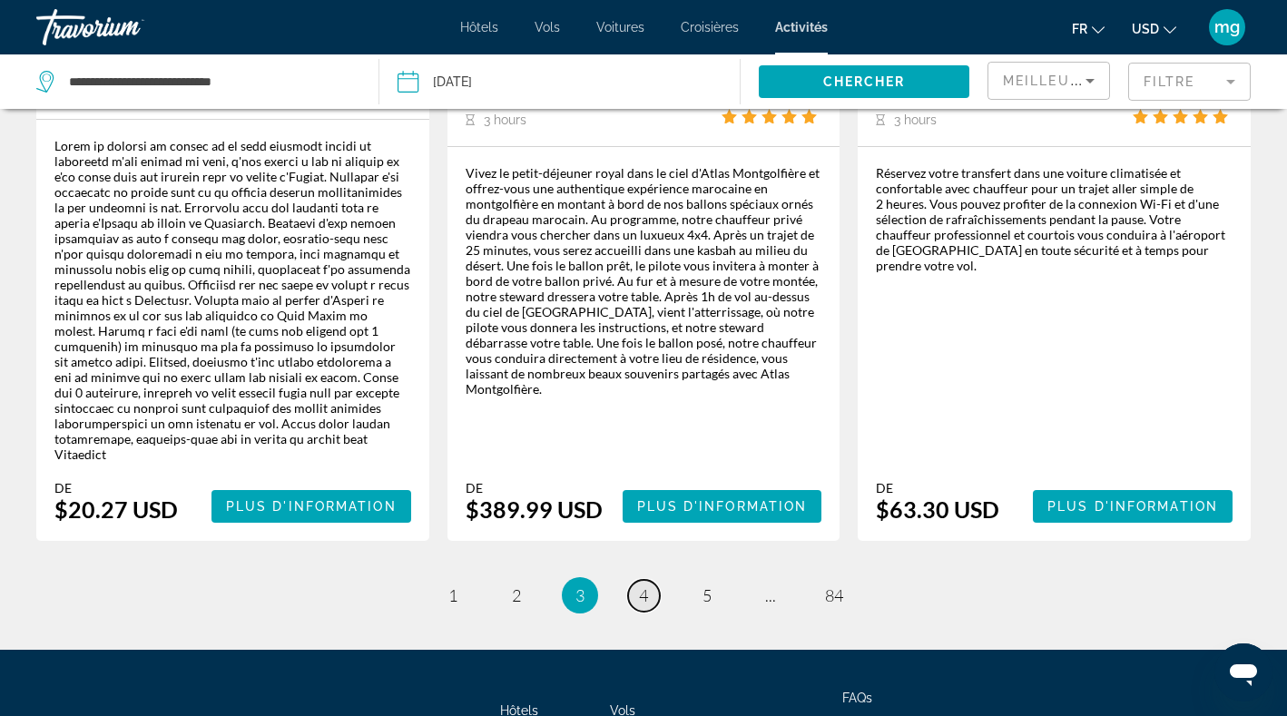
click at [635, 580] on link "page 4" at bounding box center [644, 596] width 32 height 32
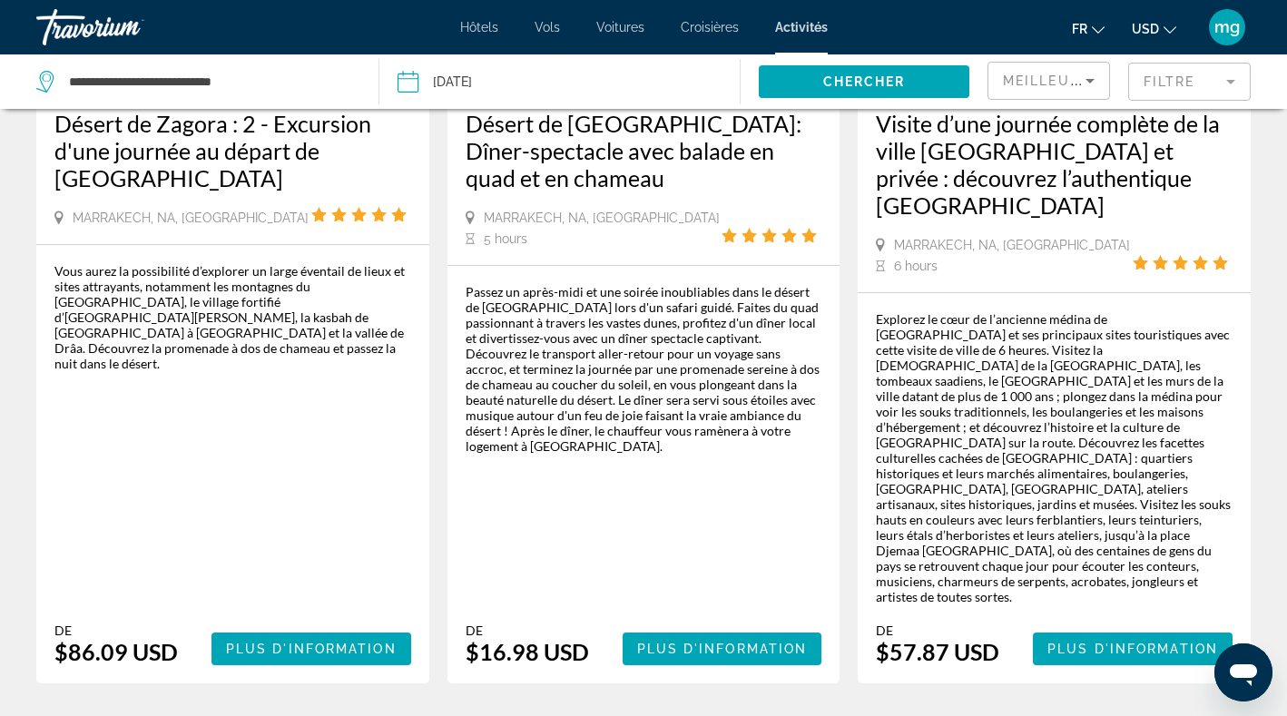
scroll to position [384, 0]
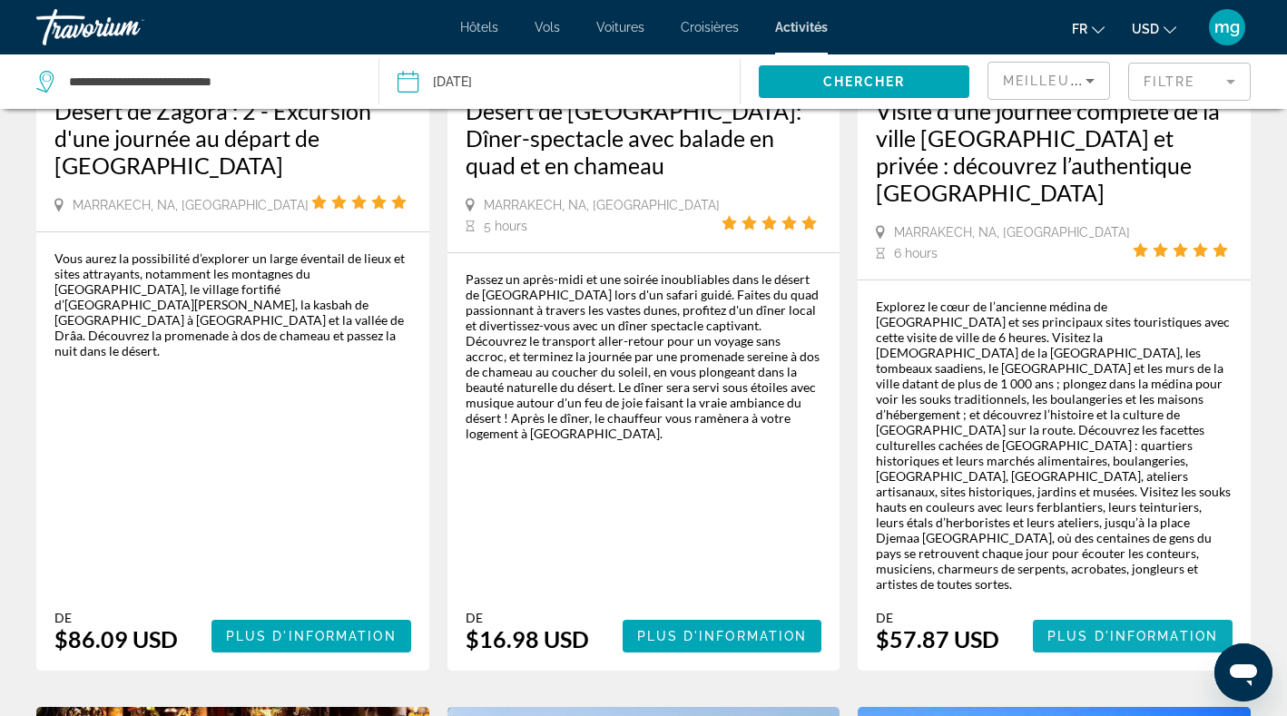
click at [1097, 614] on span "Main content" at bounding box center [1132, 636] width 200 height 44
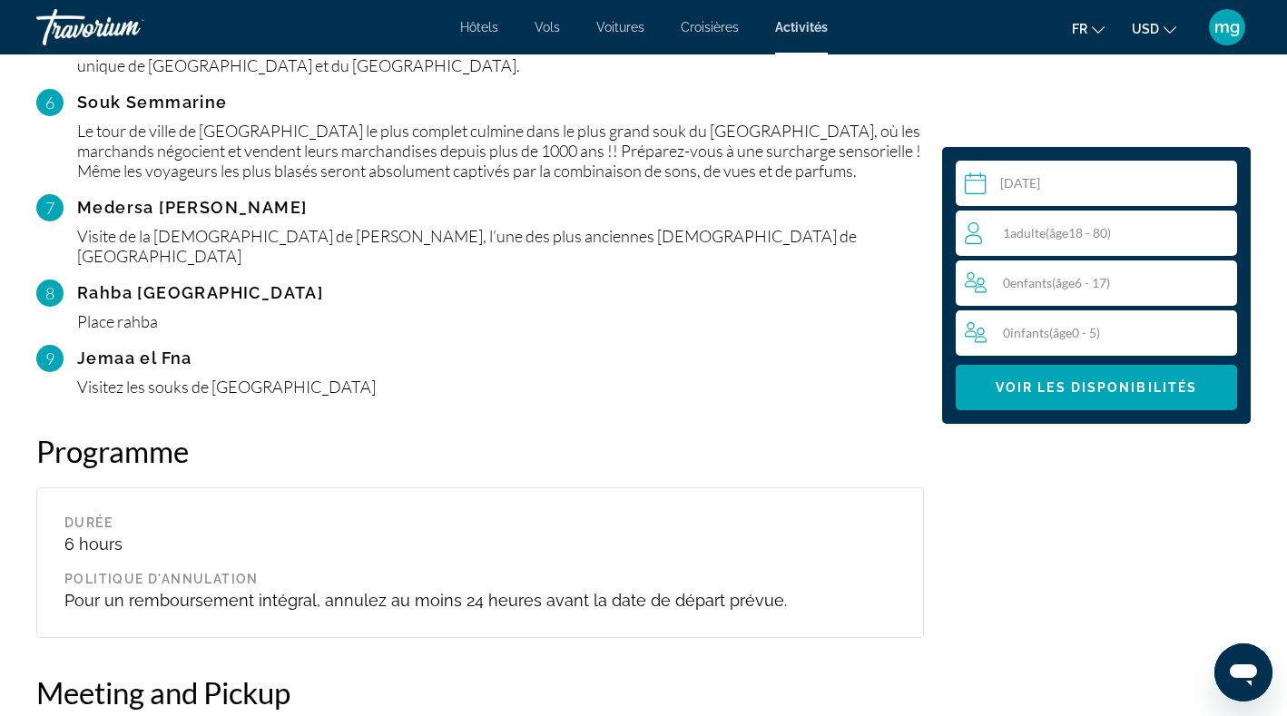
scroll to position [2393, 0]
click at [1013, 174] on input "Main content" at bounding box center [1099, 186] width 289 height 51
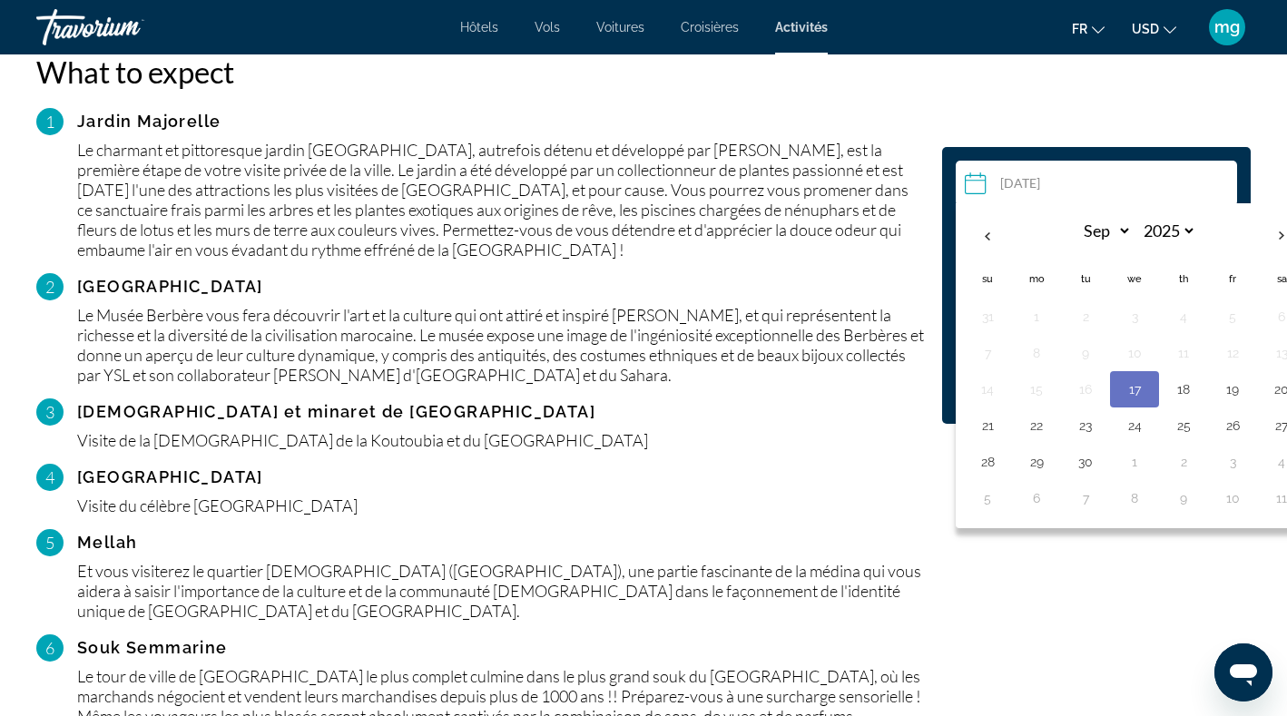
scroll to position [1852, 0]
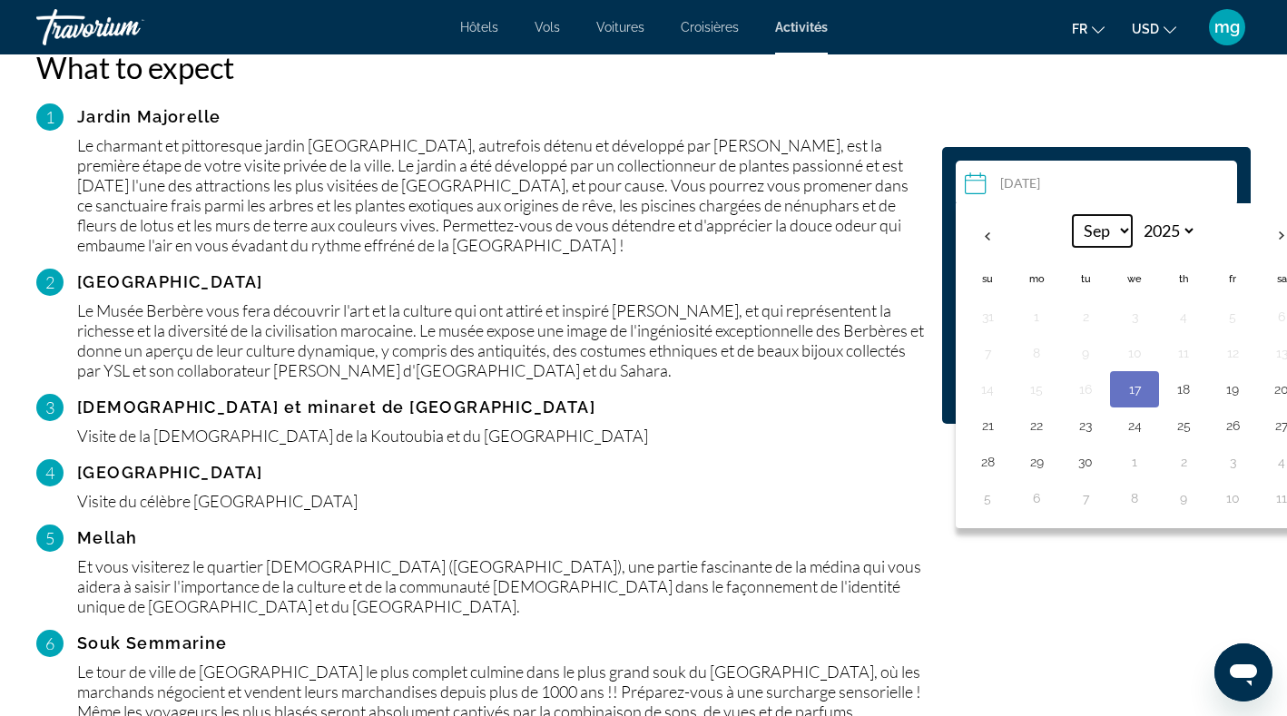
select select "**"
click at [1274, 315] on button "1" at bounding box center [1281, 316] width 29 height 25
type input "**********"
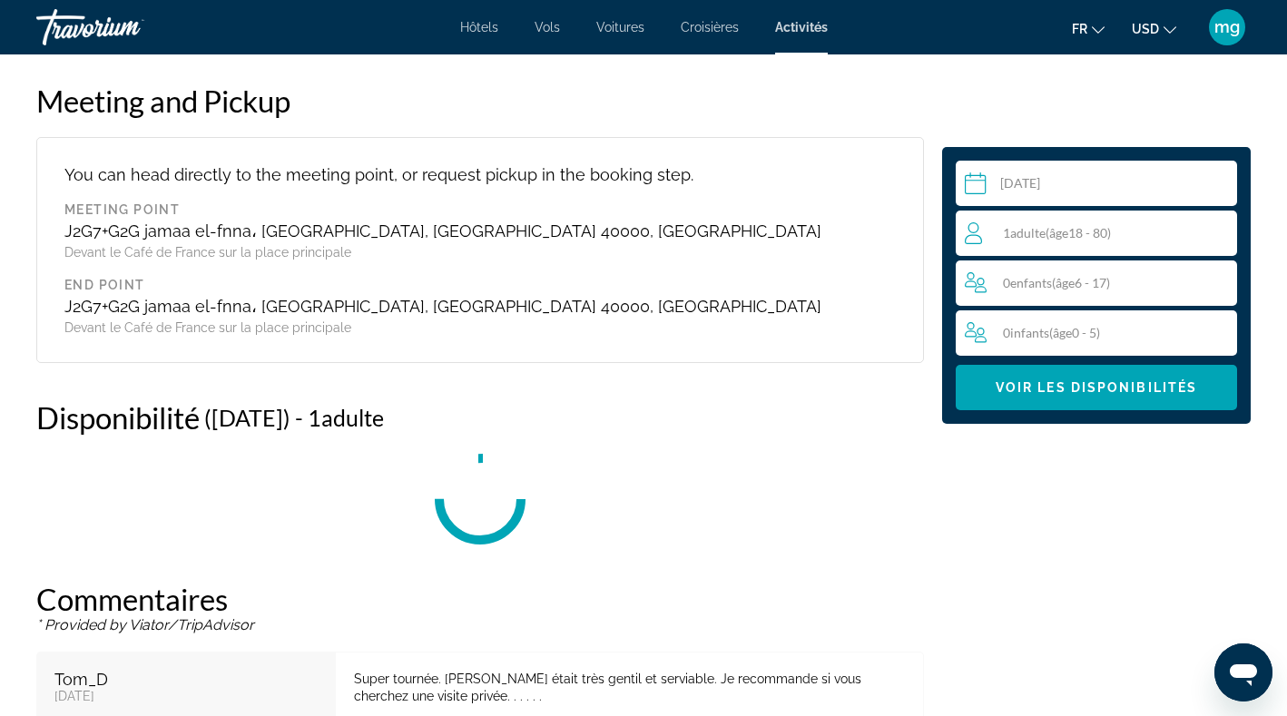
scroll to position [3215, 0]
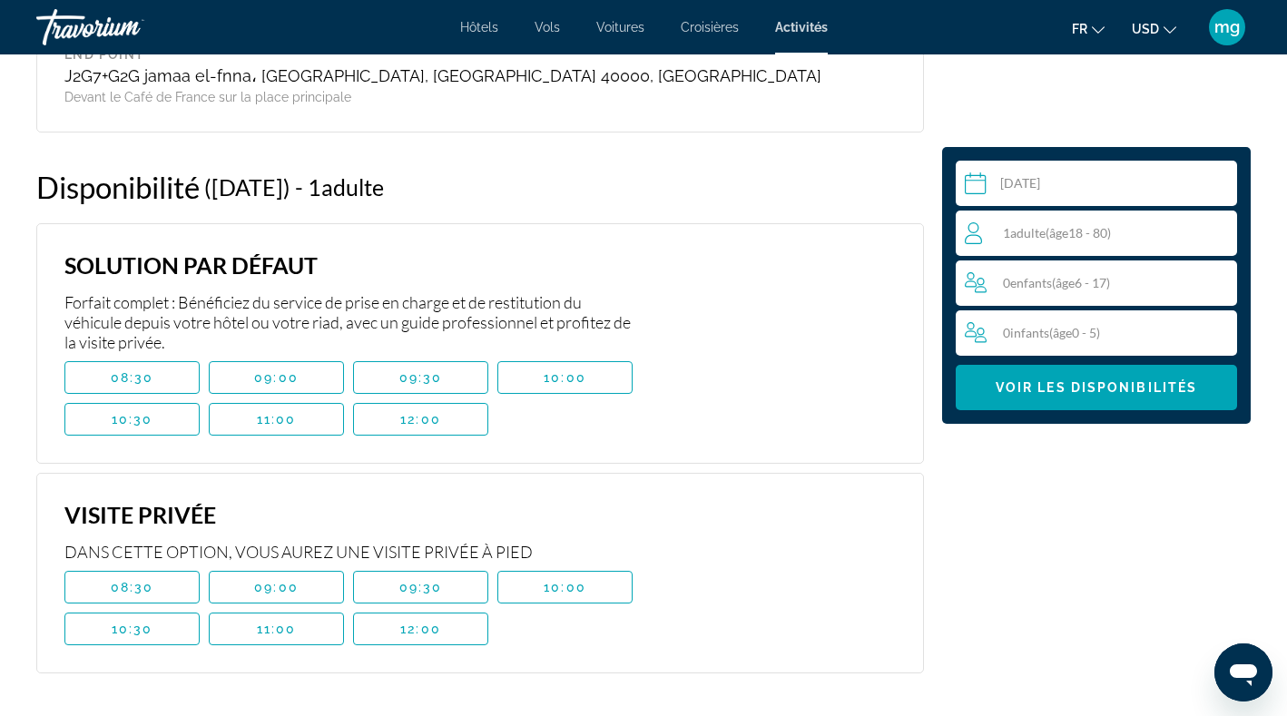
click at [1045, 235] on span "Adulte" at bounding box center [1027, 232] width 35 height 15
click at [1218, 233] on icon "Increment adults" at bounding box center [1218, 232] width 16 height 22
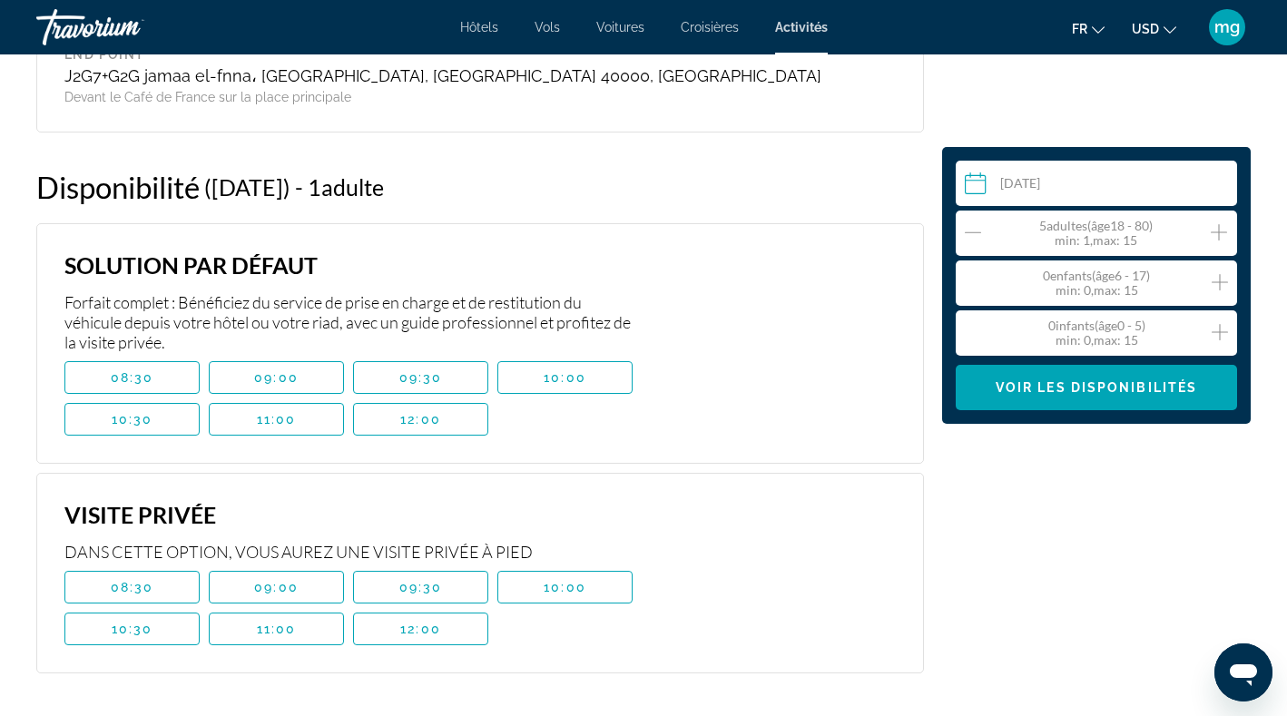
click at [1218, 233] on icon "Increment adults" at bounding box center [1218, 232] width 16 height 22
click at [1085, 383] on span "Voir les disponibilités" at bounding box center [1095, 387] width 201 height 15
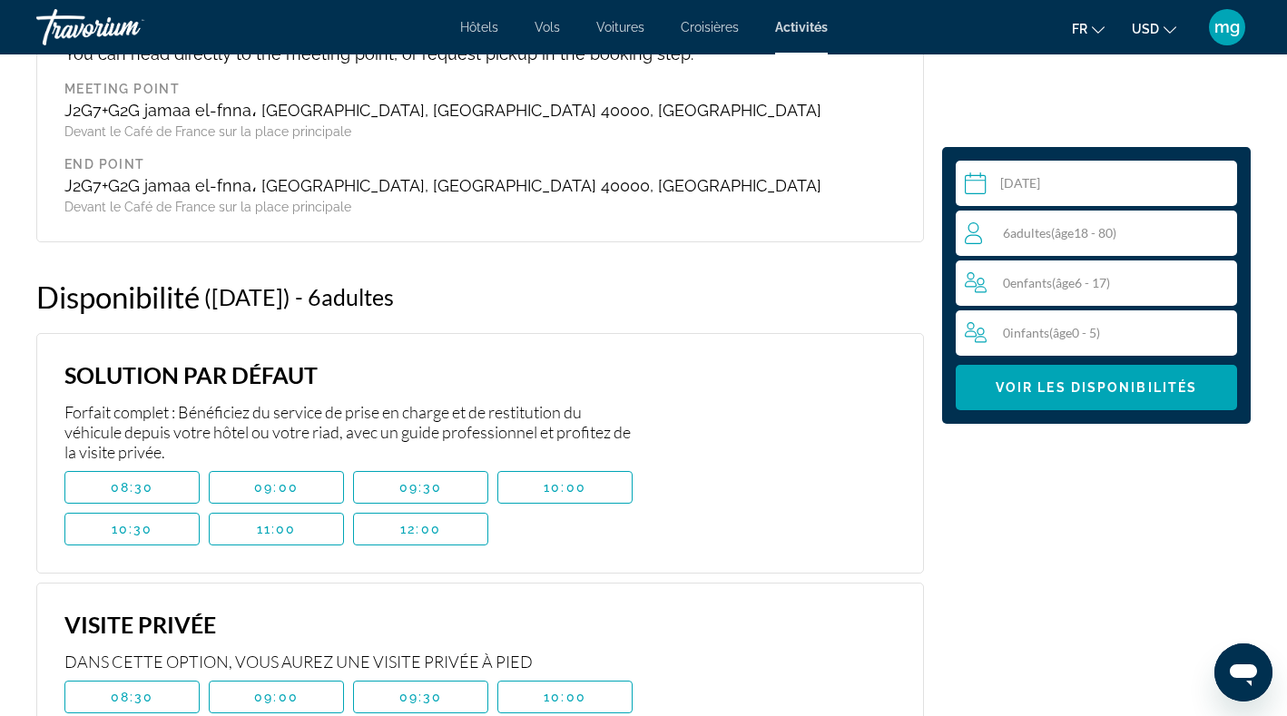
scroll to position [3085, 0]
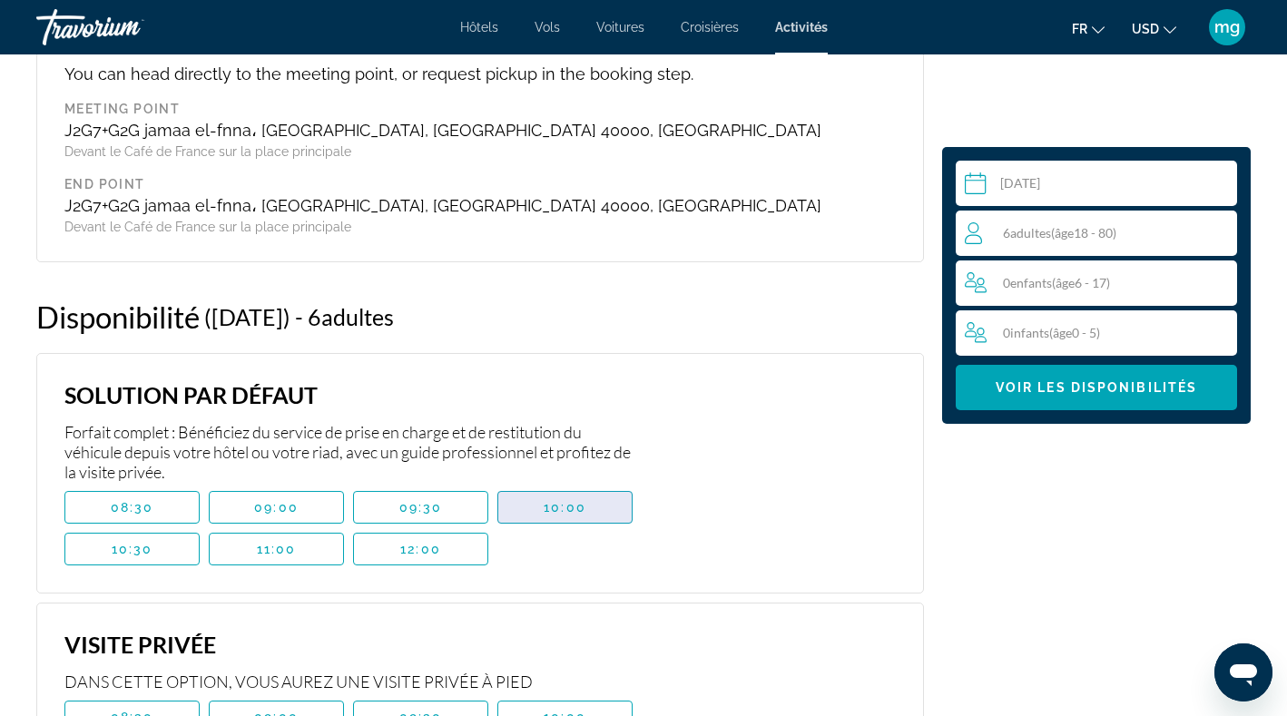
click at [562, 500] on span "10:00" at bounding box center [564, 507] width 43 height 15
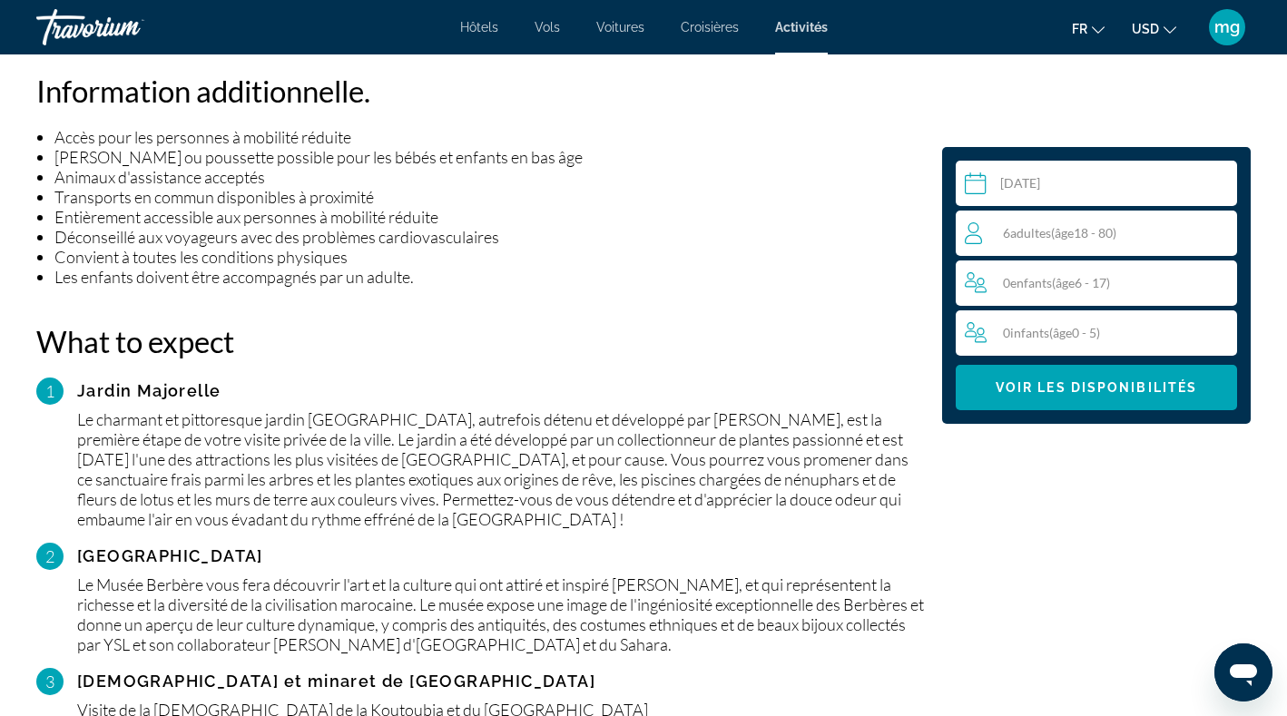
scroll to position [1584, 0]
